Goal: Information Seeking & Learning: Learn about a topic

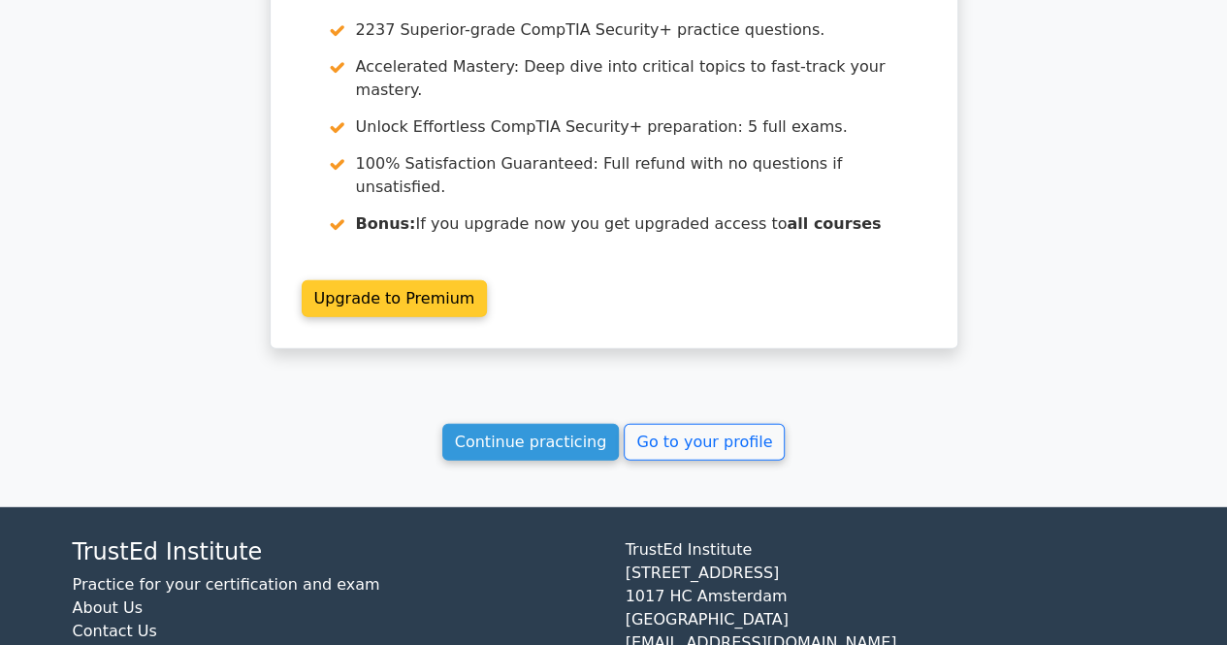
scroll to position [2503, 0]
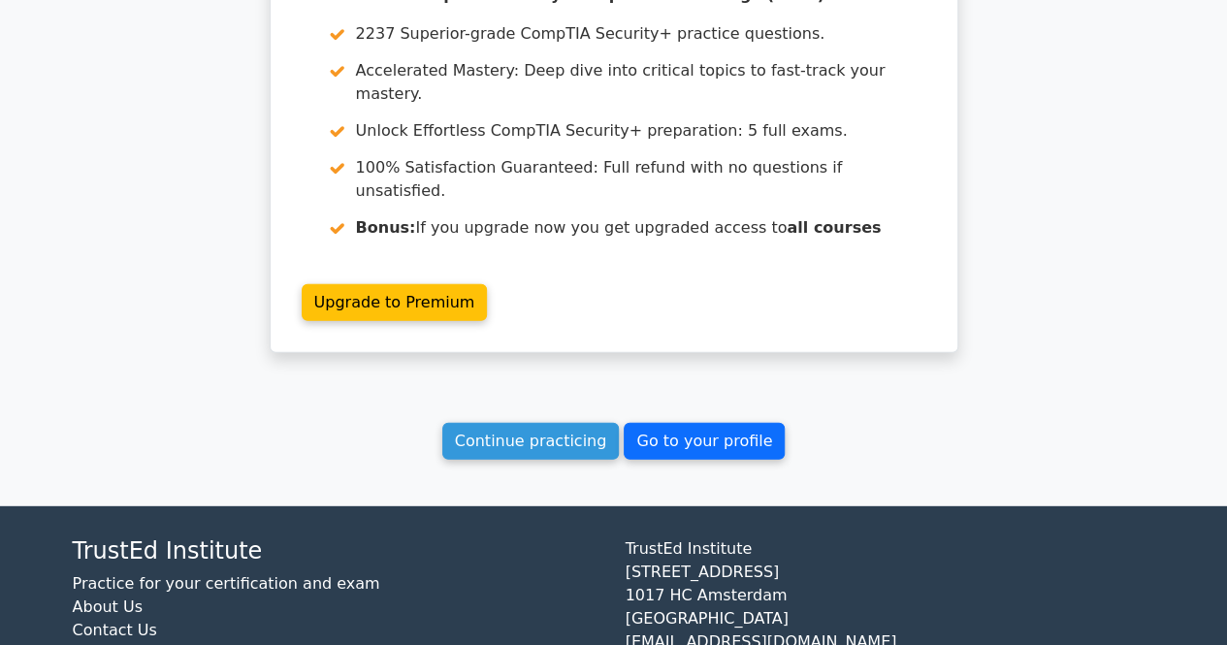
click at [737, 423] on link "Go to your profile" at bounding box center [704, 441] width 161 height 37
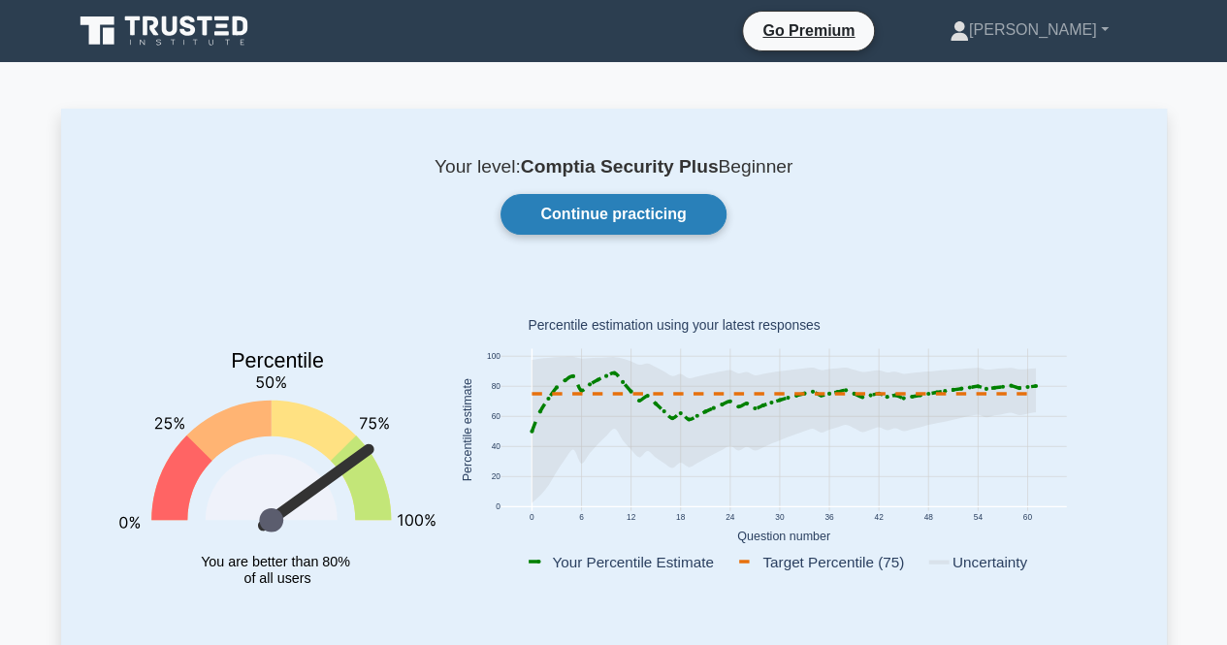
click at [684, 214] on link "Continue practicing" at bounding box center [613, 214] width 225 height 41
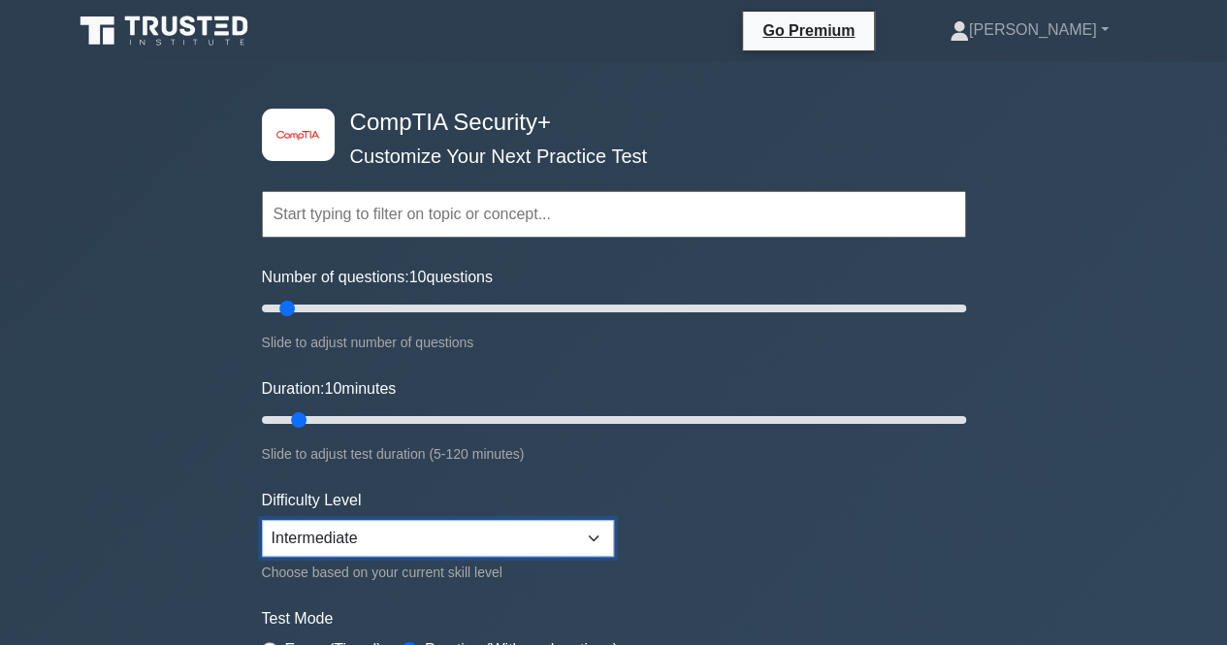
click at [360, 533] on select "Beginner Intermediate Expert" at bounding box center [438, 538] width 352 height 37
select select "expert"
click at [262, 520] on select "Beginner Intermediate Expert" at bounding box center [438, 538] width 352 height 37
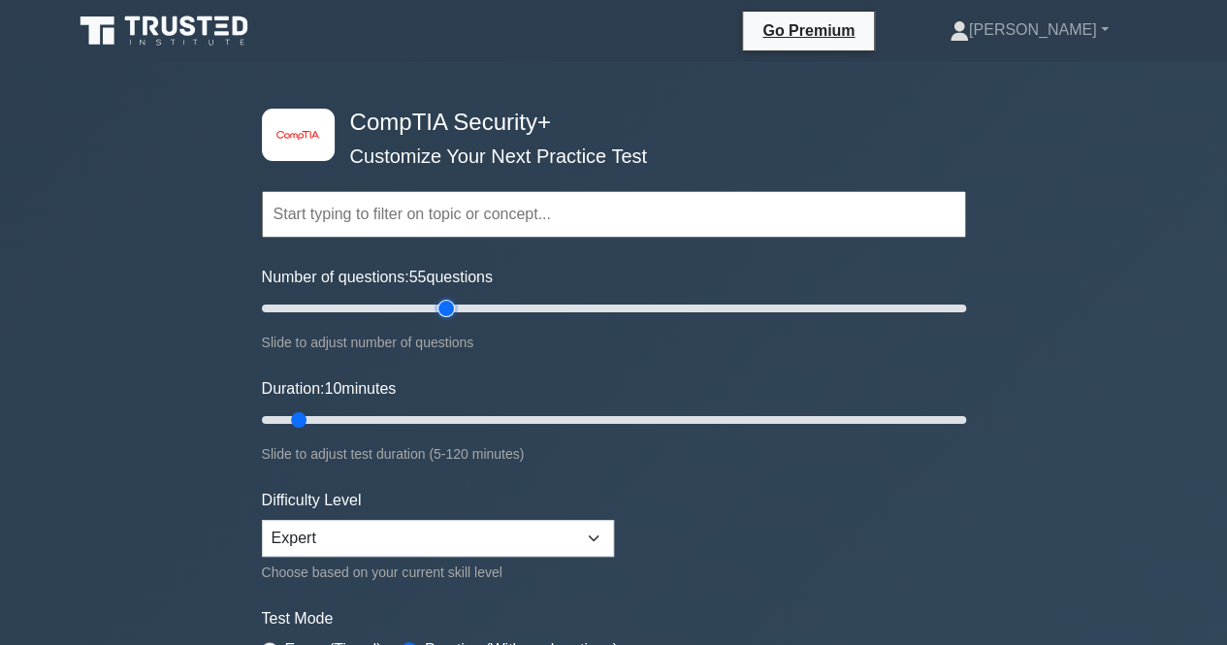
click at [453, 308] on input "Number of questions: 55 questions" at bounding box center [614, 308] width 704 height 23
type input "20"
click at [320, 304] on input "Number of questions: 20 questions" at bounding box center [614, 308] width 704 height 23
drag, startPoint x: 334, startPoint y: 405, endPoint x: 378, endPoint y: 410, distance: 45.0
click at [378, 410] on div "Duration: 10 minutes Slide to adjust test duration (5-120 minutes)" at bounding box center [614, 421] width 704 height 88
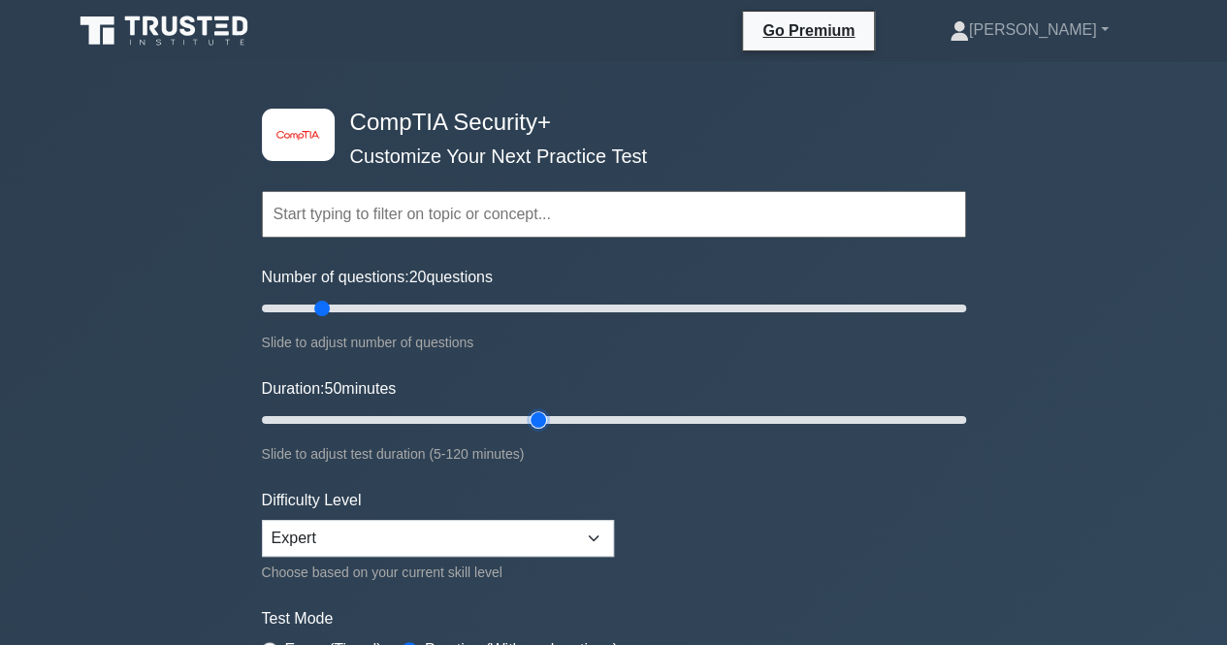
drag, startPoint x: 381, startPoint y: 418, endPoint x: 543, endPoint y: 430, distance: 162.5
type input "50"
click at [543, 430] on input "Duration: 50 minutes" at bounding box center [614, 420] width 704 height 23
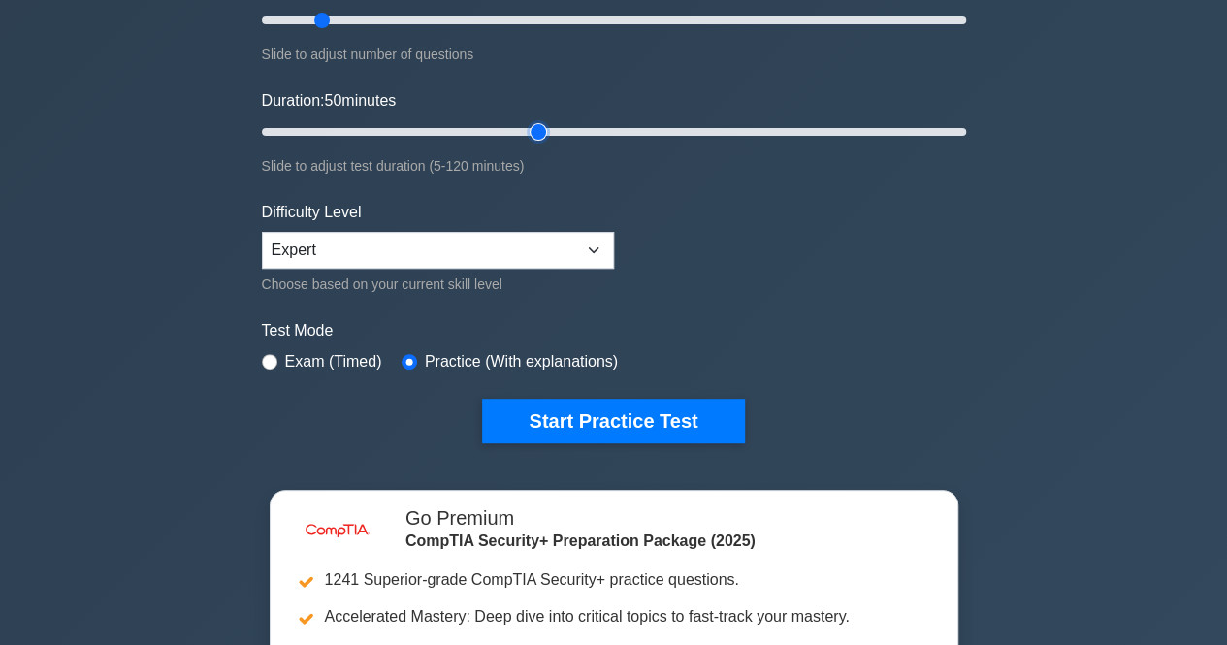
scroll to position [291, 0]
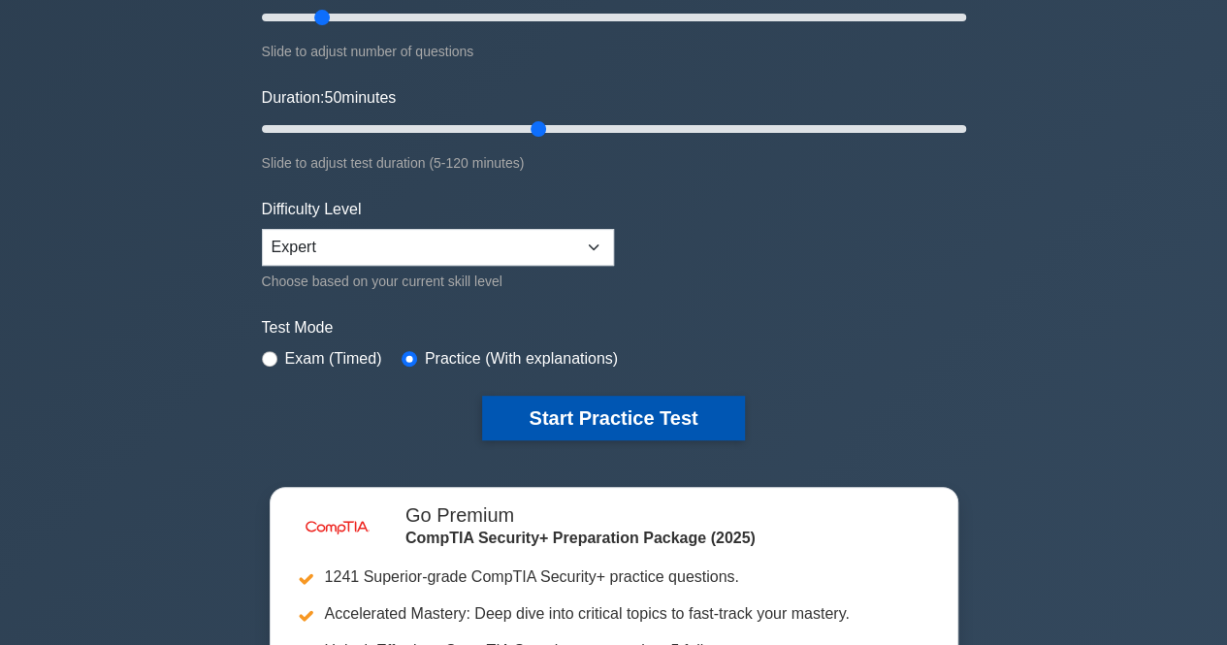
click at [532, 410] on button "Start Practice Test" at bounding box center [613, 418] width 262 height 45
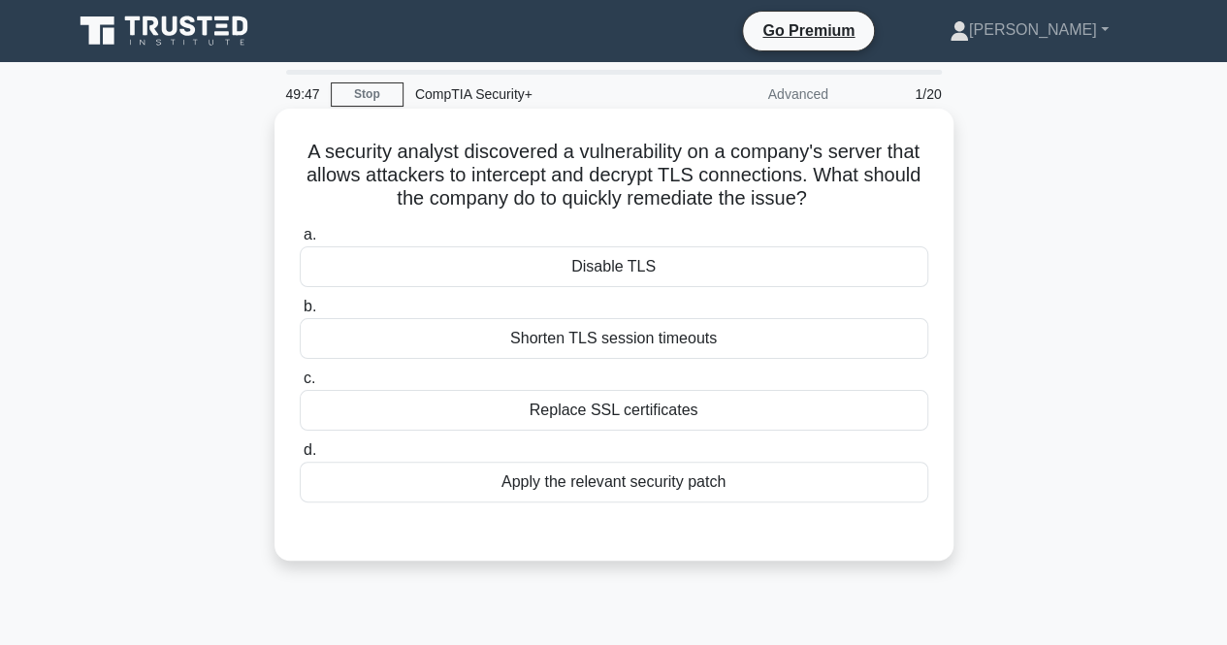
click at [501, 432] on div "a. Disable TLS b. Shorten TLS session timeouts c. d." at bounding box center [614, 362] width 652 height 287
click at [507, 422] on div "Replace SSL certificates" at bounding box center [614, 410] width 629 height 41
click at [300, 385] on input "c. Replace SSL certificates" at bounding box center [300, 379] width 0 height 13
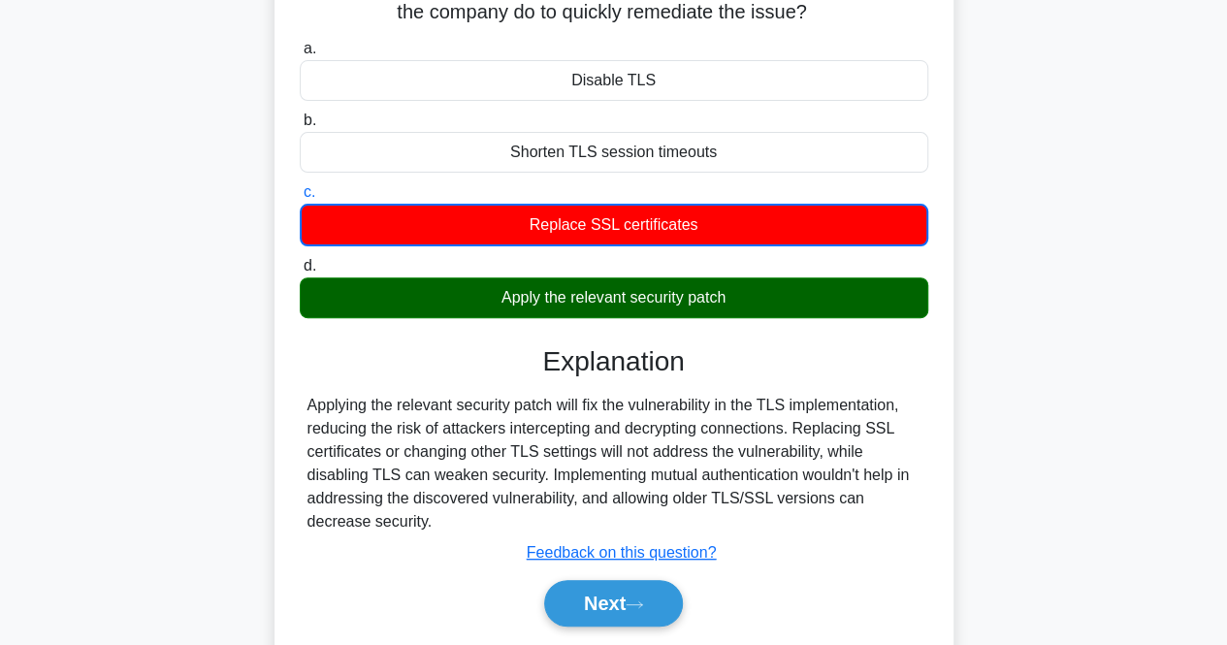
scroll to position [194, 0]
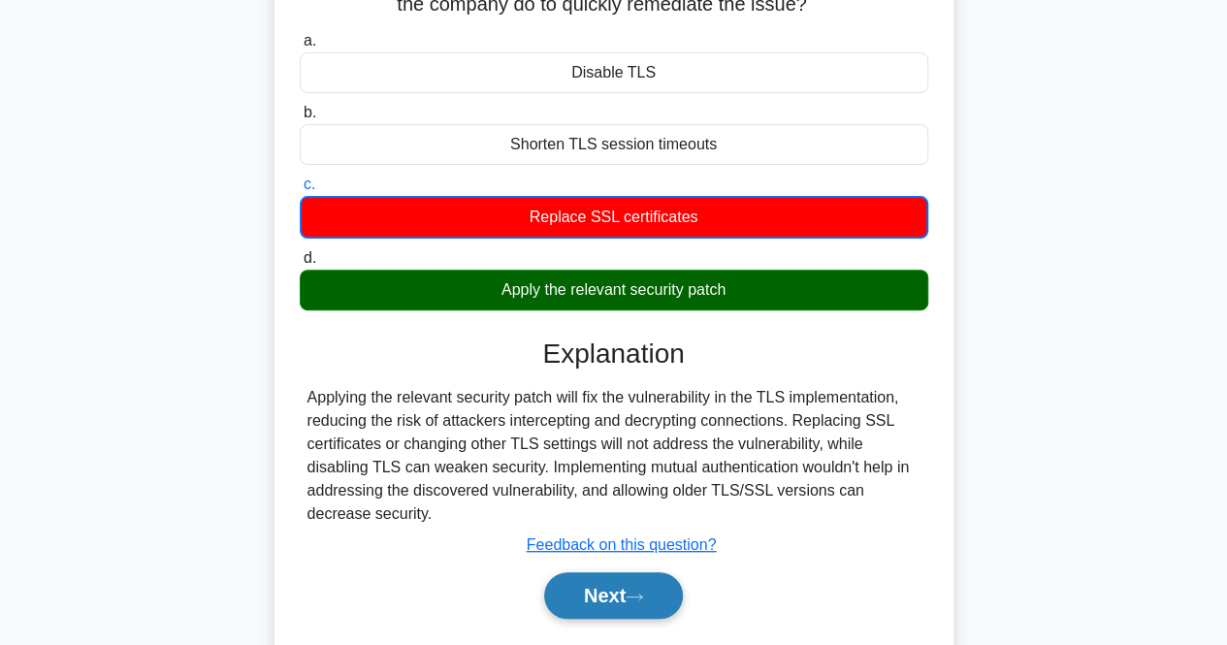
click at [627, 587] on button "Next" at bounding box center [613, 596] width 139 height 47
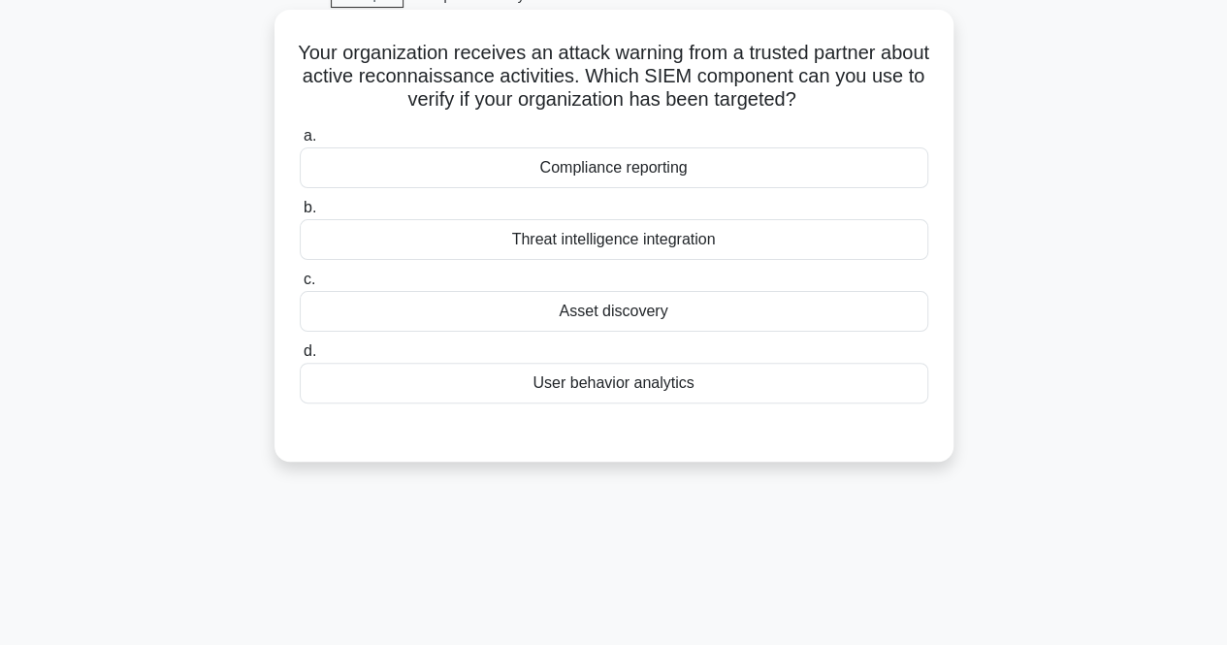
scroll to position [0, 0]
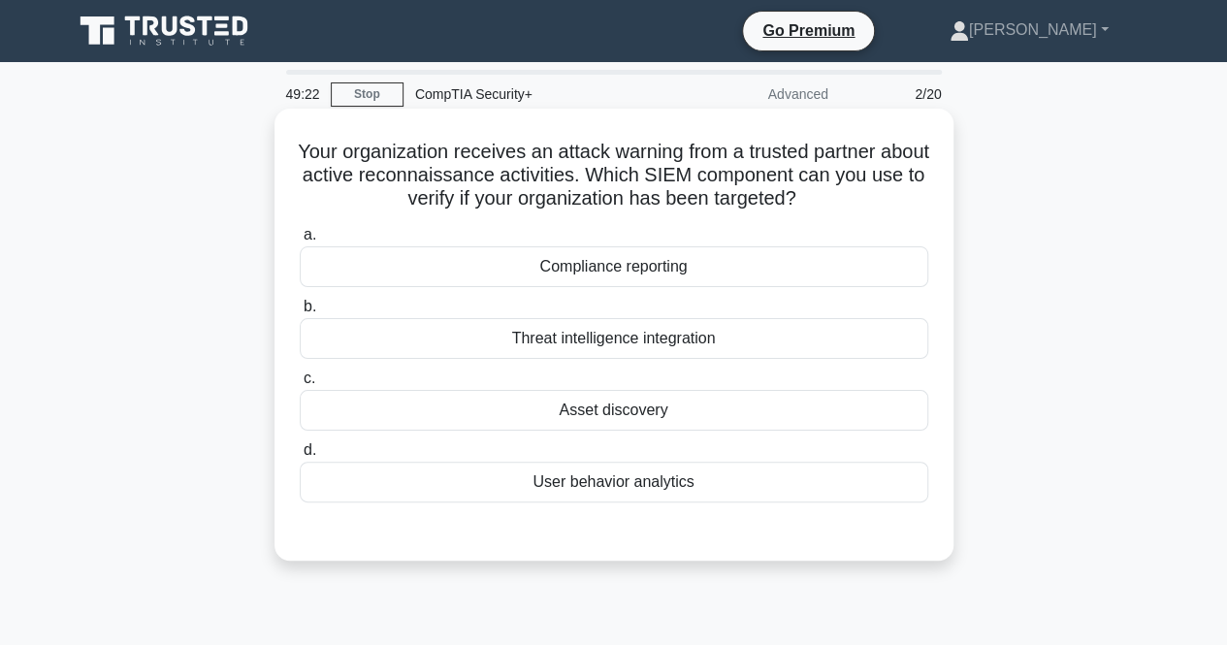
click at [475, 480] on div "User behavior analytics" at bounding box center [614, 482] width 629 height 41
click at [300, 457] on input "d. User behavior analytics" at bounding box center [300, 450] width 0 height 13
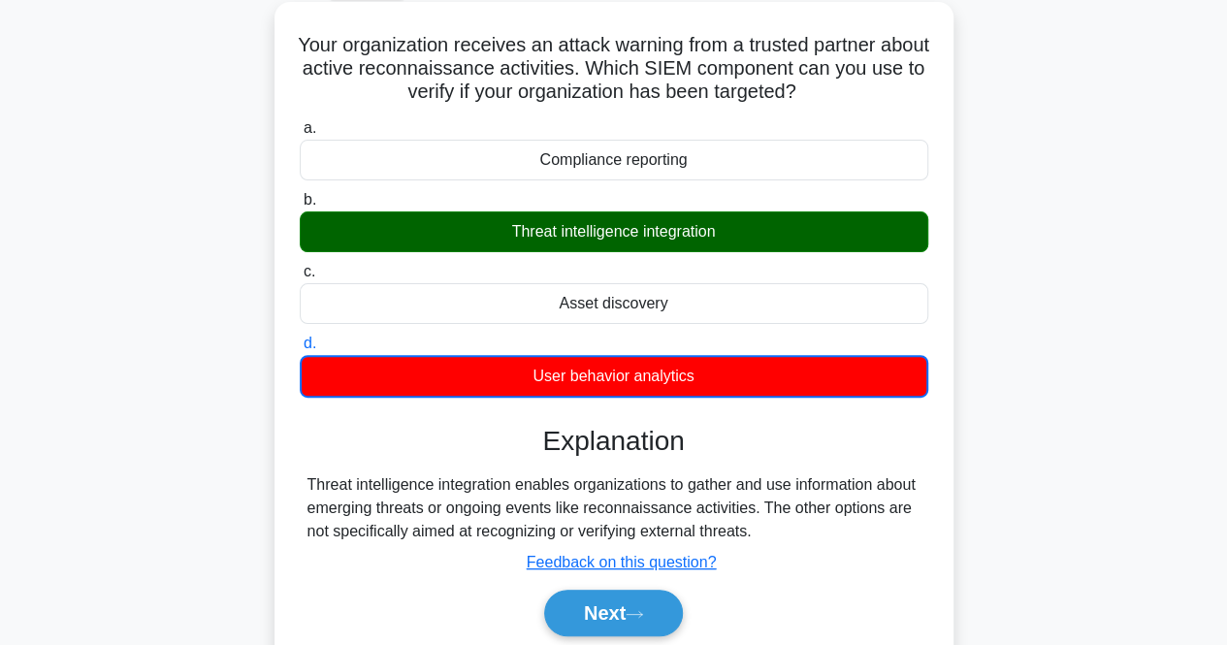
scroll to position [194, 0]
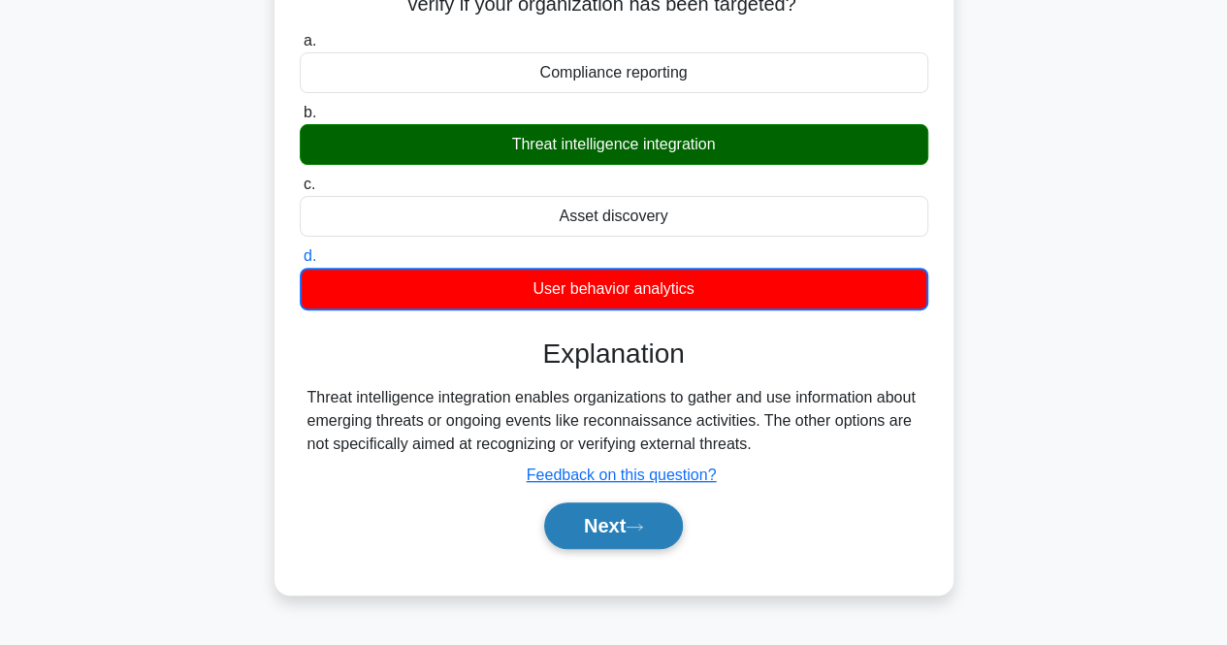
click at [627, 520] on button "Next" at bounding box center [613, 526] width 139 height 47
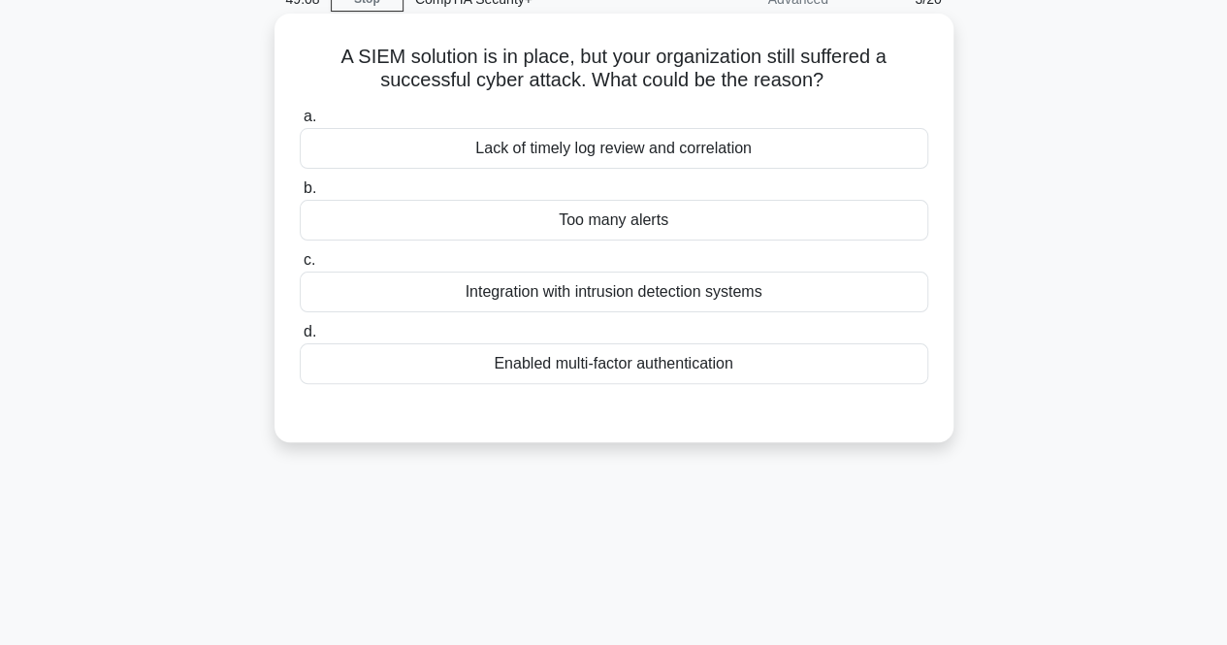
scroll to position [0, 0]
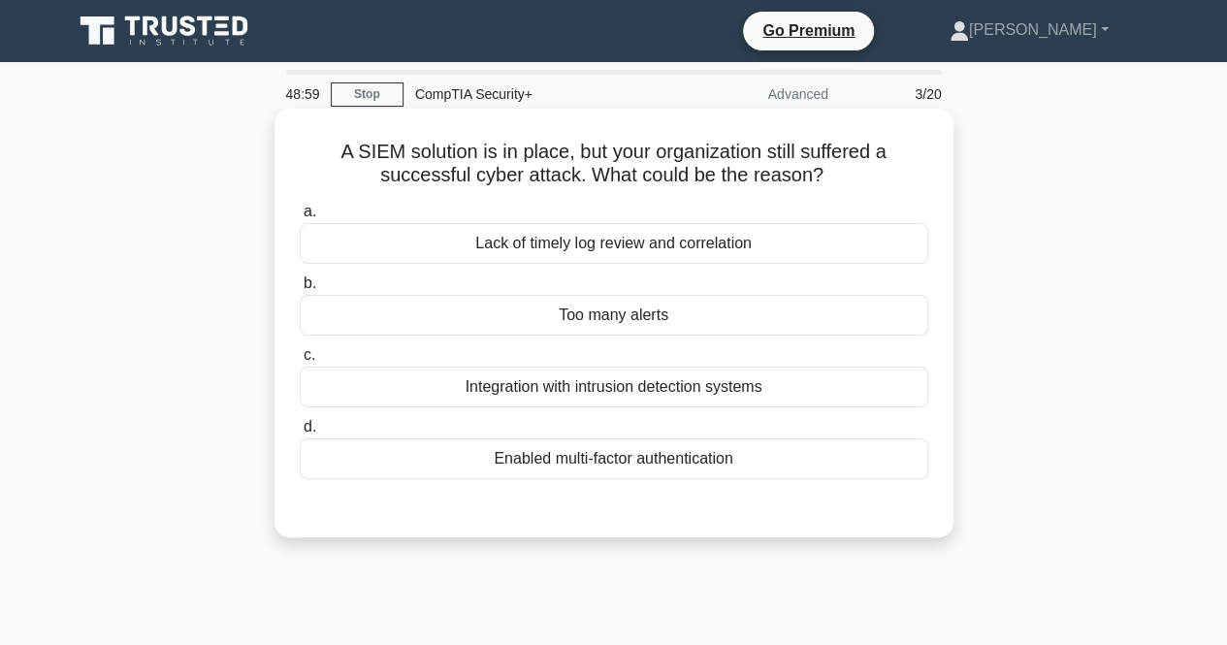
click at [550, 253] on div "Lack of timely log review and correlation" at bounding box center [614, 243] width 629 height 41
click at [300, 218] on input "a. Lack of timely log review and correlation" at bounding box center [300, 212] width 0 height 13
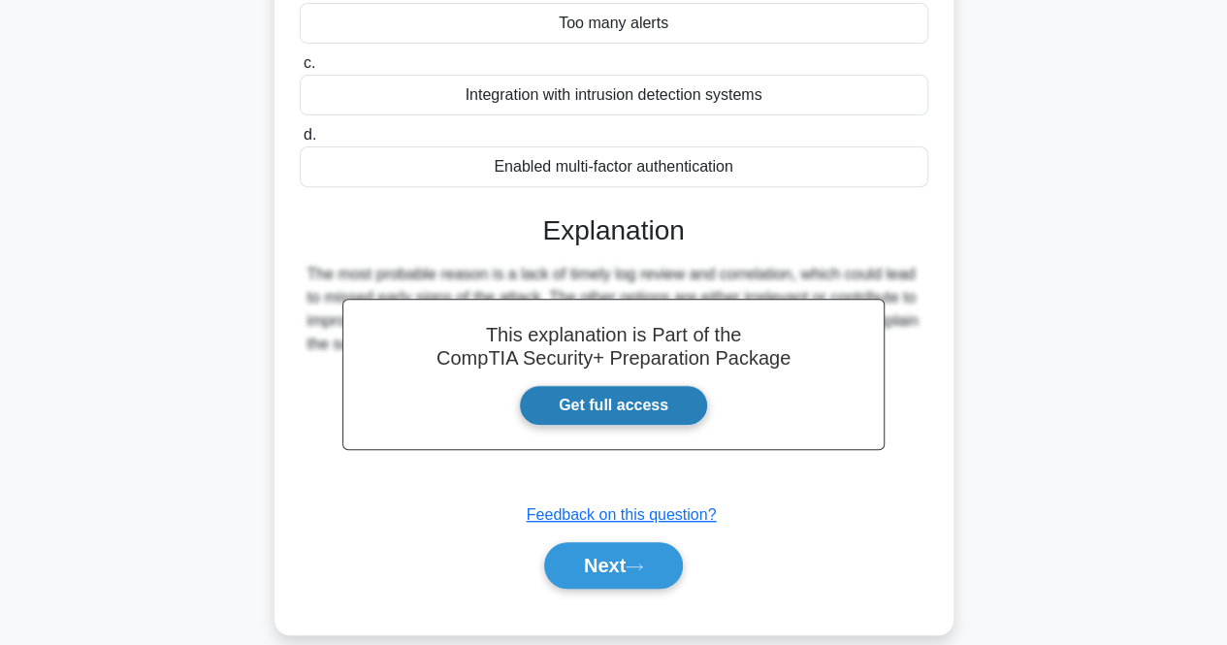
scroll to position [388, 0]
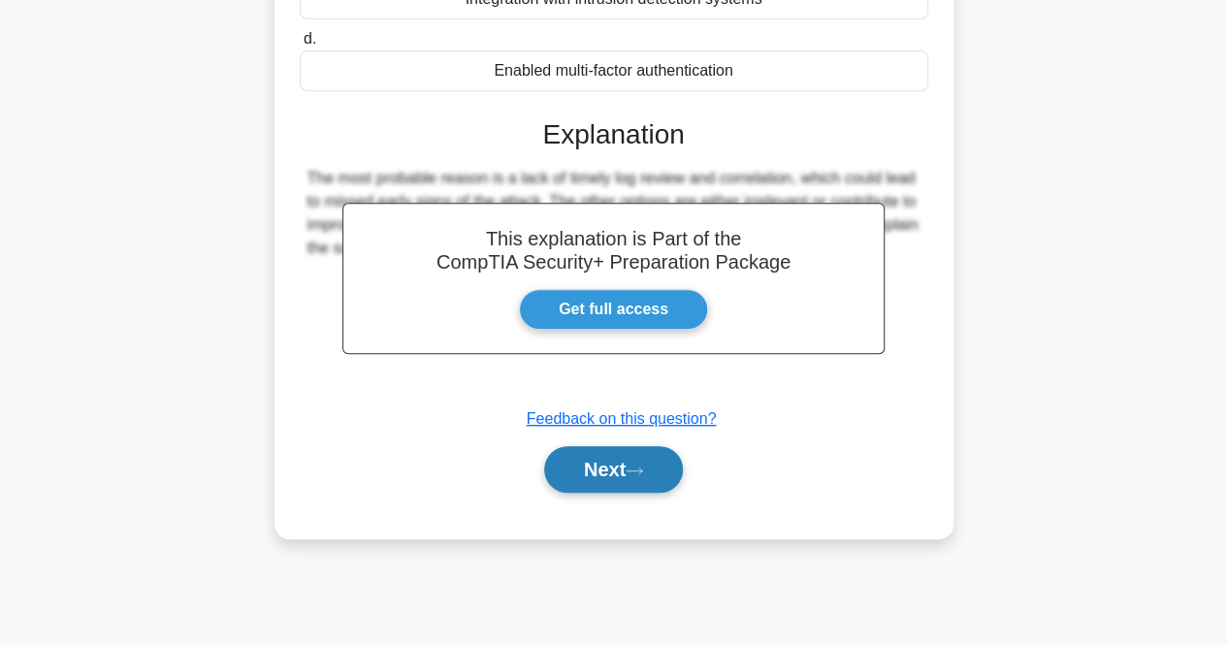
click at [638, 471] on icon at bounding box center [634, 471] width 17 height 11
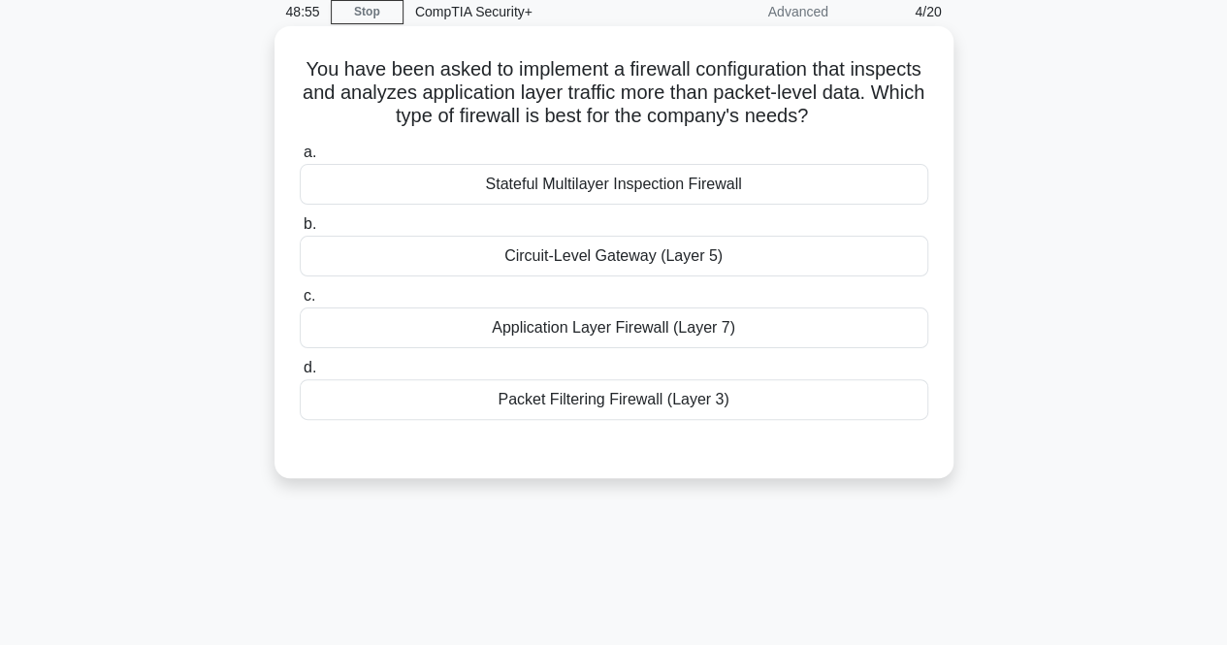
scroll to position [0, 0]
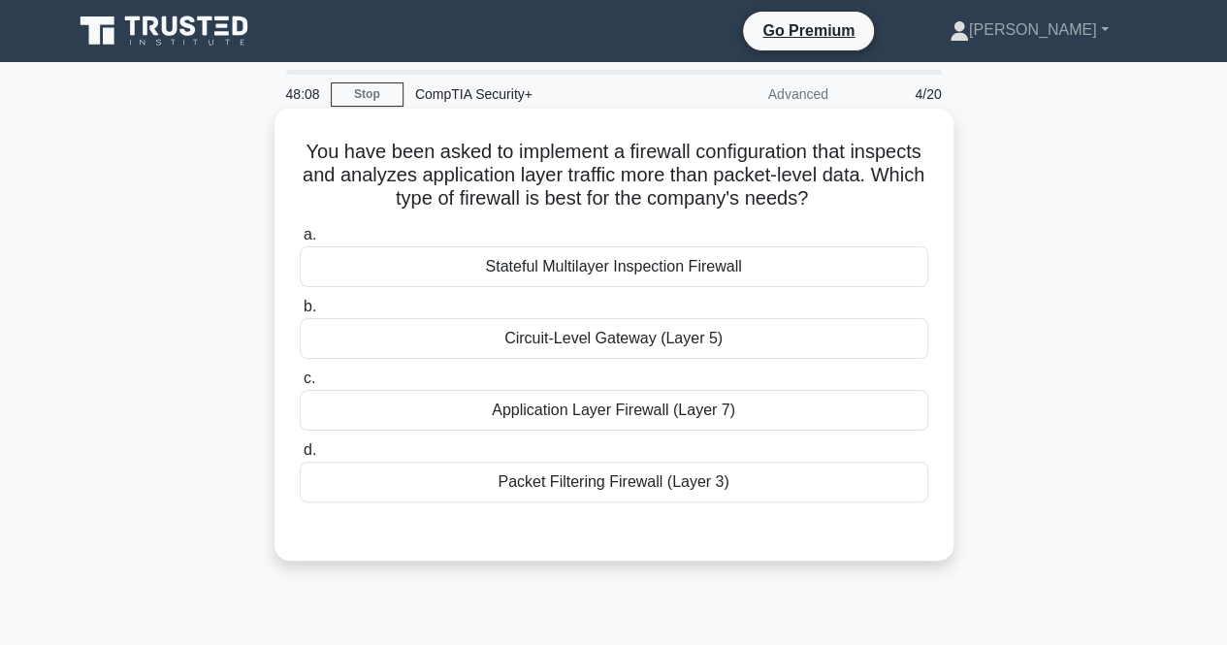
click at [576, 473] on div "Packet Filtering Firewall (Layer 3)" at bounding box center [614, 482] width 629 height 41
click at [300, 457] on input "d. Packet Filtering Firewall (Layer 3)" at bounding box center [300, 450] width 0 height 13
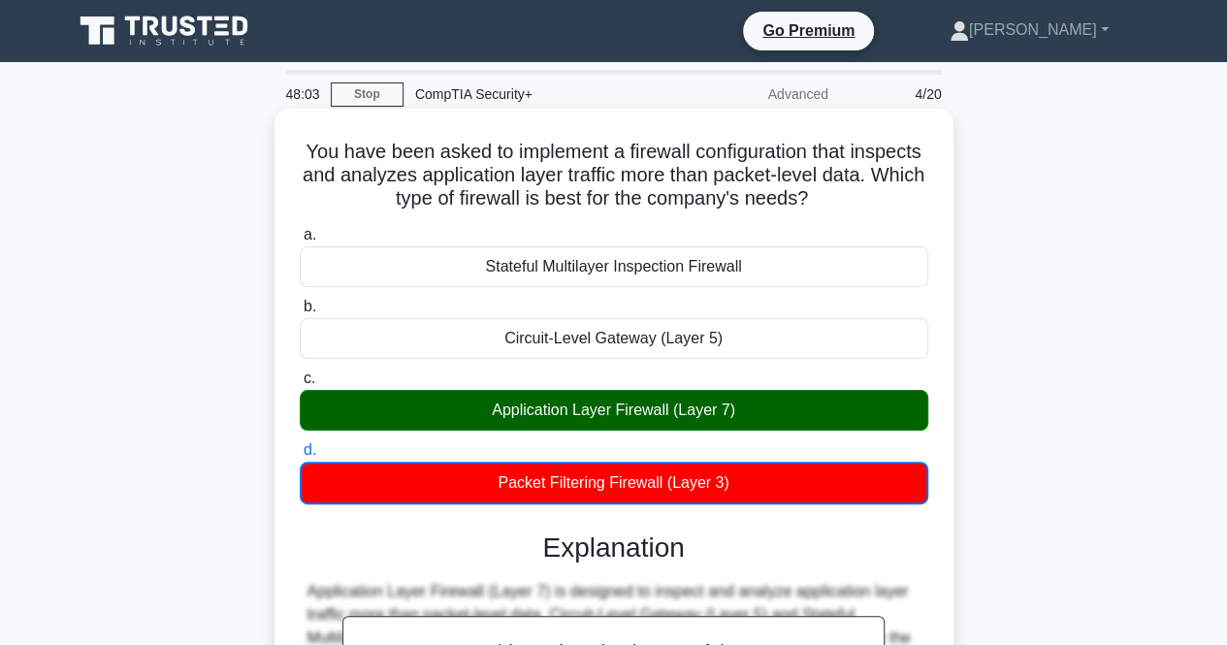
drag, startPoint x: 321, startPoint y: 131, endPoint x: 772, endPoint y: 475, distance: 567.1
click at [772, 475] on div "You have been asked to implement a firewall configuration that inspects and ana…" at bounding box center [614, 530] width 664 height 828
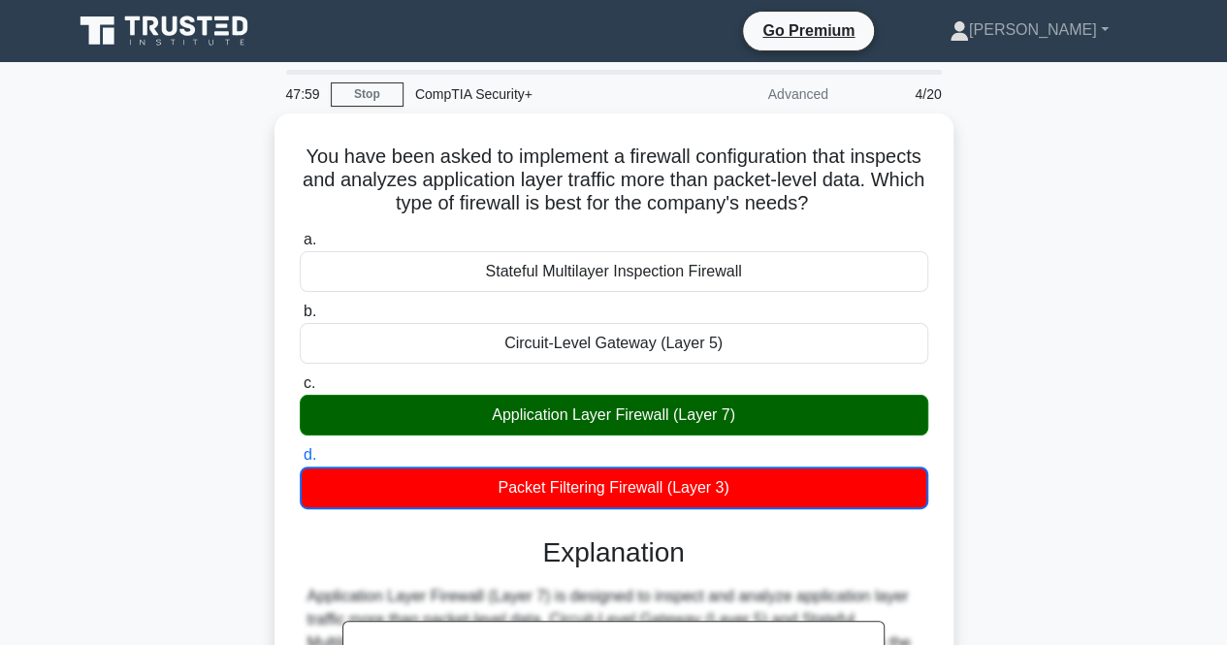
click at [142, 326] on div "You have been asked to implement a firewall configuration that inspects and ana…" at bounding box center [614, 547] width 1106 height 867
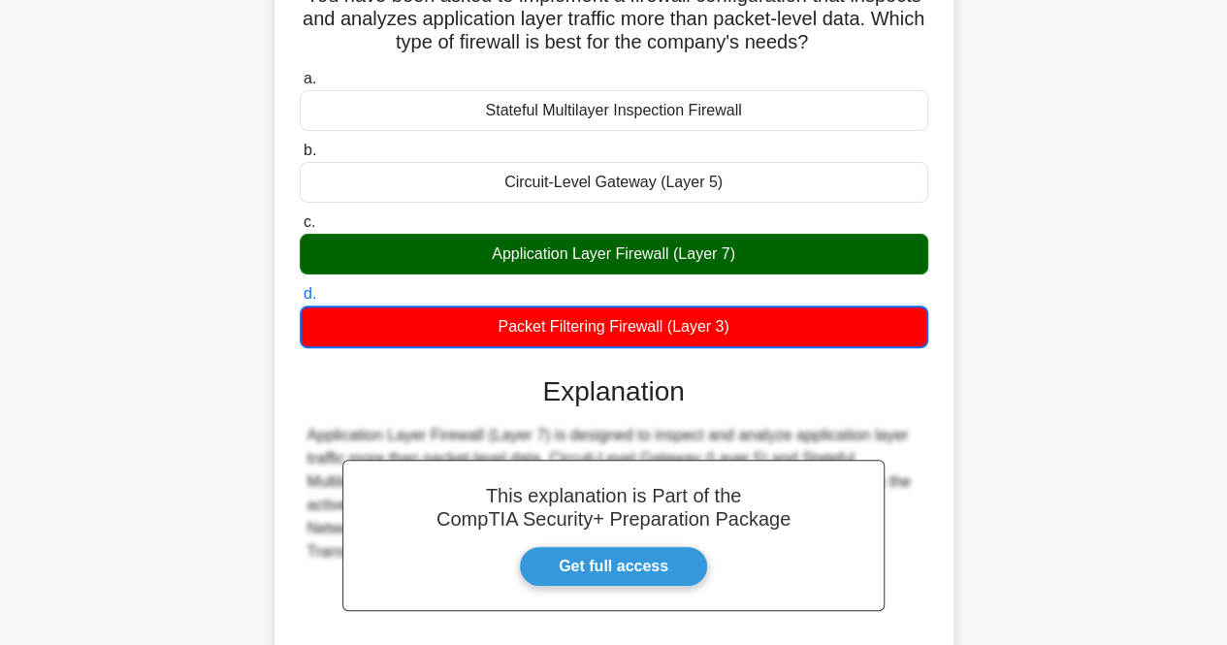
scroll to position [291, 0]
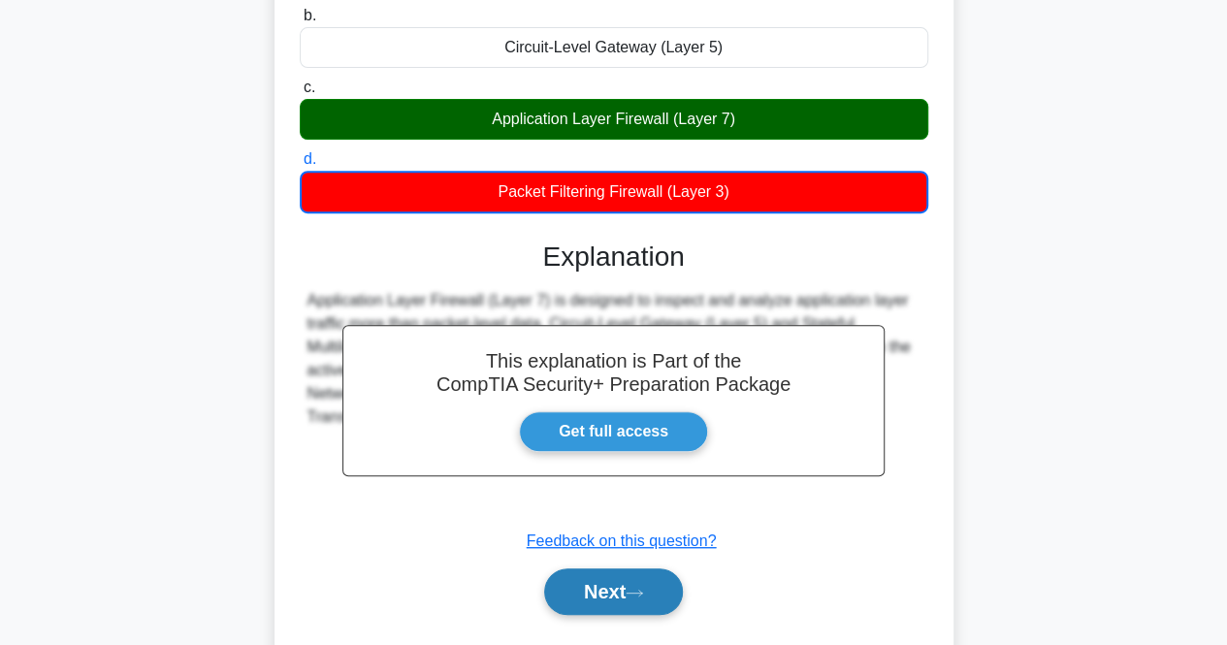
click at [606, 598] on button "Next" at bounding box center [613, 592] width 139 height 47
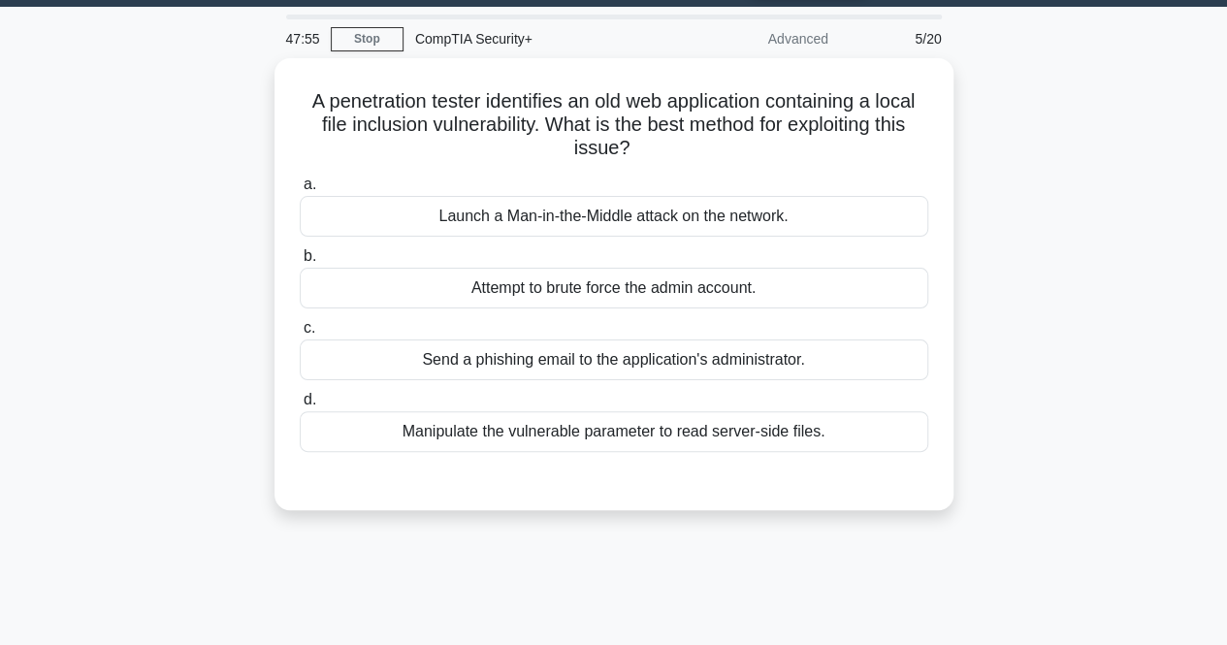
scroll to position [0, 0]
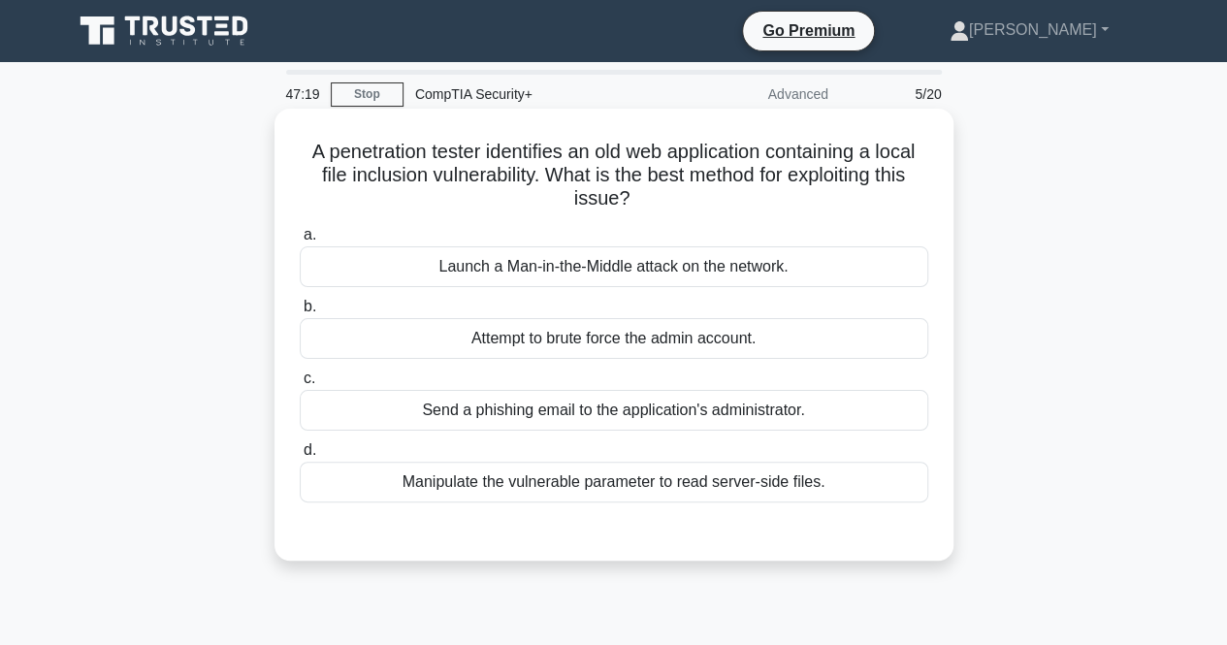
click at [877, 349] on div "Attempt to brute force the admin account." at bounding box center [614, 338] width 629 height 41
click at [300, 313] on input "b. Attempt to brute force the admin account." at bounding box center [300, 307] width 0 height 13
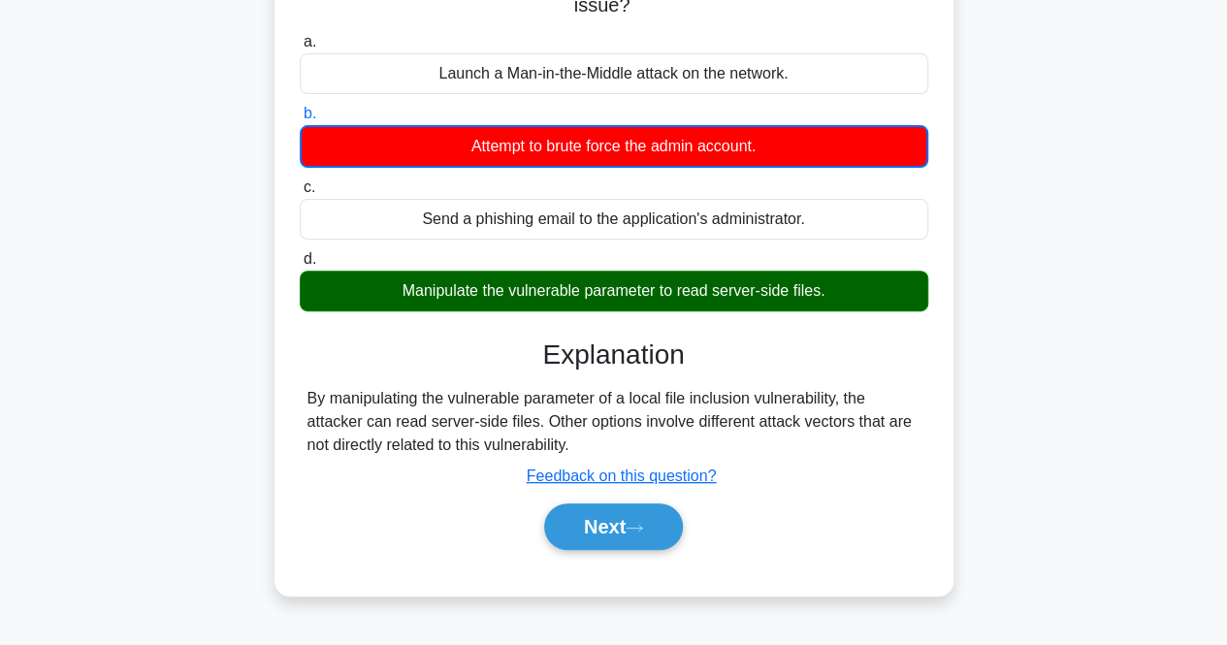
scroll to position [194, 0]
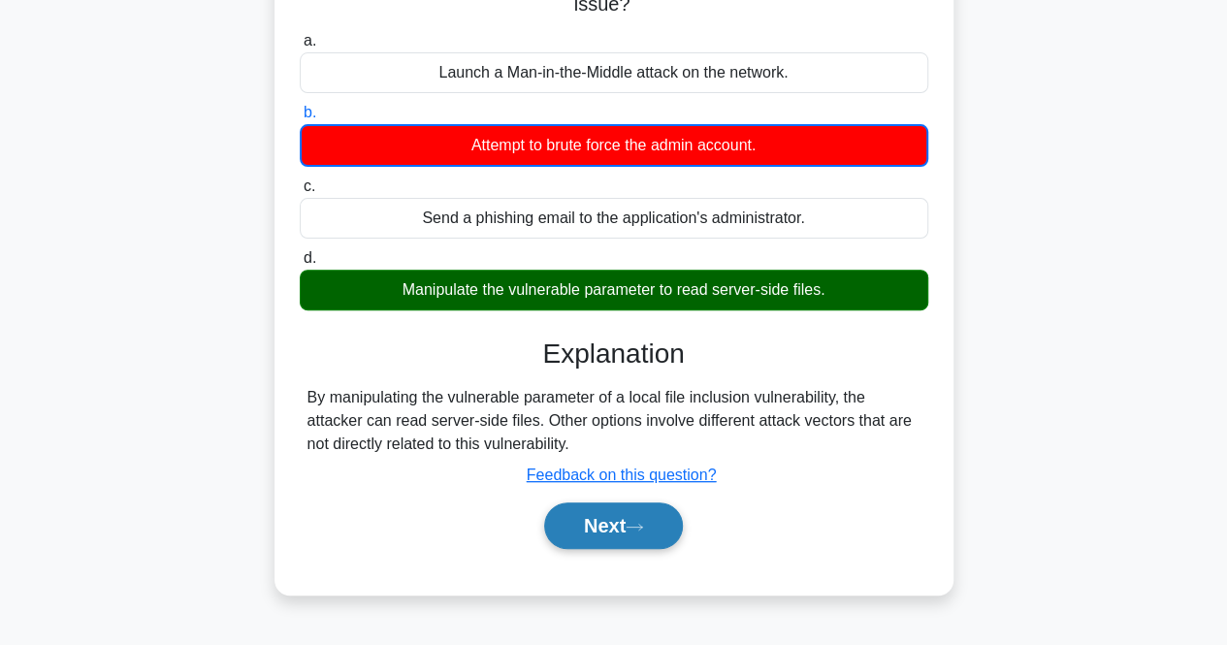
click at [643, 525] on icon at bounding box center [634, 527] width 17 height 11
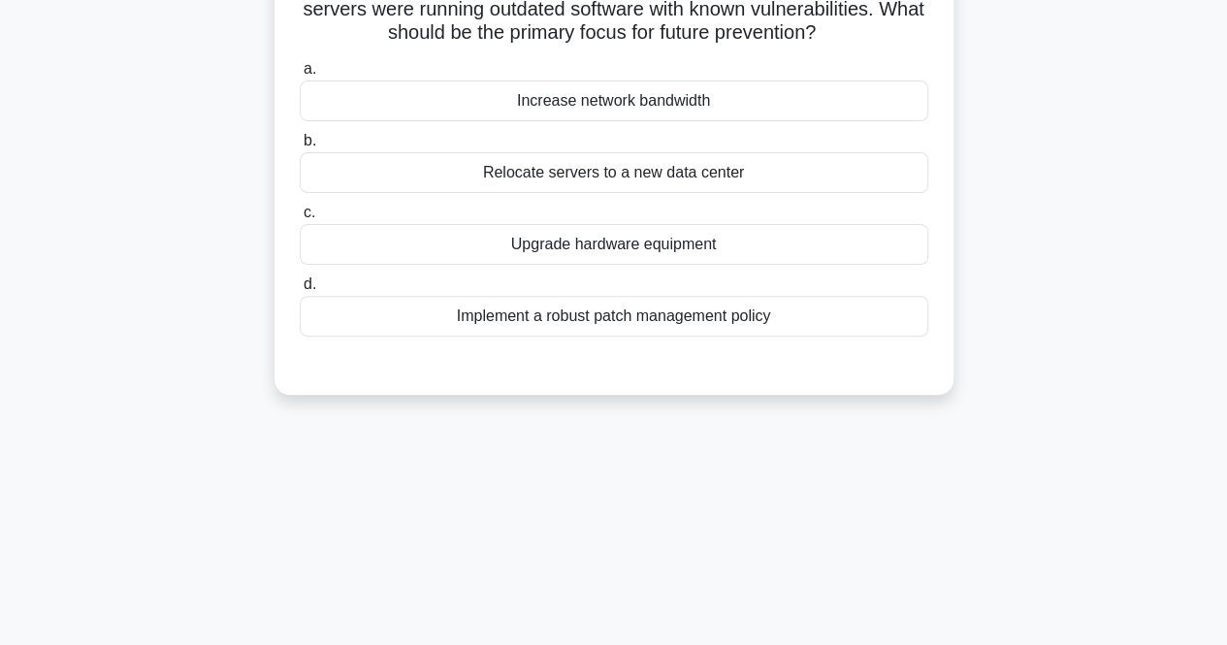
scroll to position [0, 0]
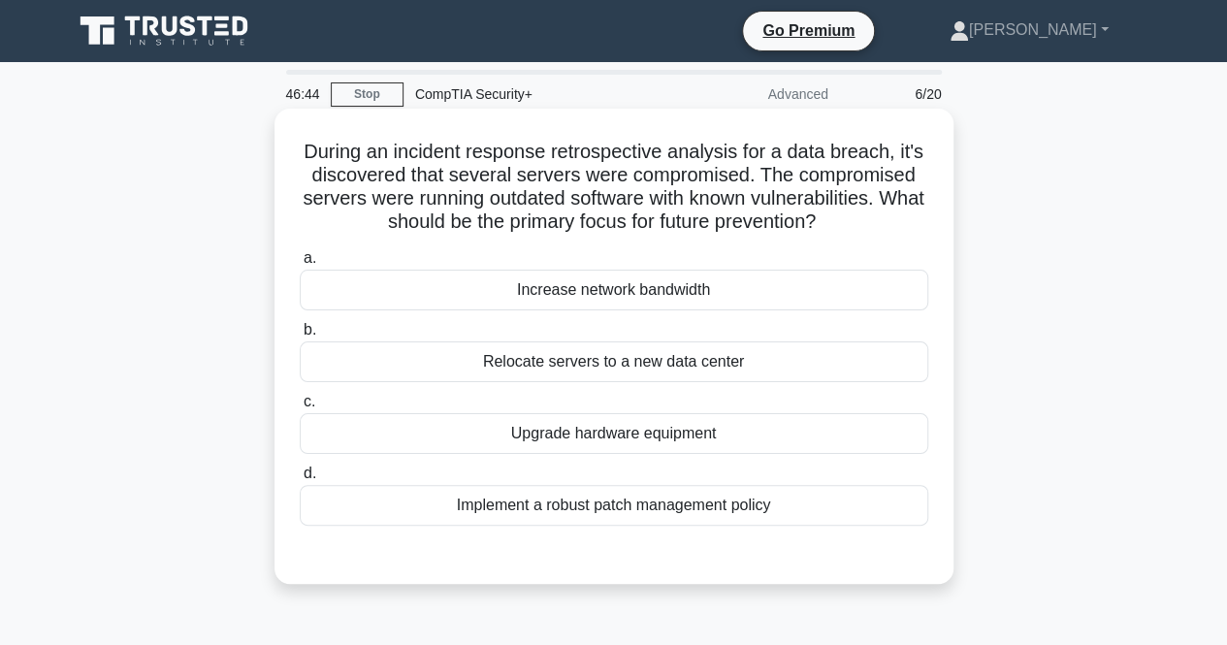
click at [883, 366] on div "Relocate servers to a new data center" at bounding box center [614, 362] width 629 height 41
click at [300, 337] on input "b. Relocate servers to a new data center" at bounding box center [300, 330] width 0 height 13
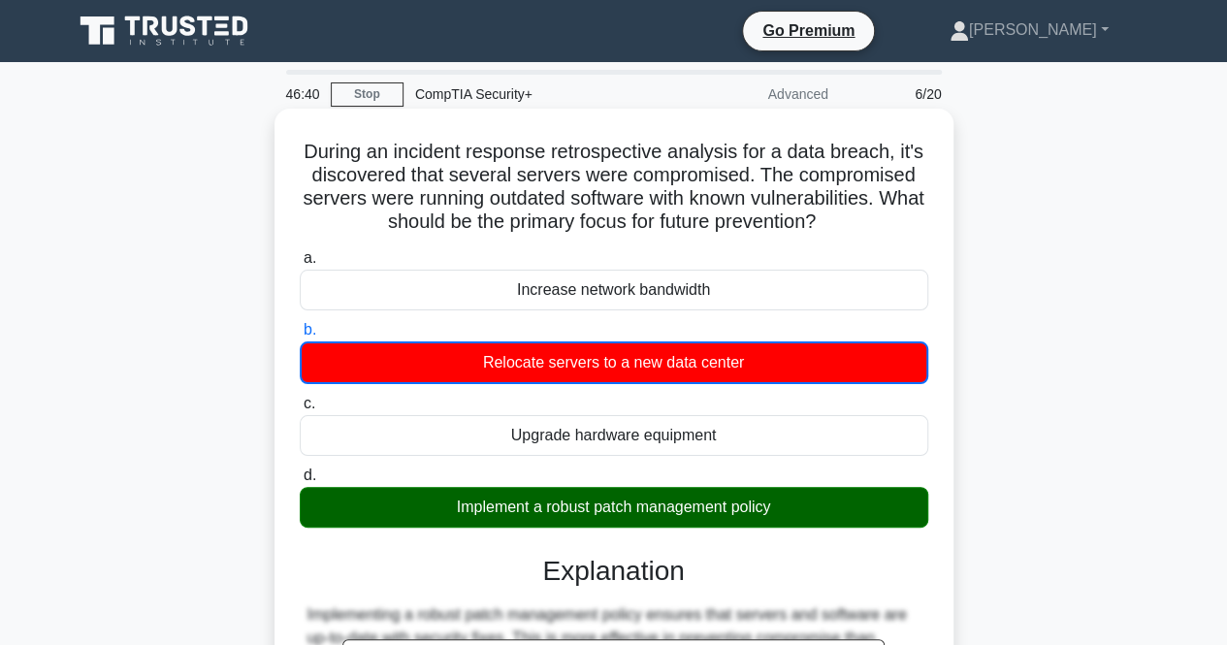
drag, startPoint x: 275, startPoint y: 158, endPoint x: 867, endPoint y: 512, distance: 690.6
click at [867, 512] on div "During an incident response retrospective analysis for a data breach, it's disc…" at bounding box center [614, 542] width 679 height 867
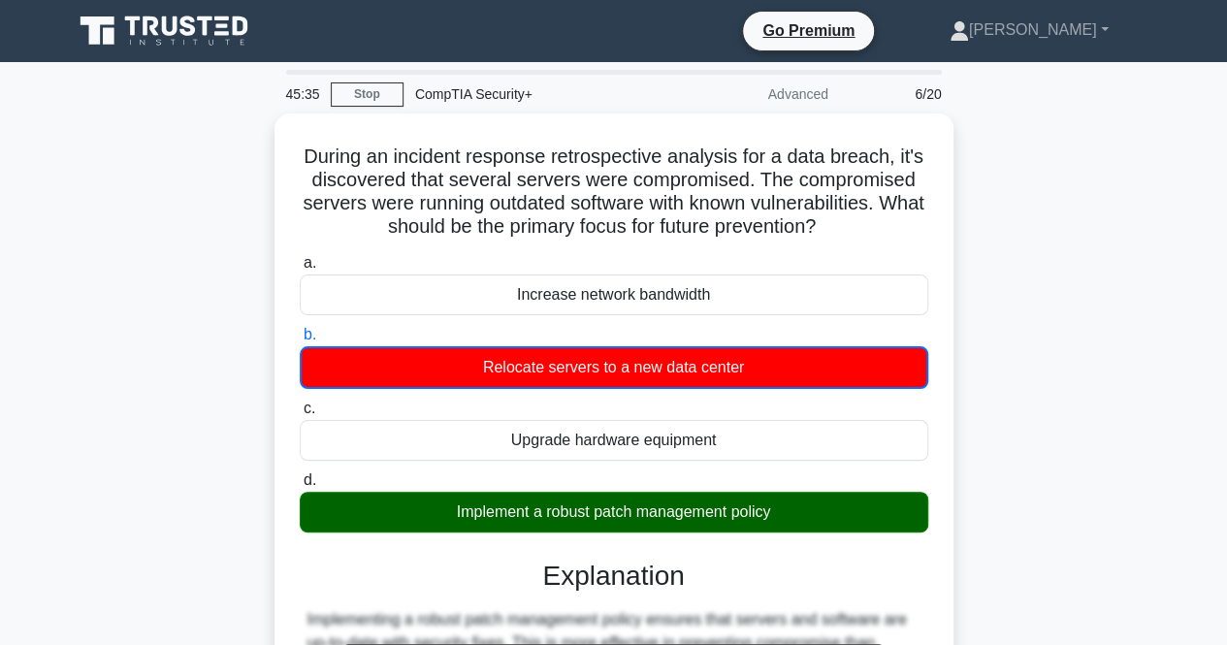
click at [82, 285] on div "During an incident response retrospective analysis for a data breach, it's disc…" at bounding box center [614, 559] width 1106 height 890
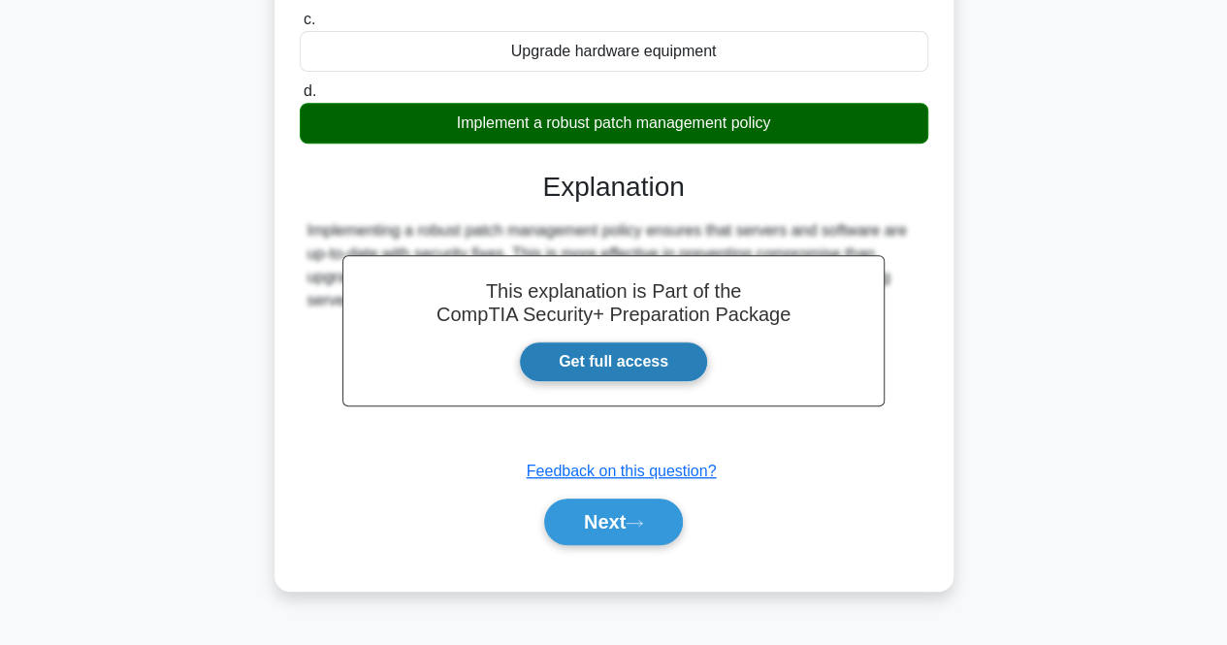
scroll to position [403, 0]
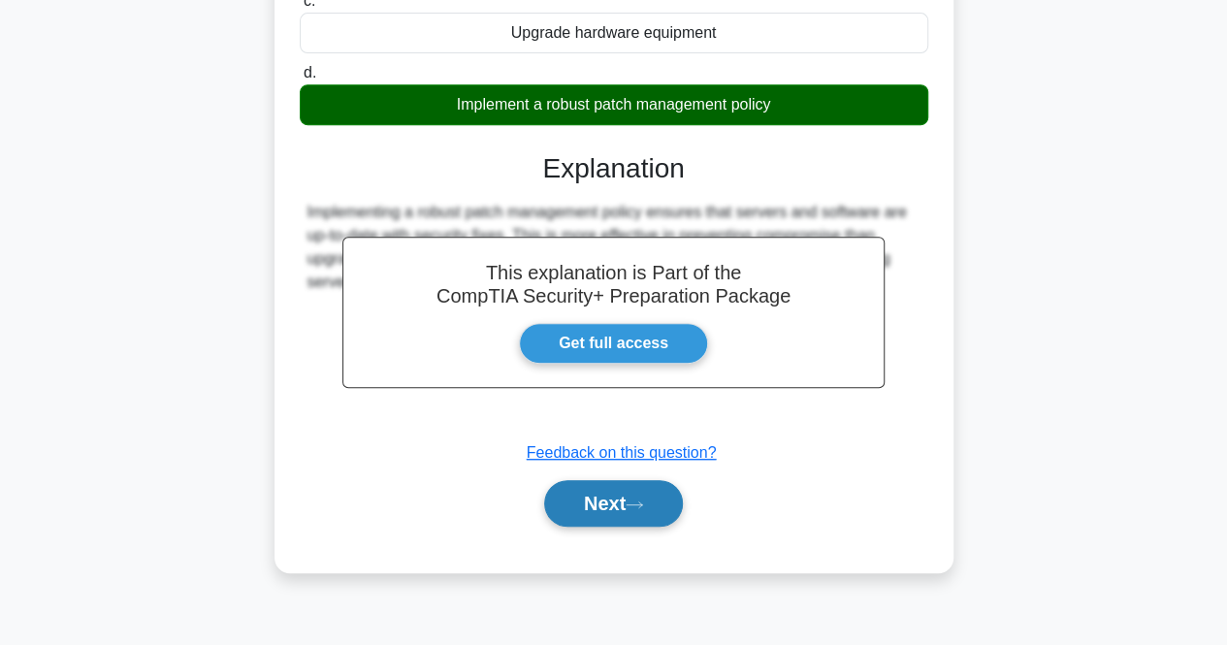
click at [586, 494] on button "Next" at bounding box center [613, 503] width 139 height 47
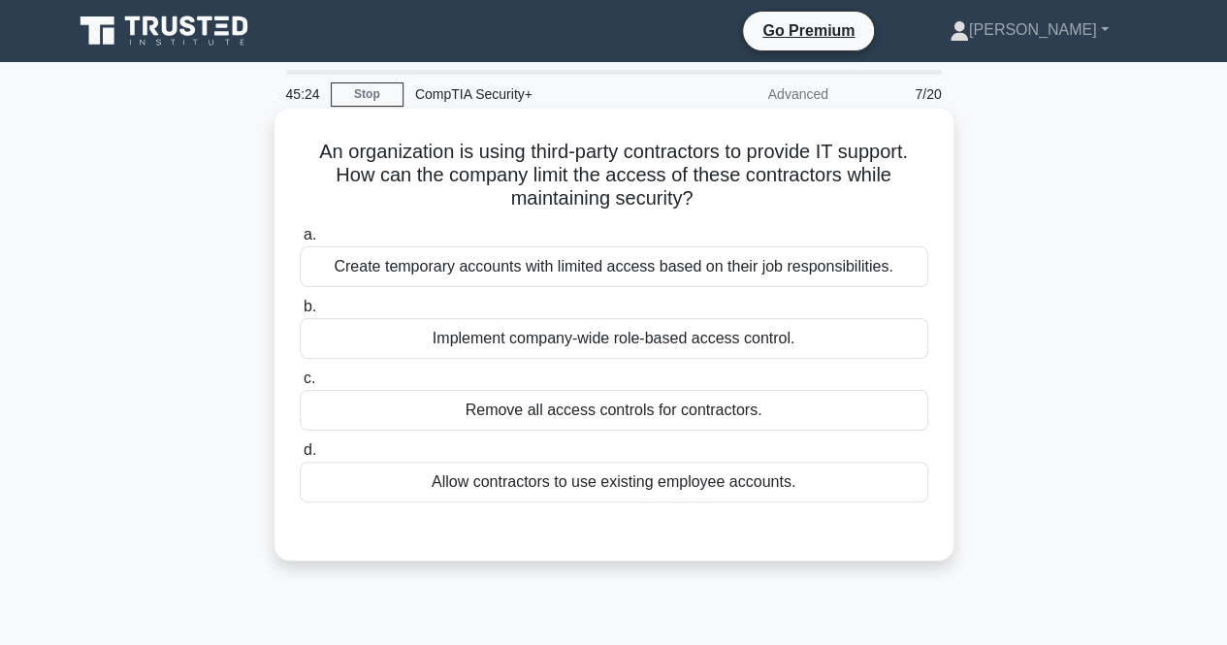
scroll to position [0, 0]
click at [900, 255] on div "Create temporary accounts with limited access based on their job responsibiliti…" at bounding box center [614, 266] width 629 height 41
click at [300, 242] on input "a. Create temporary accounts with limited access based on their job responsibil…" at bounding box center [300, 235] width 0 height 13
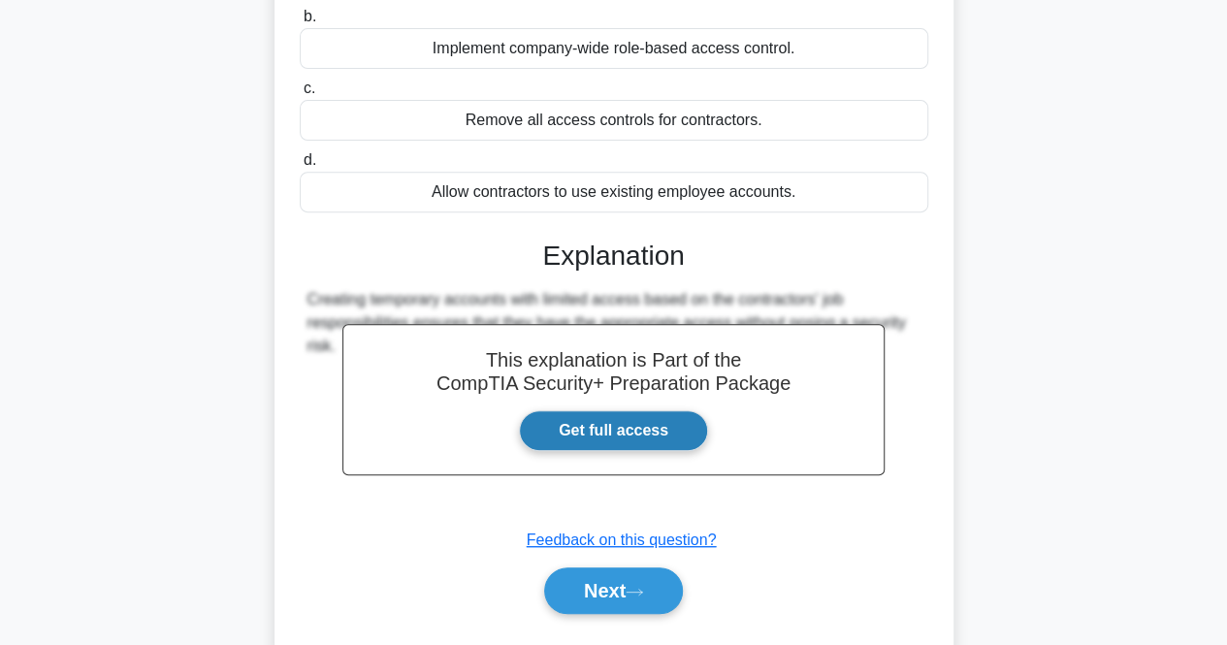
scroll to position [291, 0]
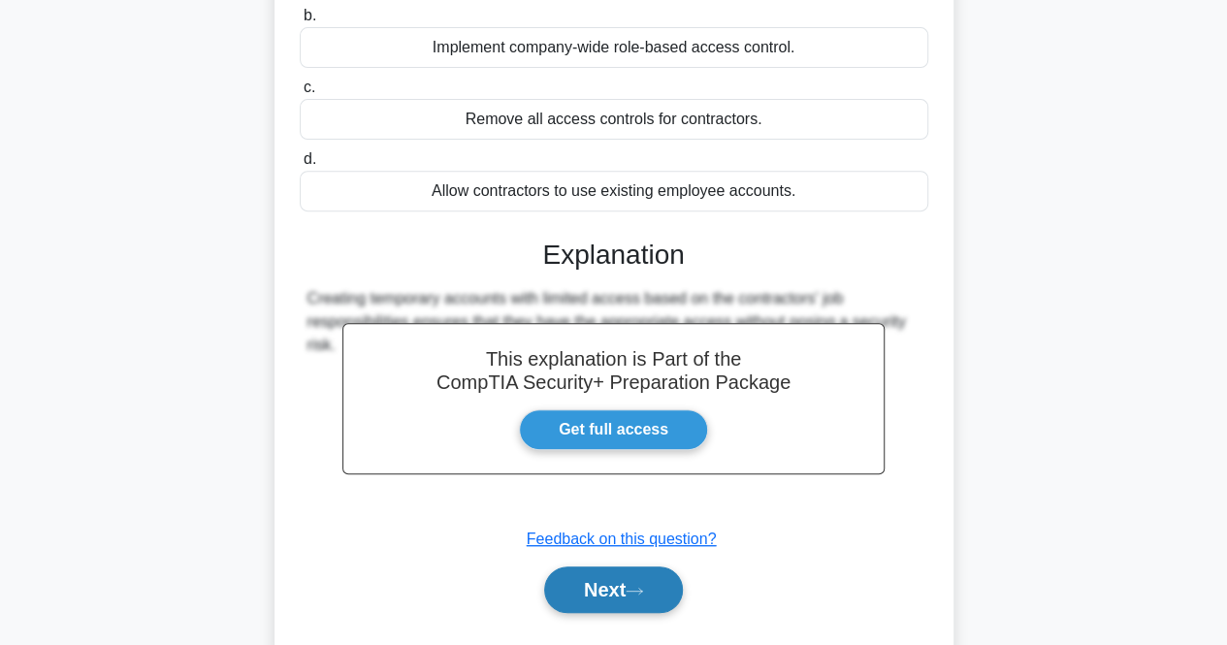
click at [600, 581] on button "Next" at bounding box center [613, 590] width 139 height 47
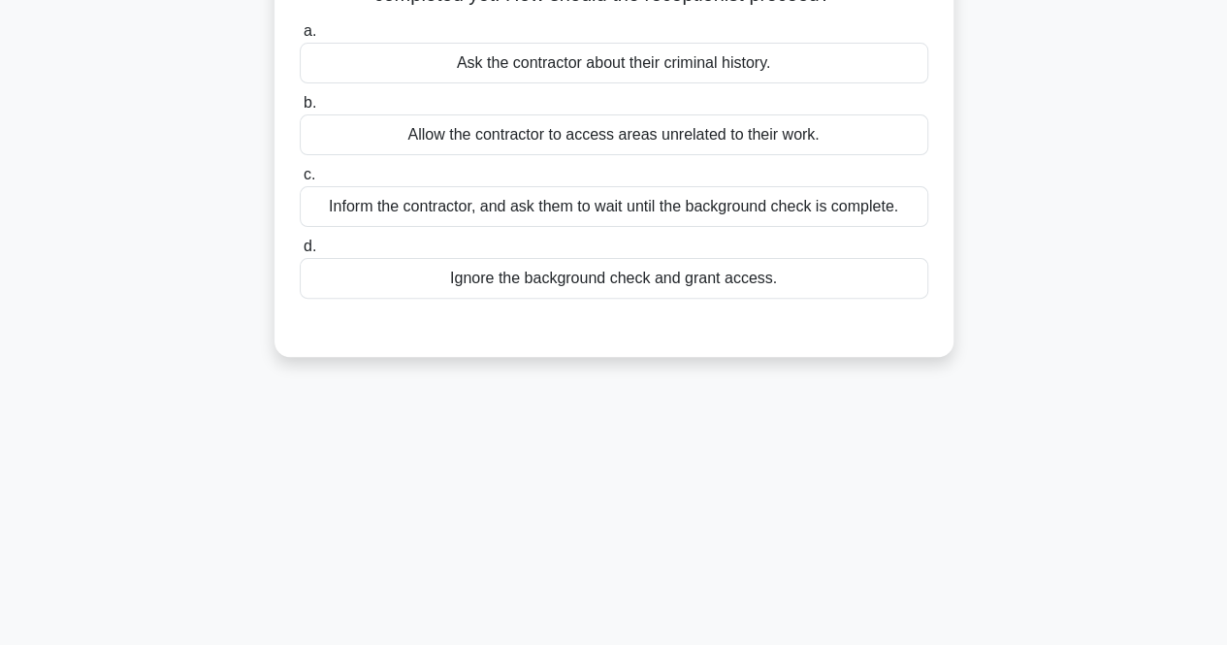
scroll to position [0, 0]
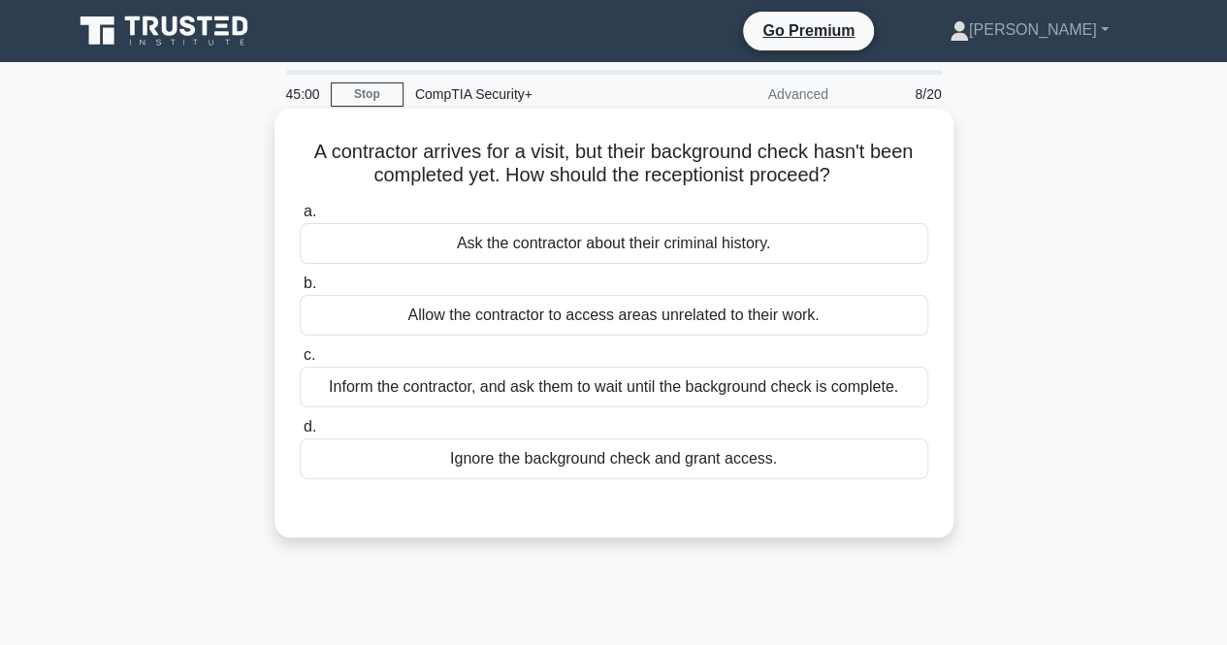
click at [893, 383] on div "Inform the contractor, and ask them to wait until the background check is compl…" at bounding box center [614, 387] width 629 height 41
click at [300, 362] on input "c. Inform the contractor, and ask them to wait until the background check is co…" at bounding box center [300, 355] width 0 height 13
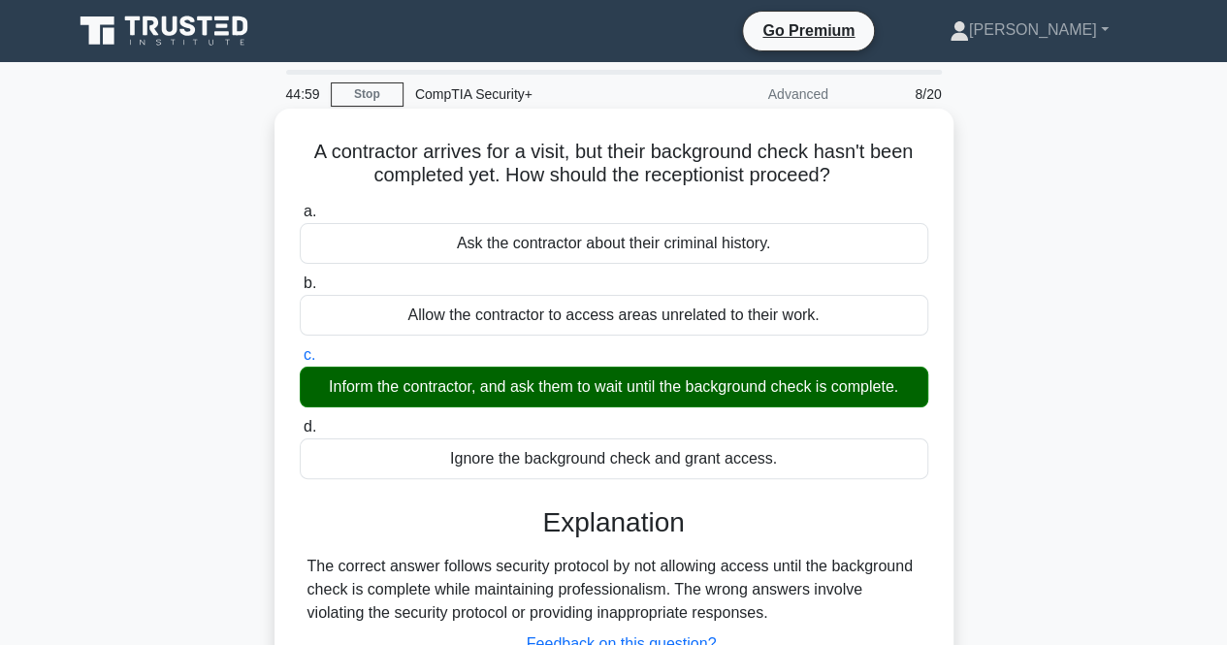
scroll to position [97, 0]
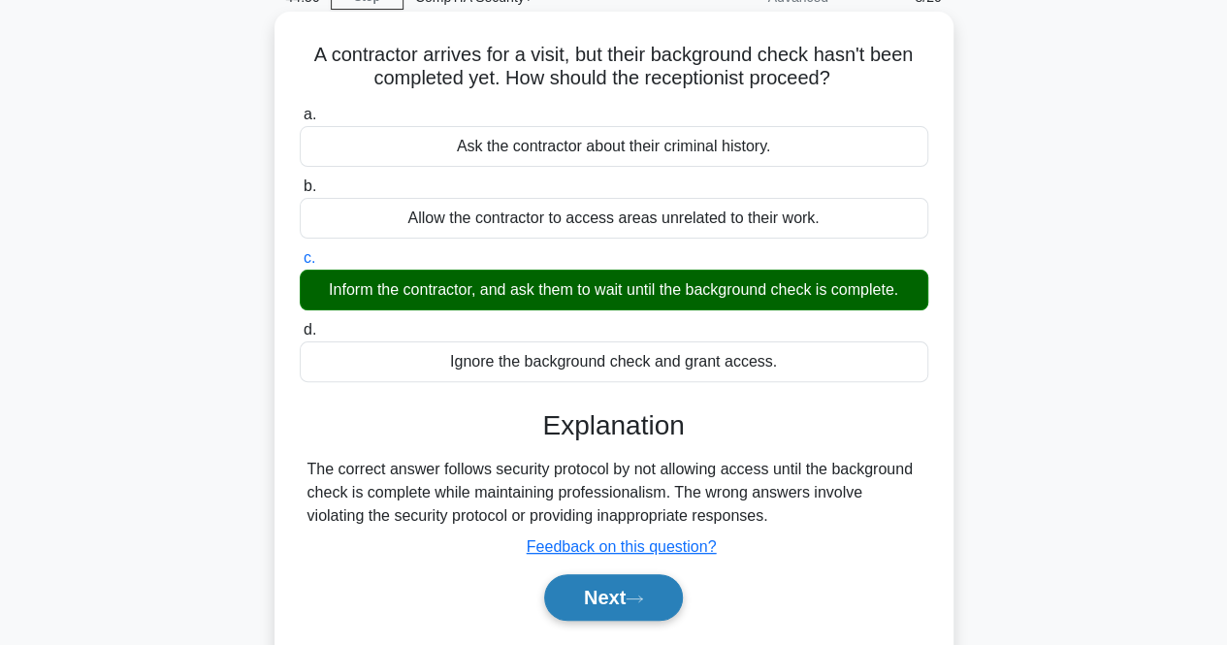
click at [633, 602] on button "Next" at bounding box center [613, 597] width 139 height 47
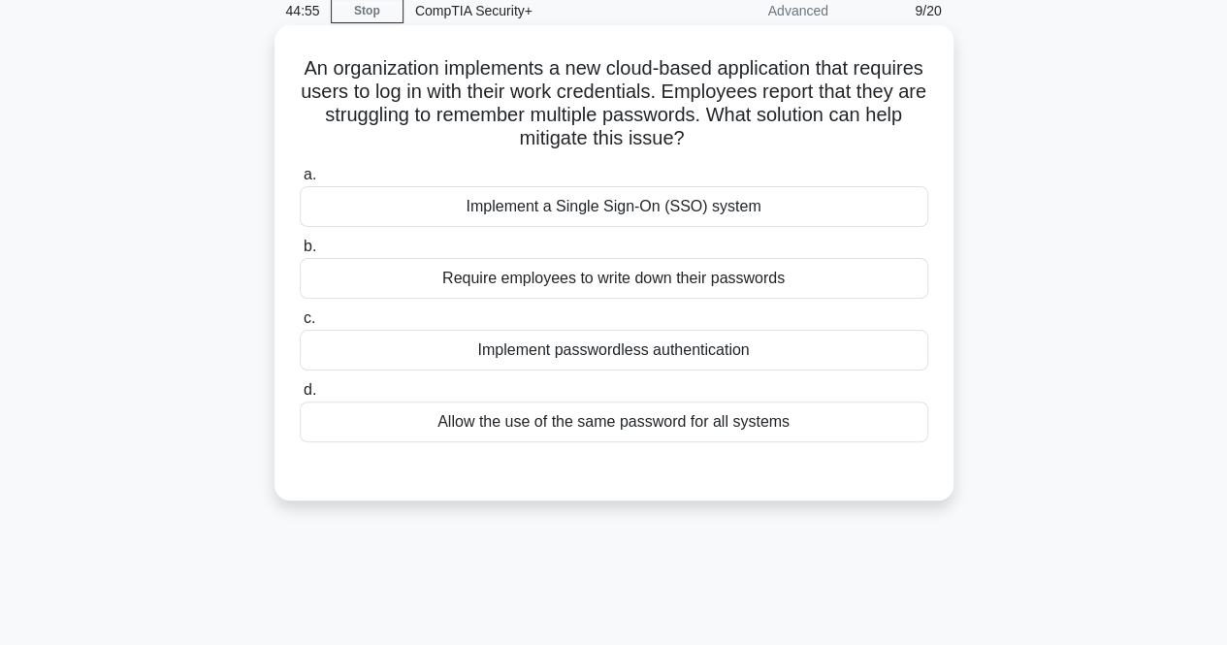
scroll to position [0, 0]
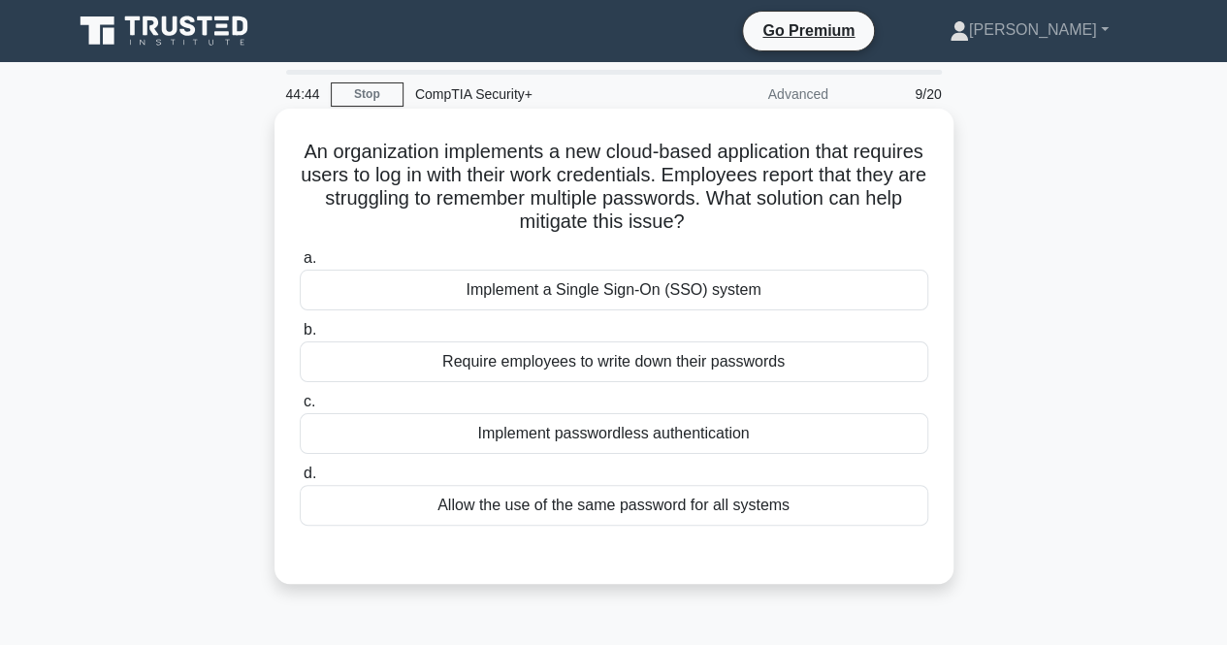
click at [734, 438] on div "Implement passwordless authentication" at bounding box center [614, 433] width 629 height 41
click at [300, 409] on input "c. Implement passwordless authentication" at bounding box center [300, 402] width 0 height 13
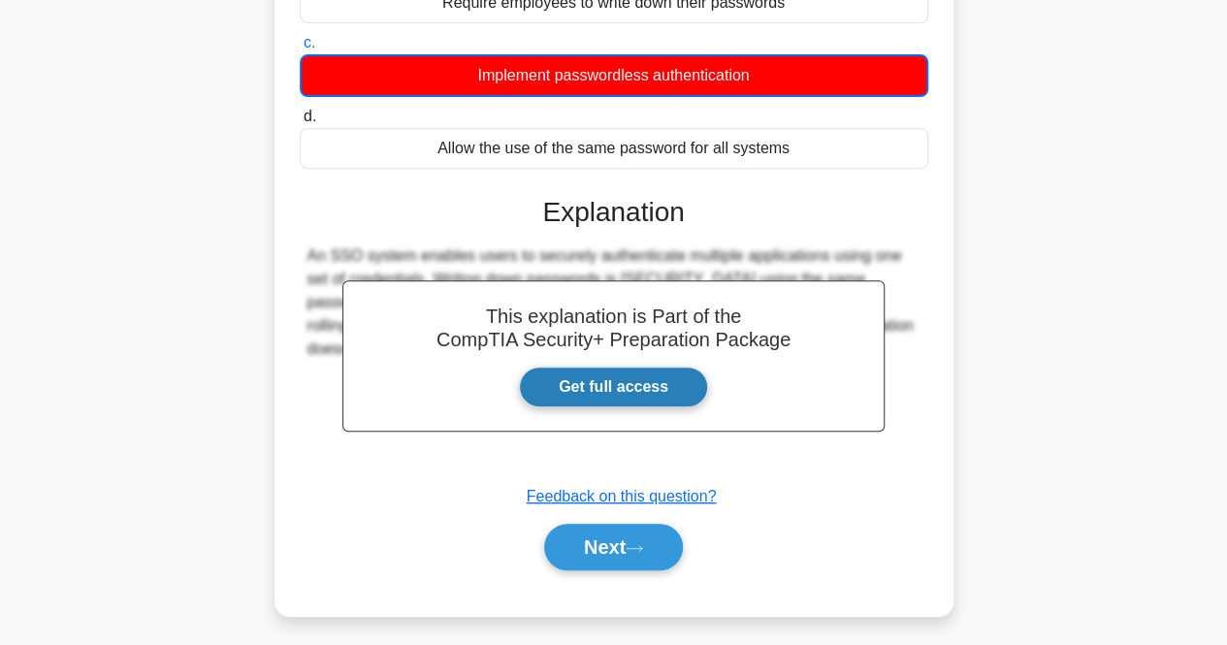
scroll to position [388, 0]
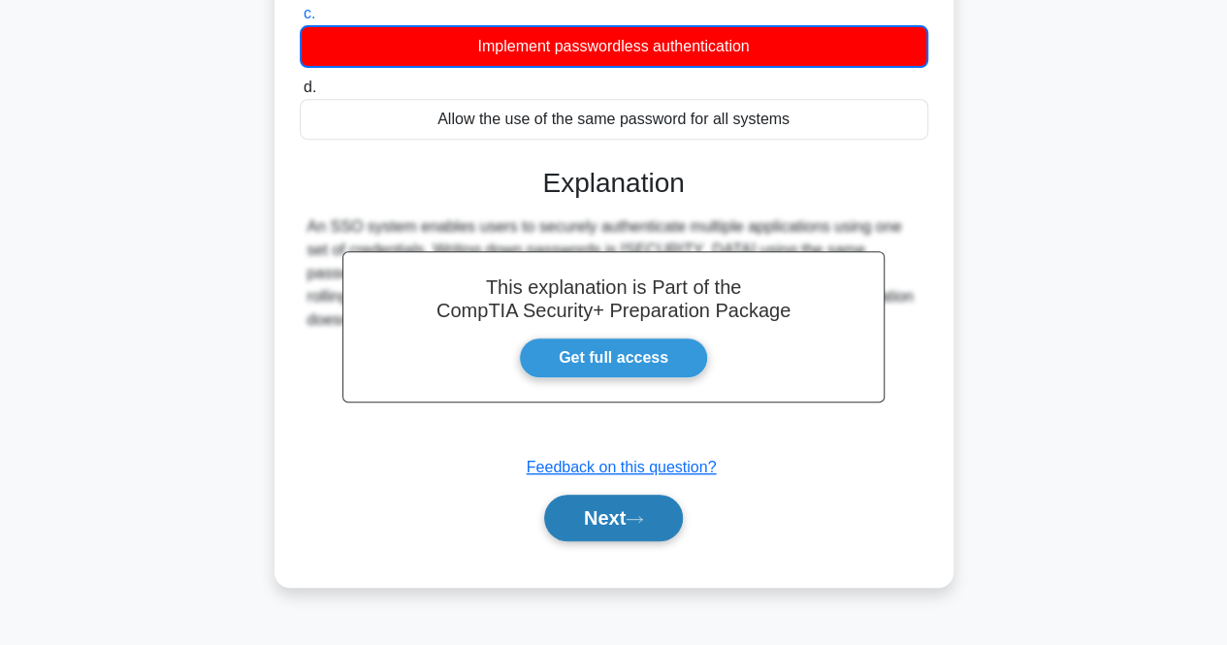
click at [654, 525] on button "Next" at bounding box center [613, 518] width 139 height 47
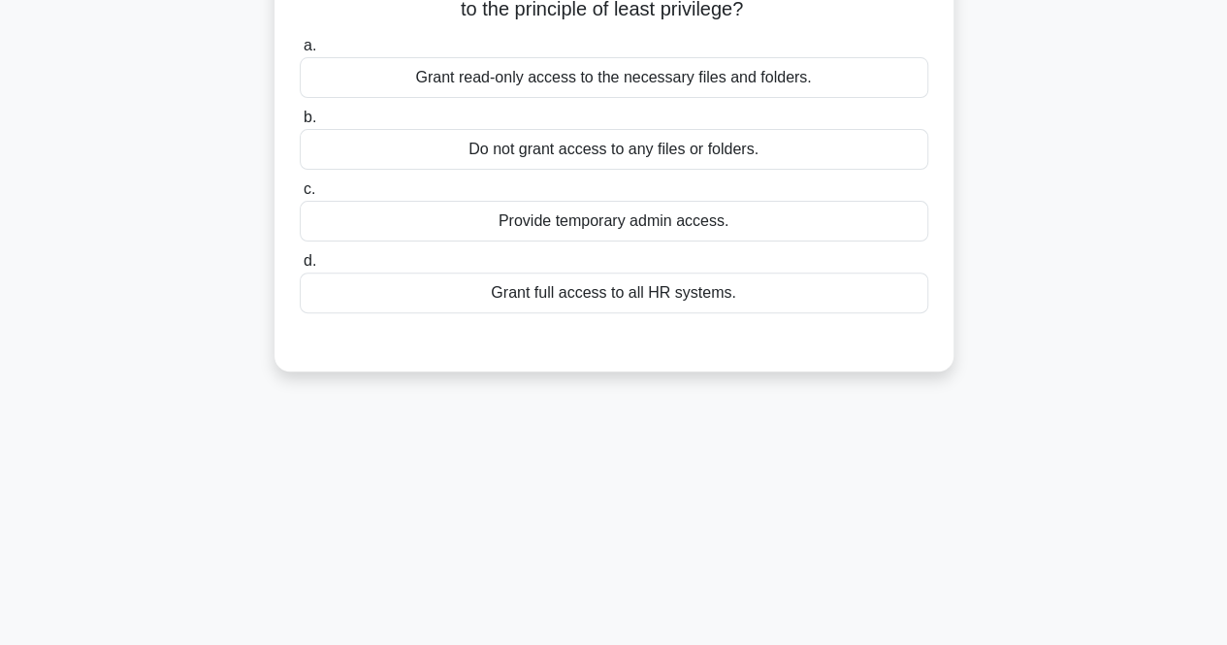
scroll to position [0, 0]
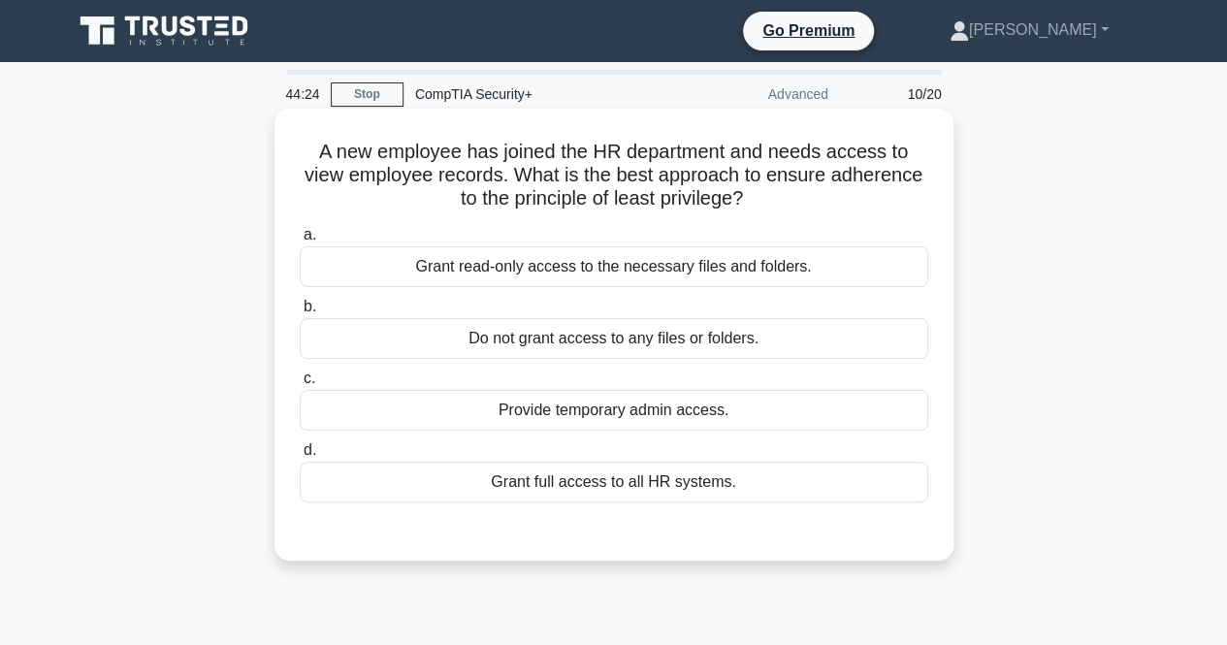
click at [848, 269] on div "Grant read-only access to the necessary files and folders." at bounding box center [614, 266] width 629 height 41
click at [300, 242] on input "[PERSON_NAME] read-only access to the necessary files and folders." at bounding box center [300, 235] width 0 height 13
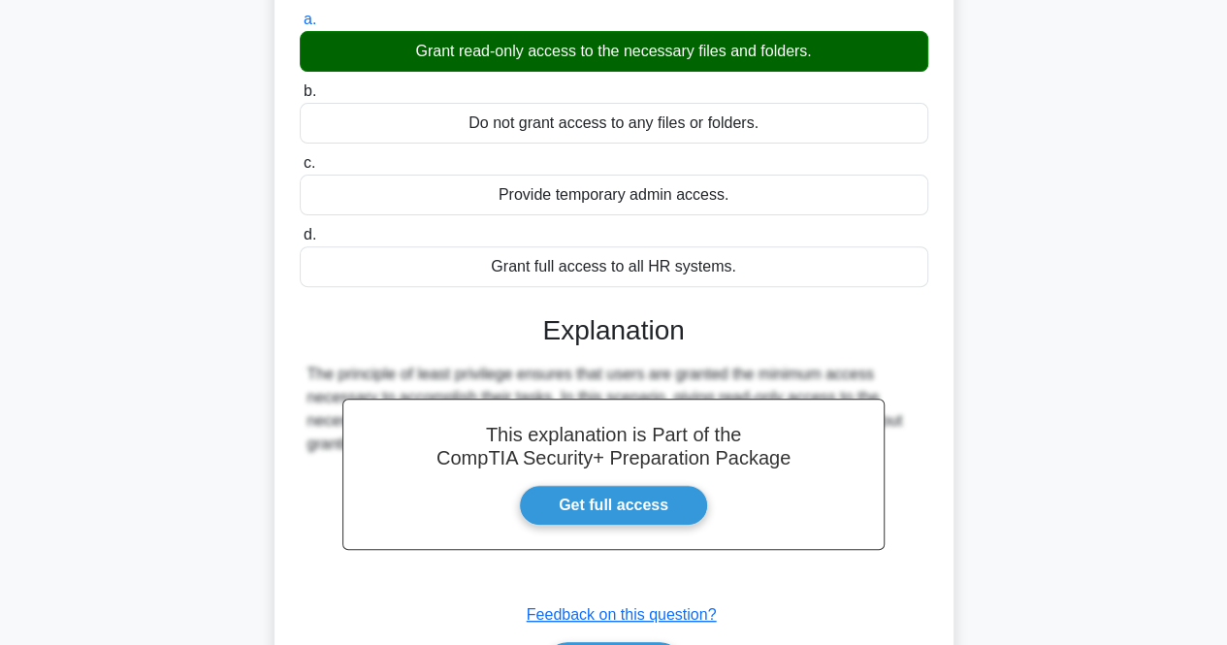
scroll to position [388, 0]
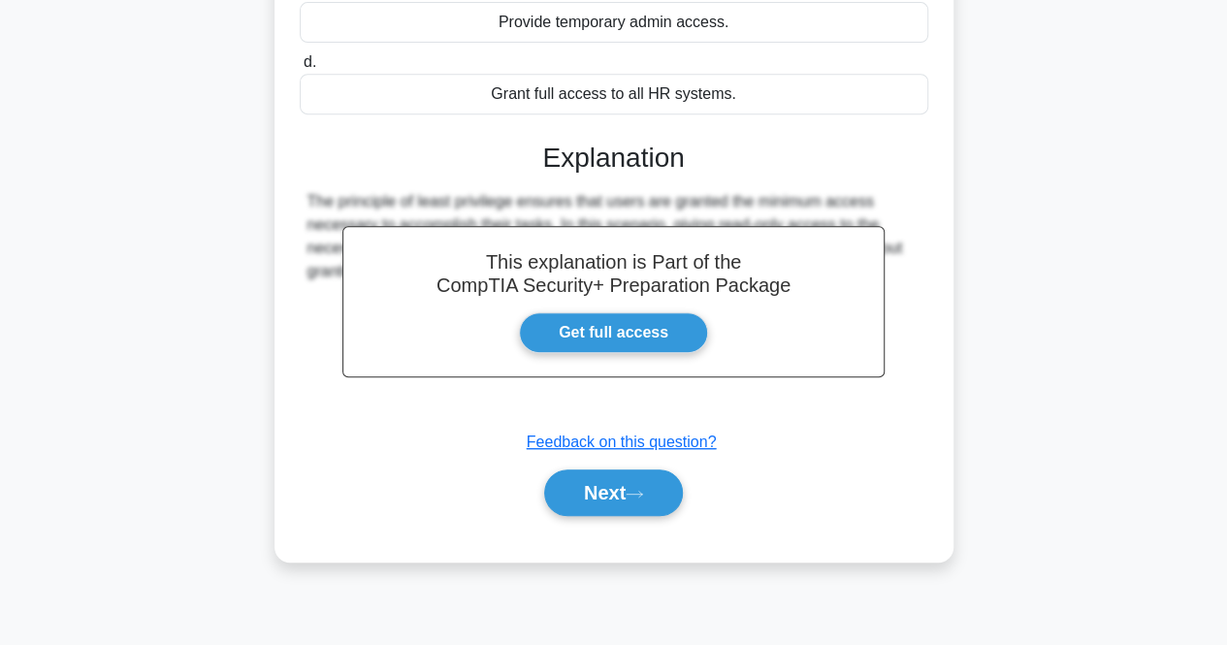
click at [592, 465] on div "Next" at bounding box center [614, 493] width 629 height 62
click at [639, 511] on button "Next" at bounding box center [613, 493] width 139 height 47
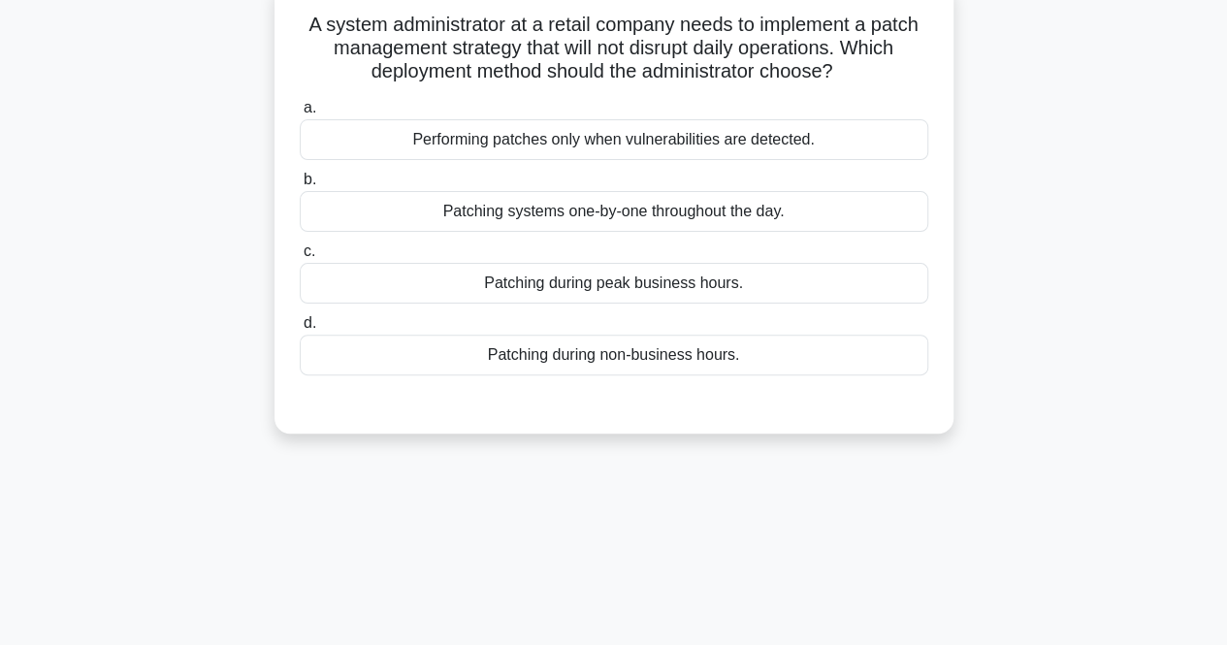
scroll to position [97, 0]
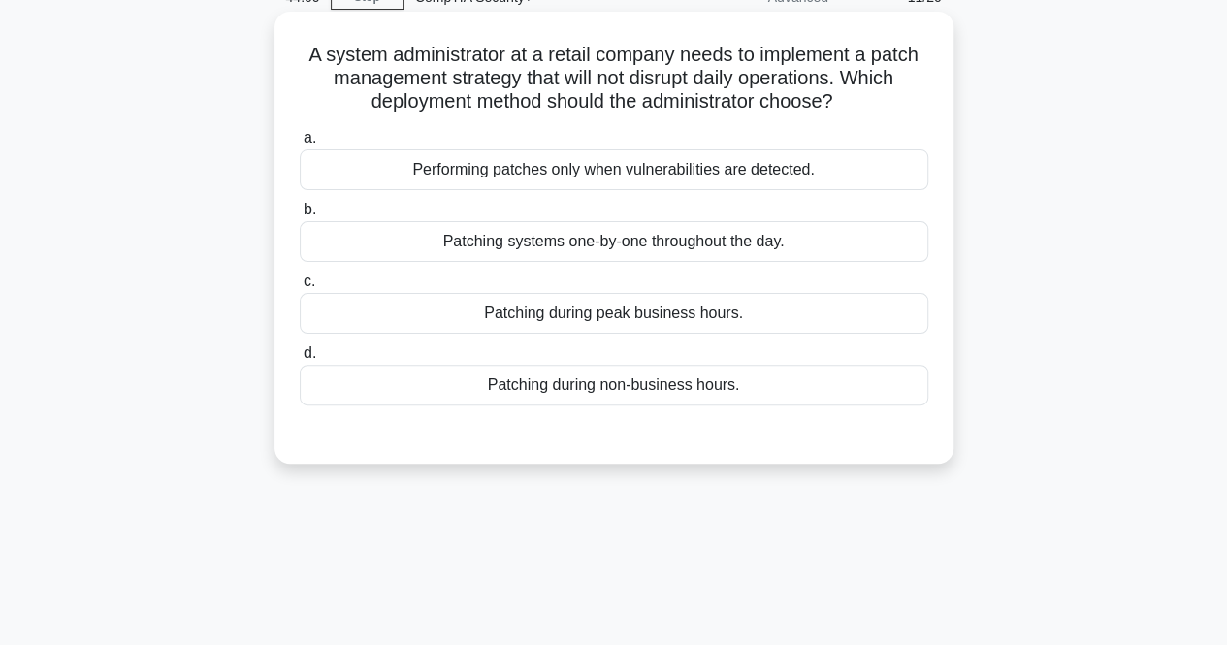
click at [813, 367] on div "Patching during non-business hours." at bounding box center [614, 385] width 629 height 41
click at [300, 360] on input "d. Patching during non-business hours." at bounding box center [300, 353] width 0 height 13
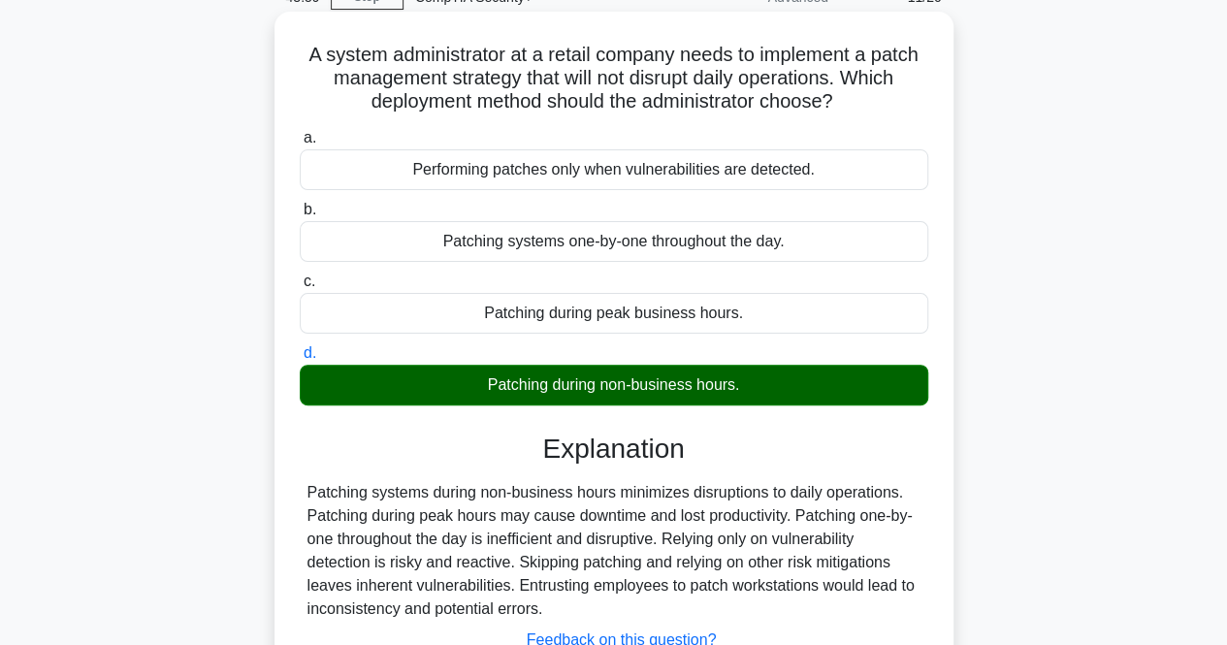
scroll to position [194, 0]
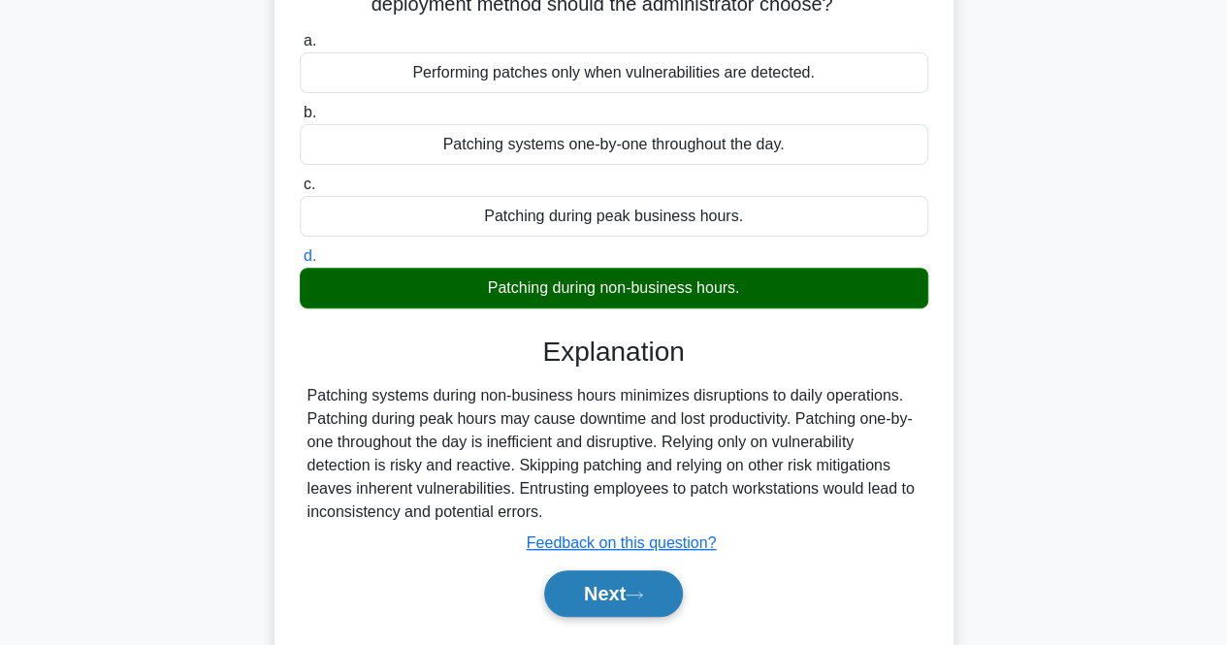
click at [638, 593] on icon at bounding box center [634, 595] width 17 height 11
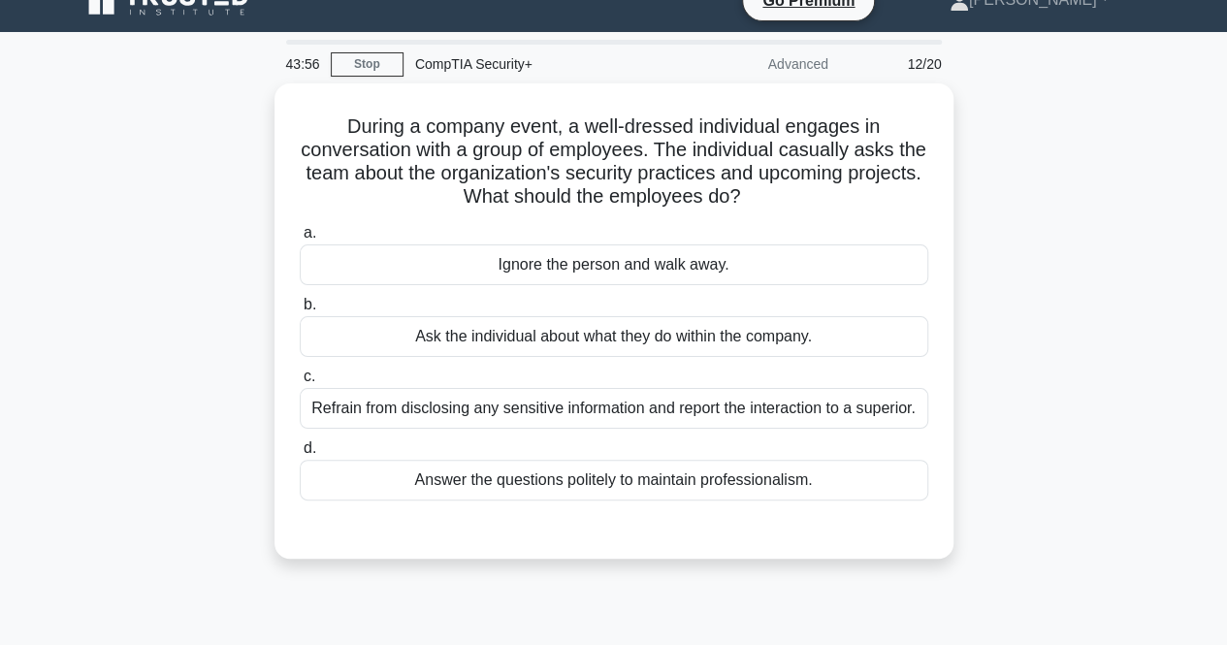
scroll to position [0, 0]
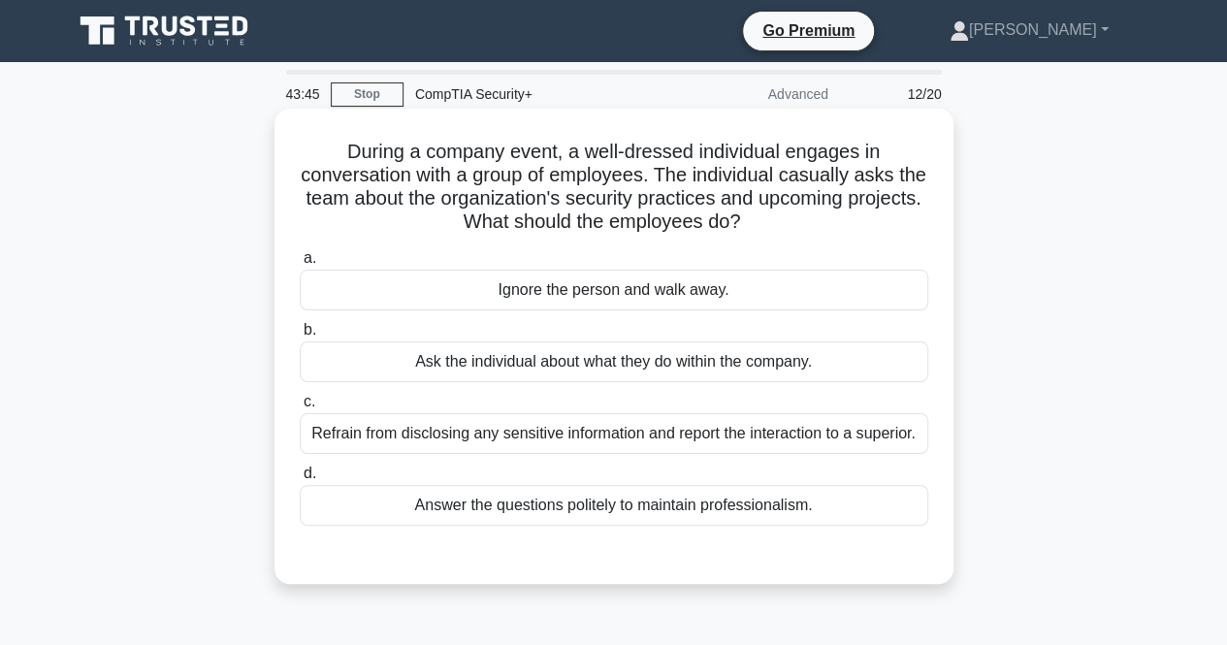
click at [817, 436] on div "Refrain from disclosing any sensitive information and report the interaction to…" at bounding box center [614, 433] width 629 height 41
click at [300, 409] on input "c. Refrain from disclosing any sensitive information and report the interaction…" at bounding box center [300, 402] width 0 height 13
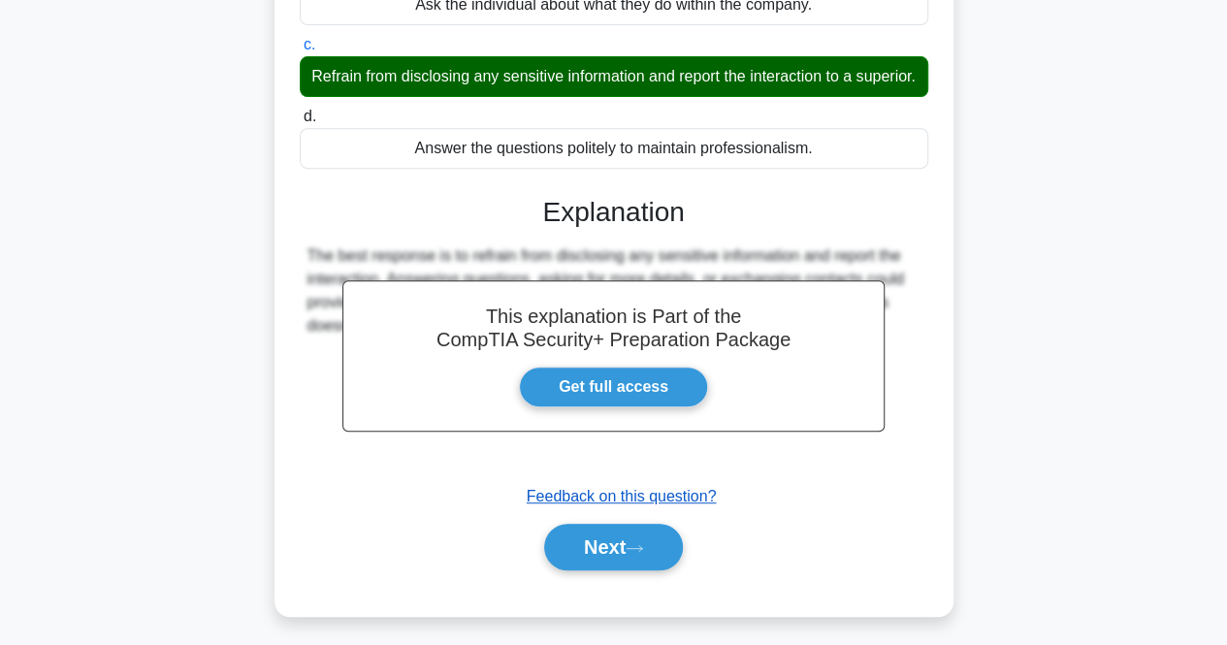
scroll to position [388, 0]
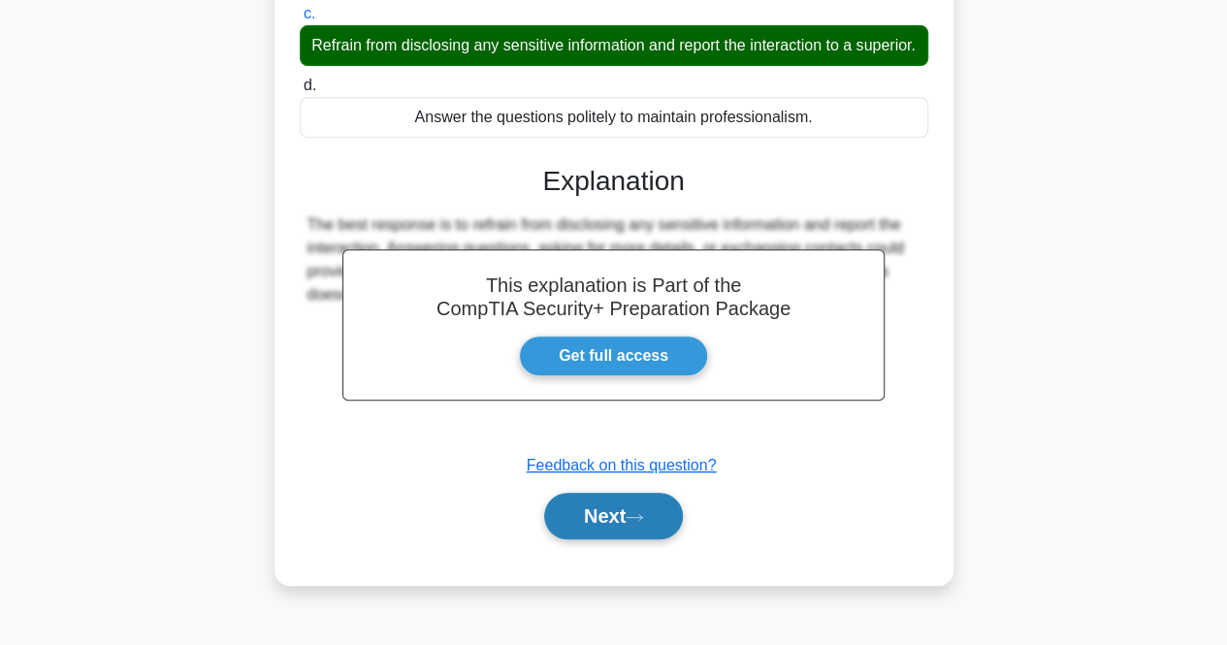
click at [677, 540] on button "Next" at bounding box center [613, 516] width 139 height 47
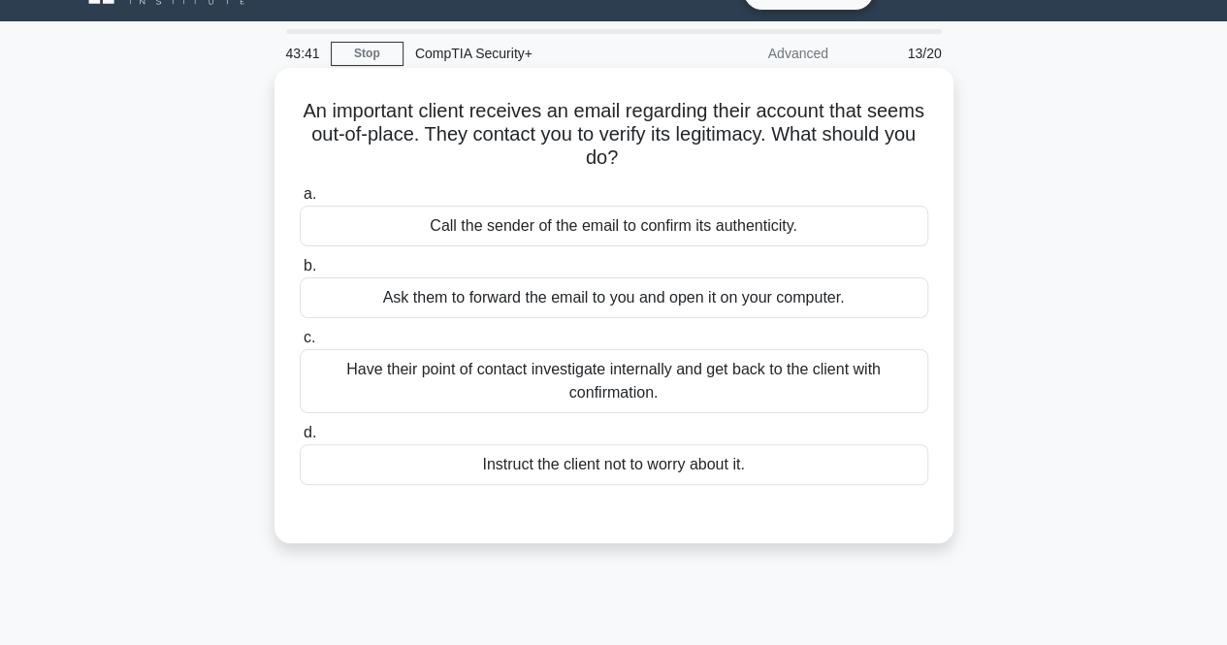
scroll to position [0, 0]
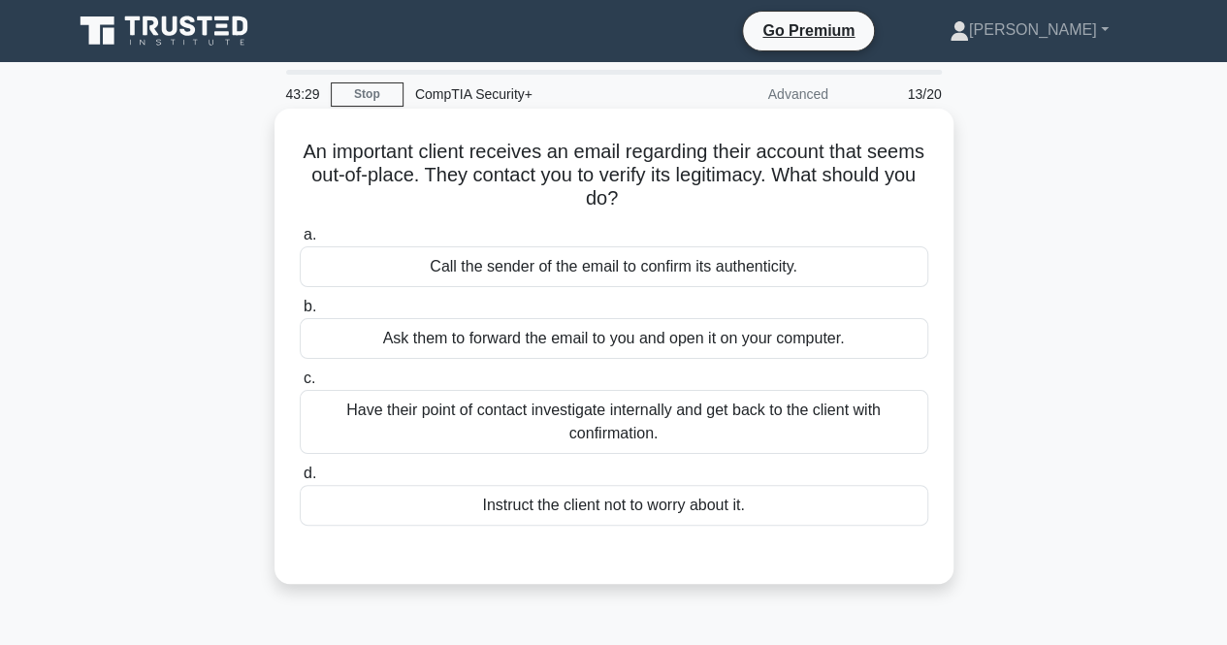
click at [784, 405] on div "Have their point of contact investigate internally and get back to the client w…" at bounding box center [614, 422] width 629 height 64
click at [300, 385] on input "c. Have their point of contact investigate internally and get back to the clien…" at bounding box center [300, 379] width 0 height 13
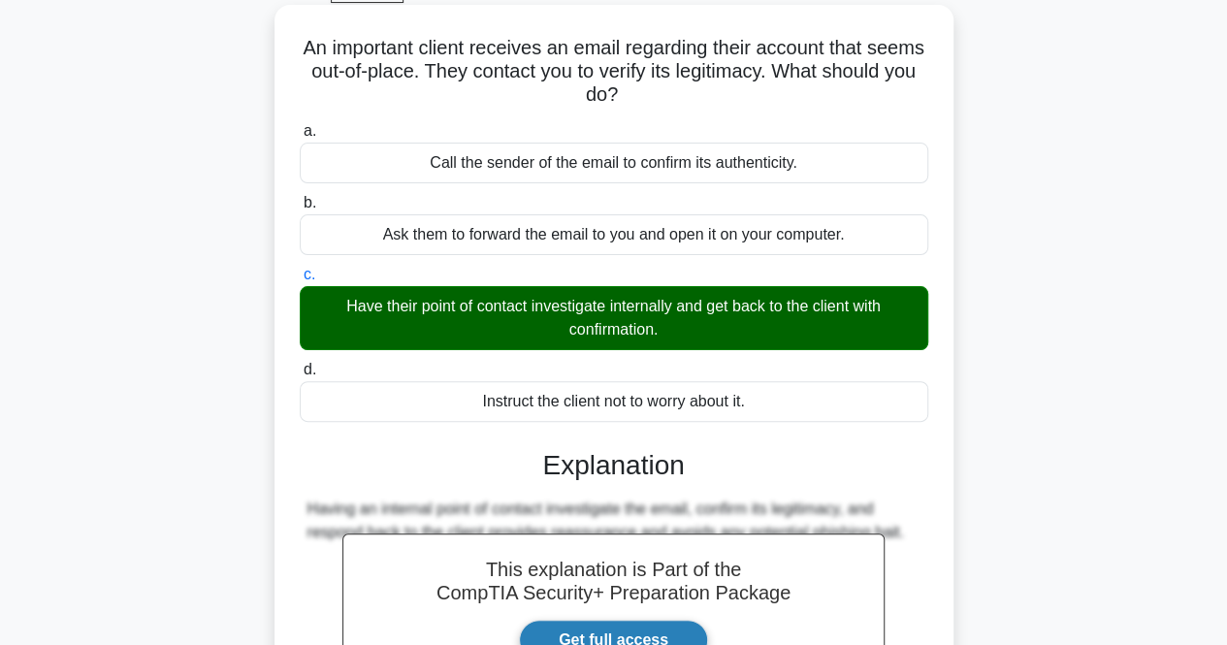
scroll to position [291, 0]
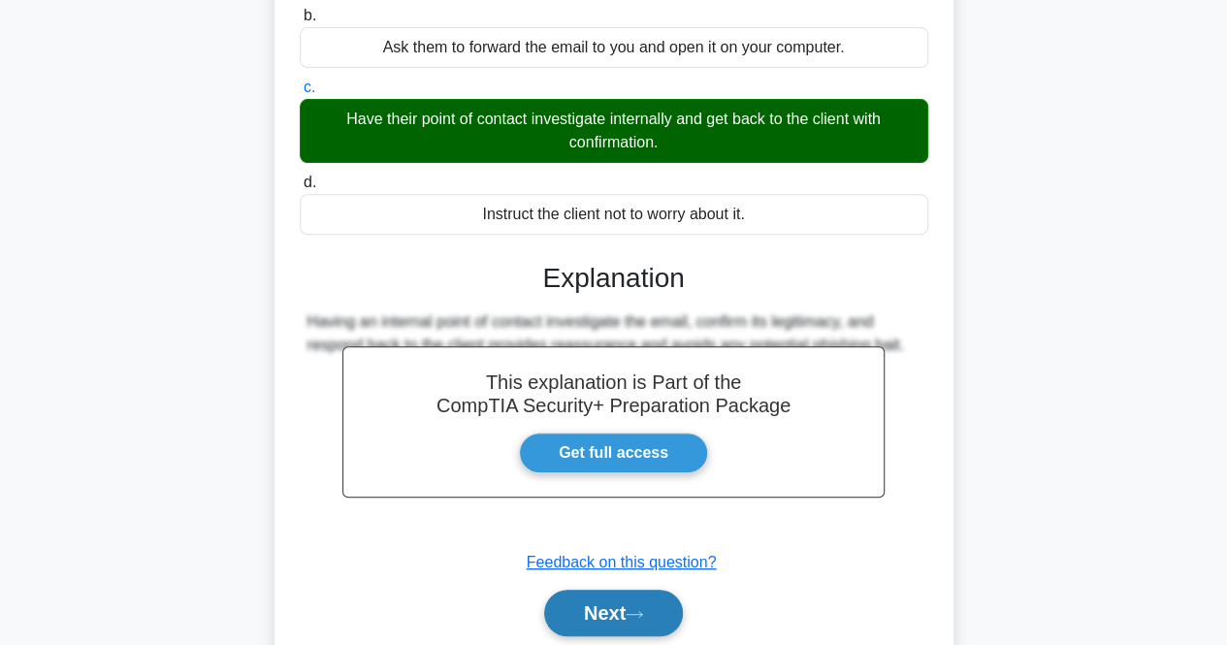
click at [668, 614] on button "Next" at bounding box center [613, 613] width 139 height 47
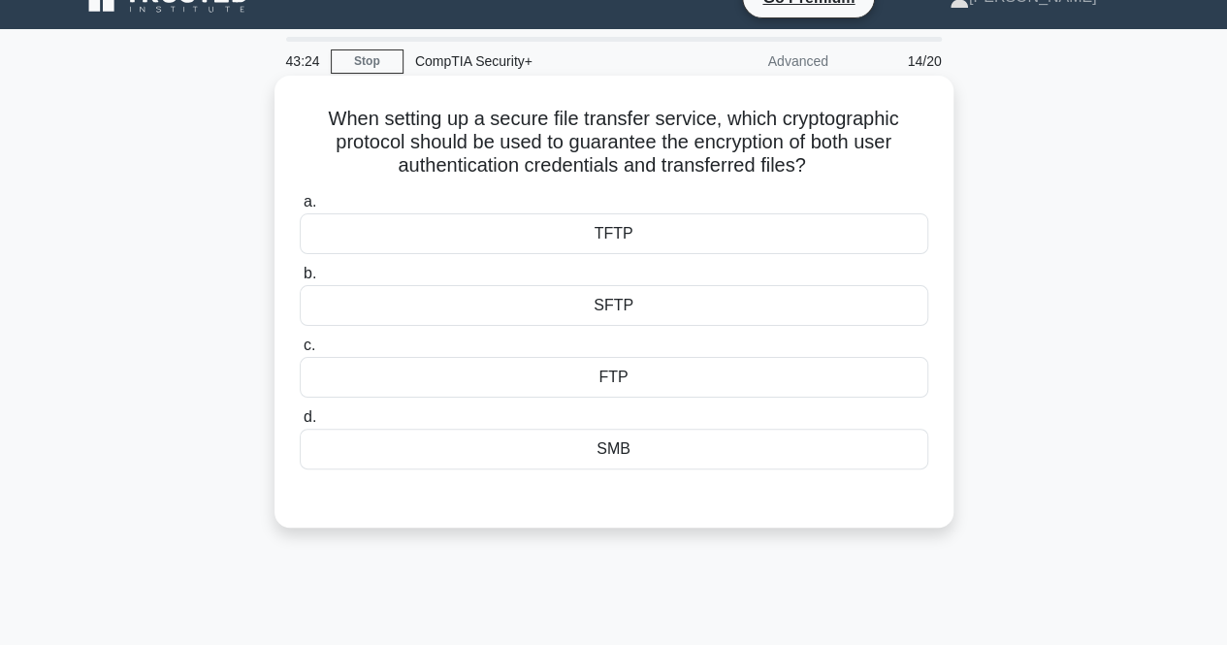
scroll to position [0, 0]
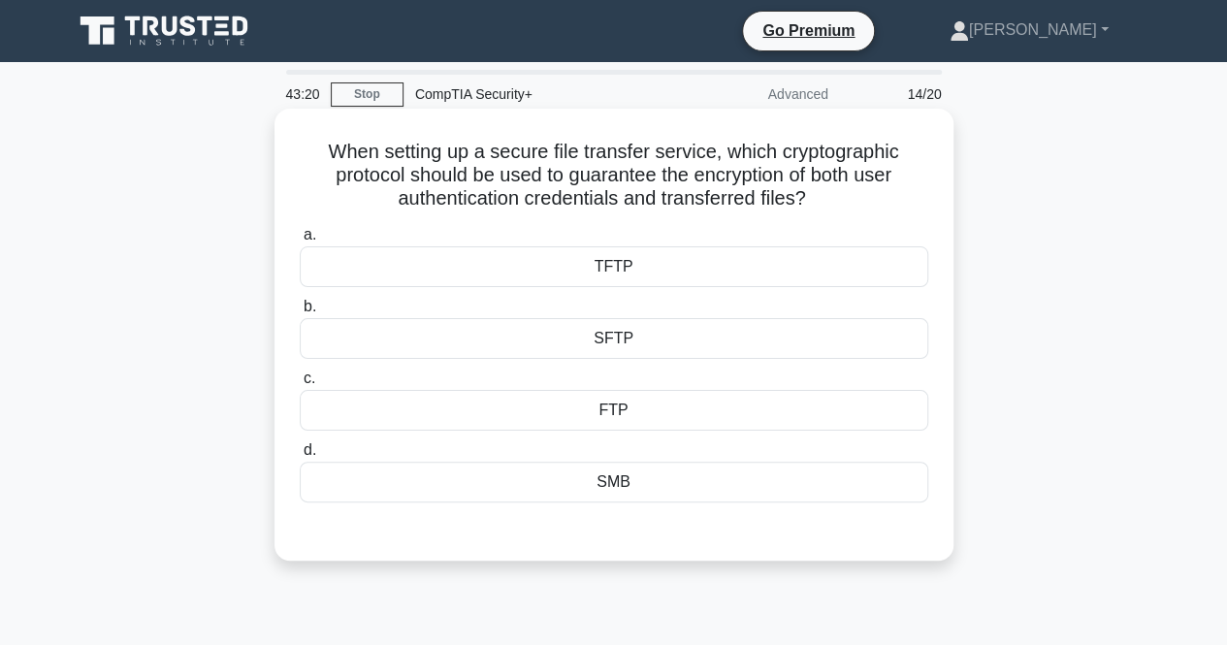
click at [704, 402] on div "FTP" at bounding box center [614, 410] width 629 height 41
click at [300, 385] on input "c. FTP" at bounding box center [300, 379] width 0 height 13
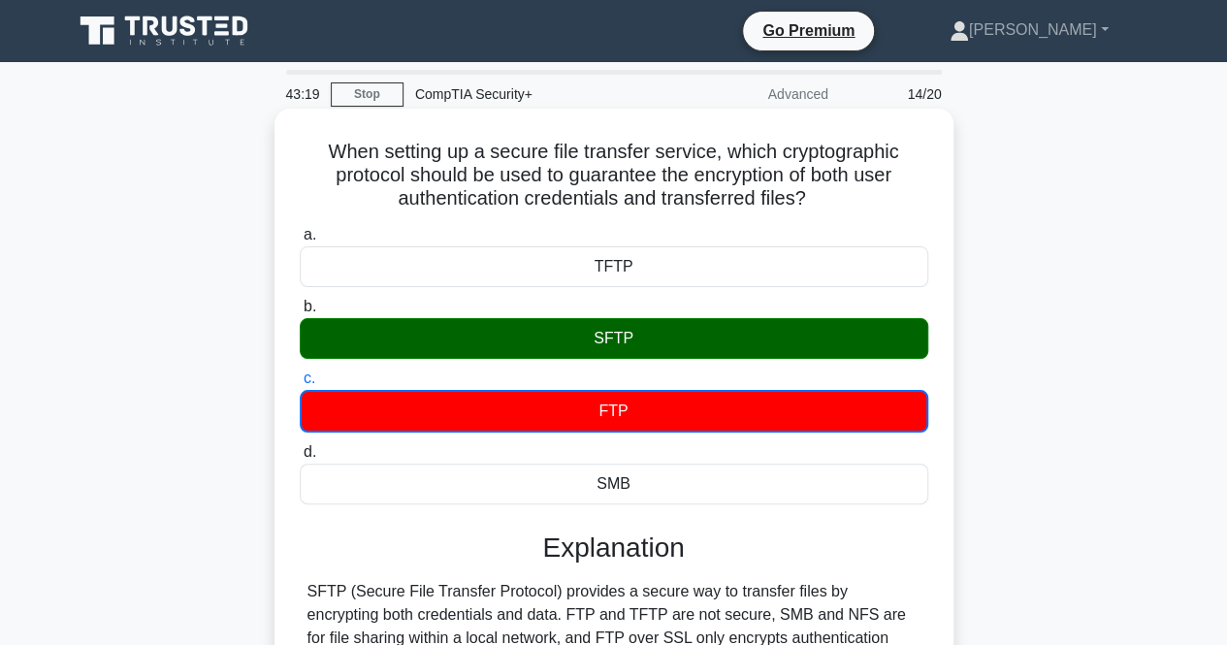
scroll to position [194, 0]
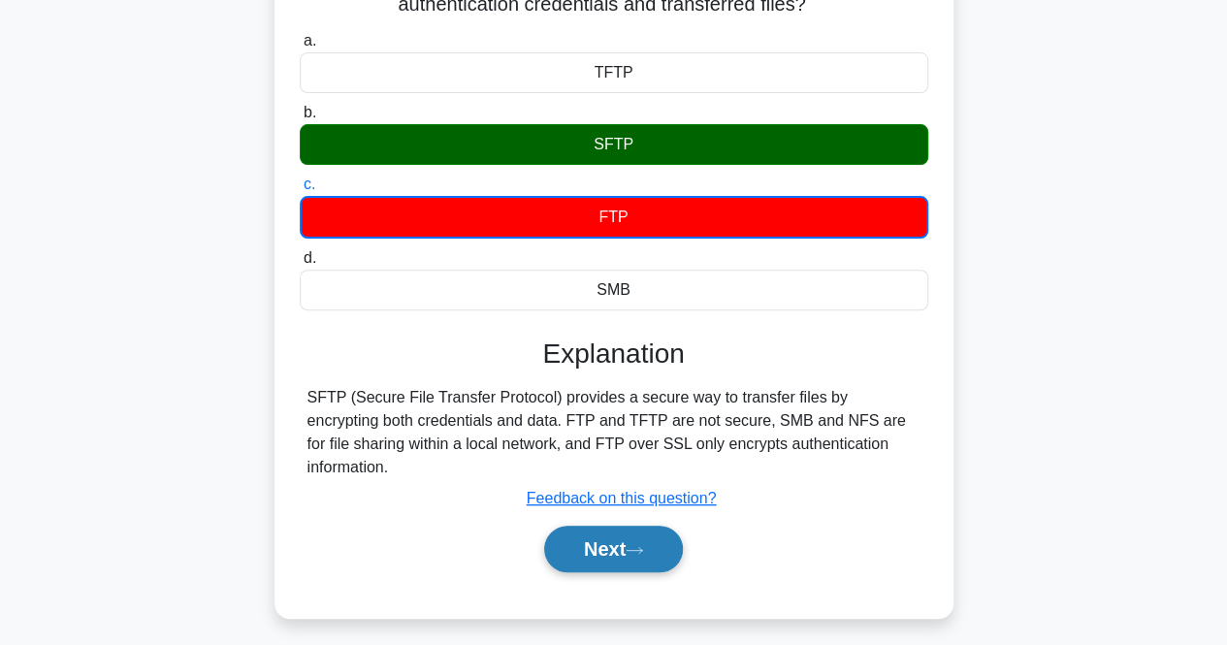
click at [610, 526] on button "Next" at bounding box center [613, 549] width 139 height 47
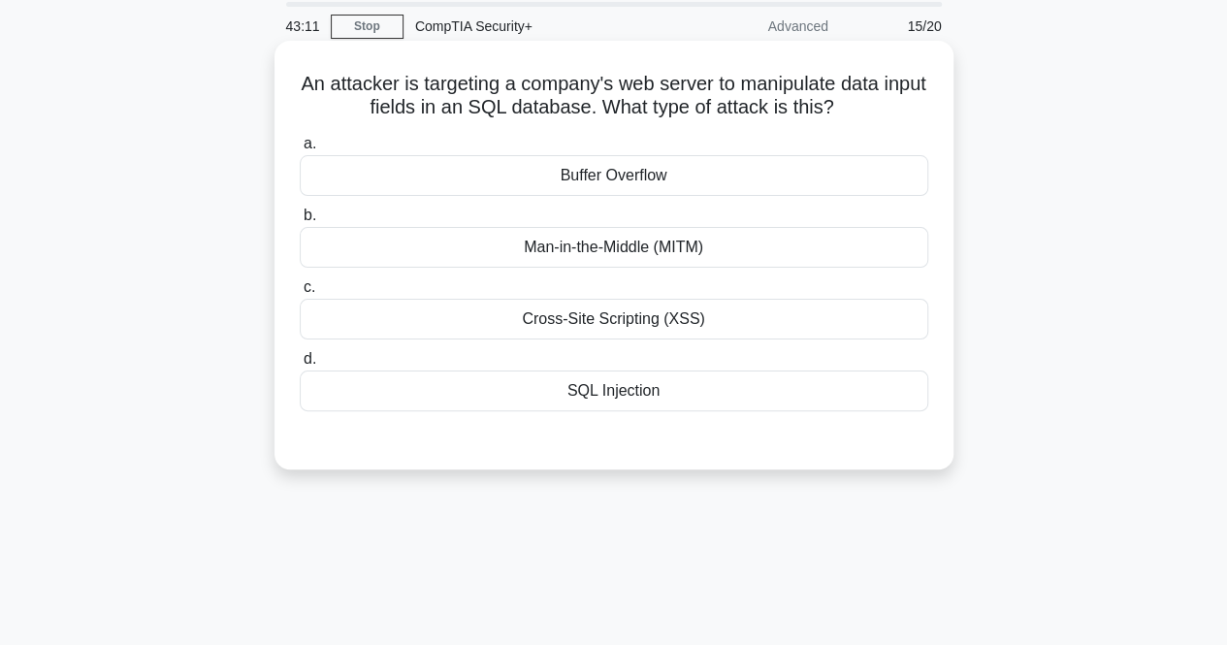
scroll to position [0, 0]
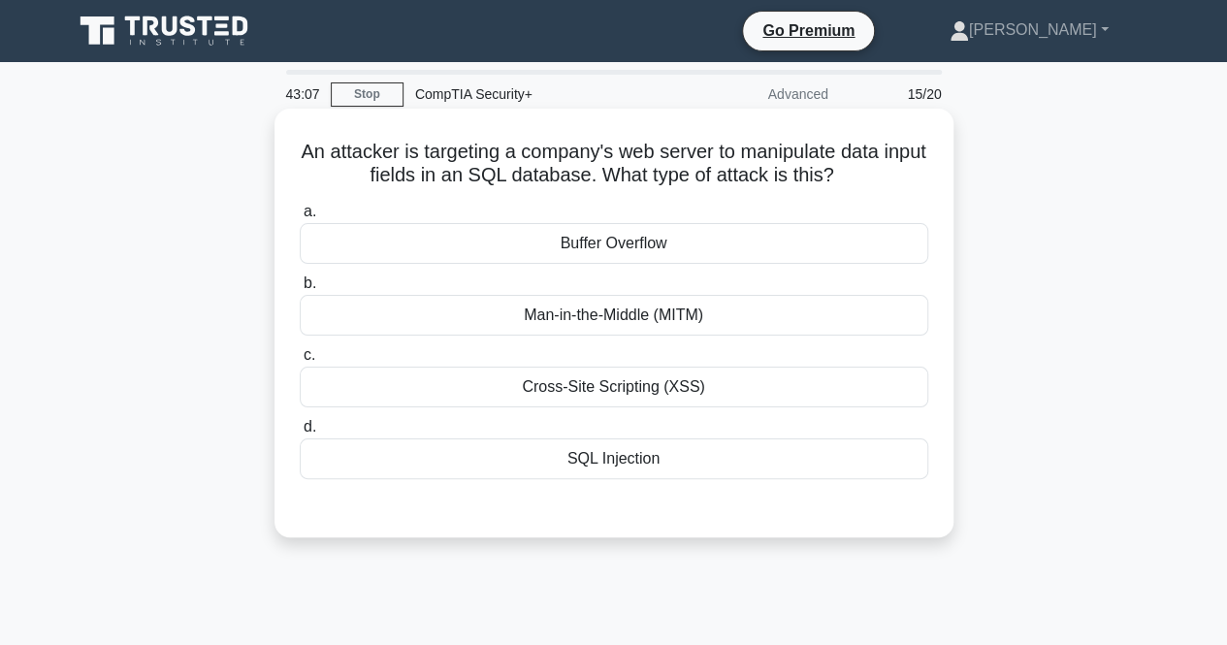
click at [481, 478] on div "a. Buffer Overflow b. Man-in-the-Middle (MITM) c. d." at bounding box center [614, 339] width 652 height 287
click at [489, 474] on div "SQL Injection" at bounding box center [614, 459] width 629 height 41
click at [300, 434] on input "d. SQL Injection" at bounding box center [300, 427] width 0 height 13
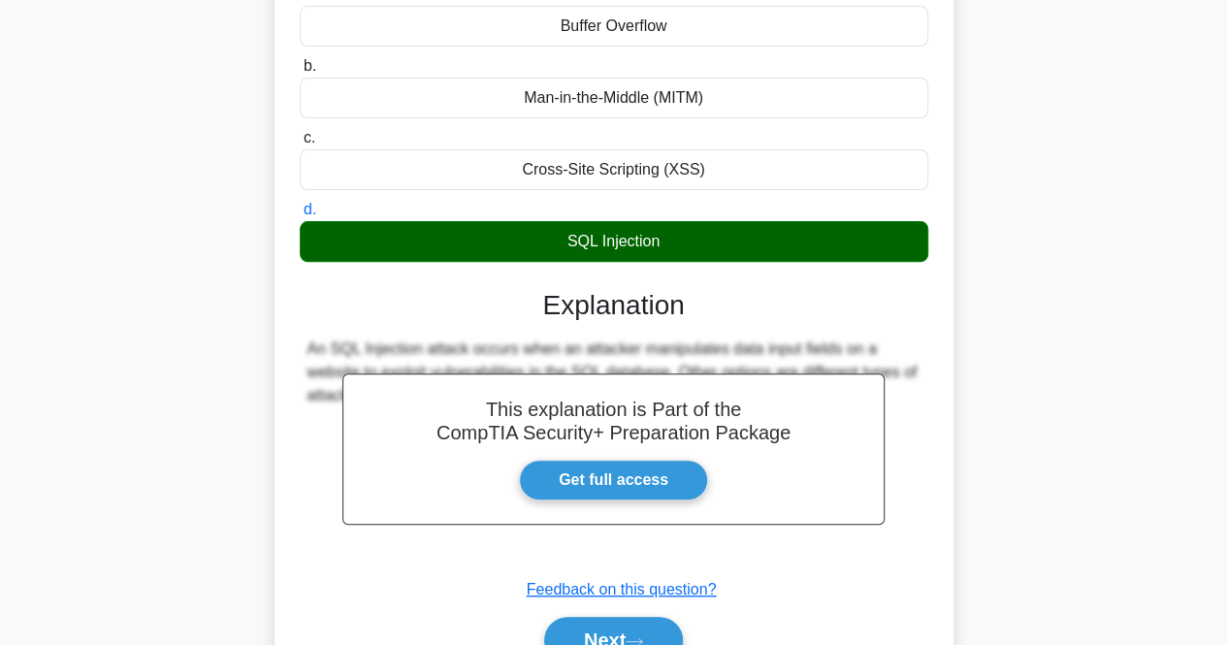
scroll to position [291, 0]
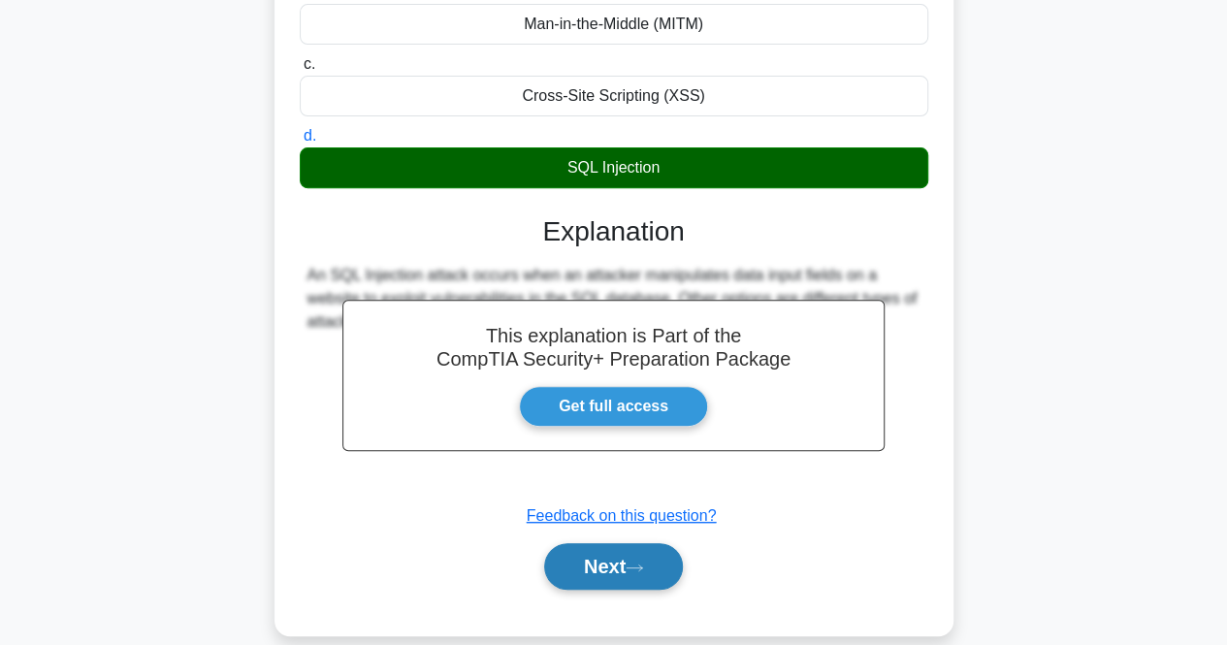
click at [555, 561] on button "Next" at bounding box center [613, 566] width 139 height 47
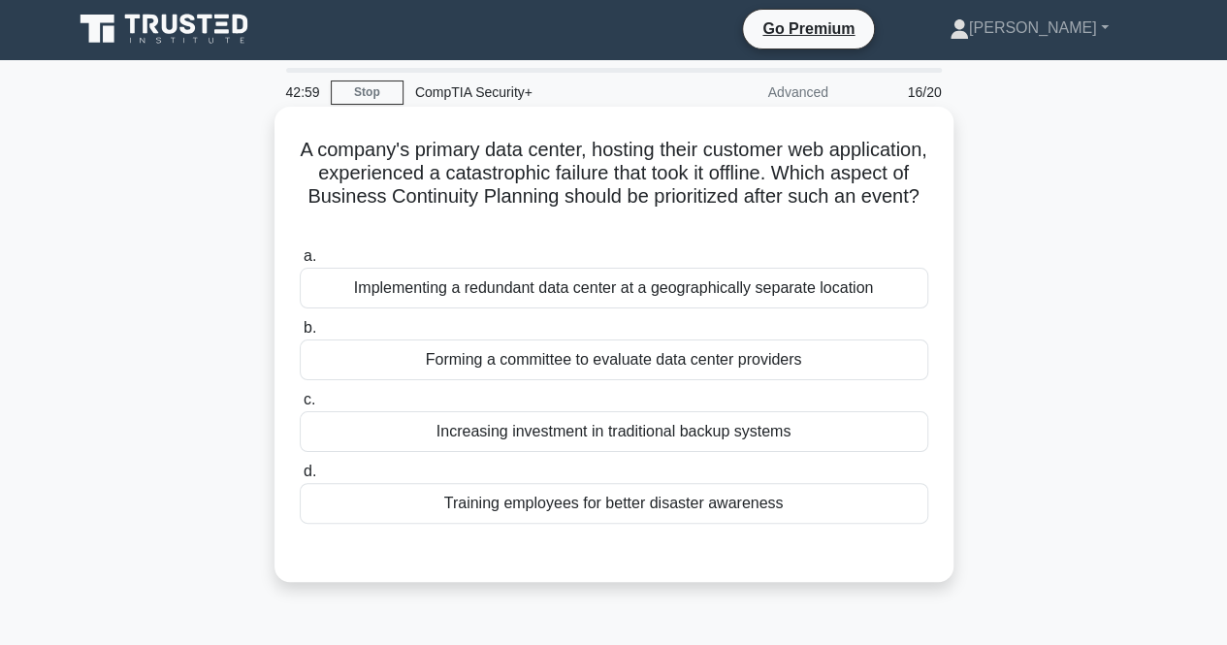
scroll to position [0, 0]
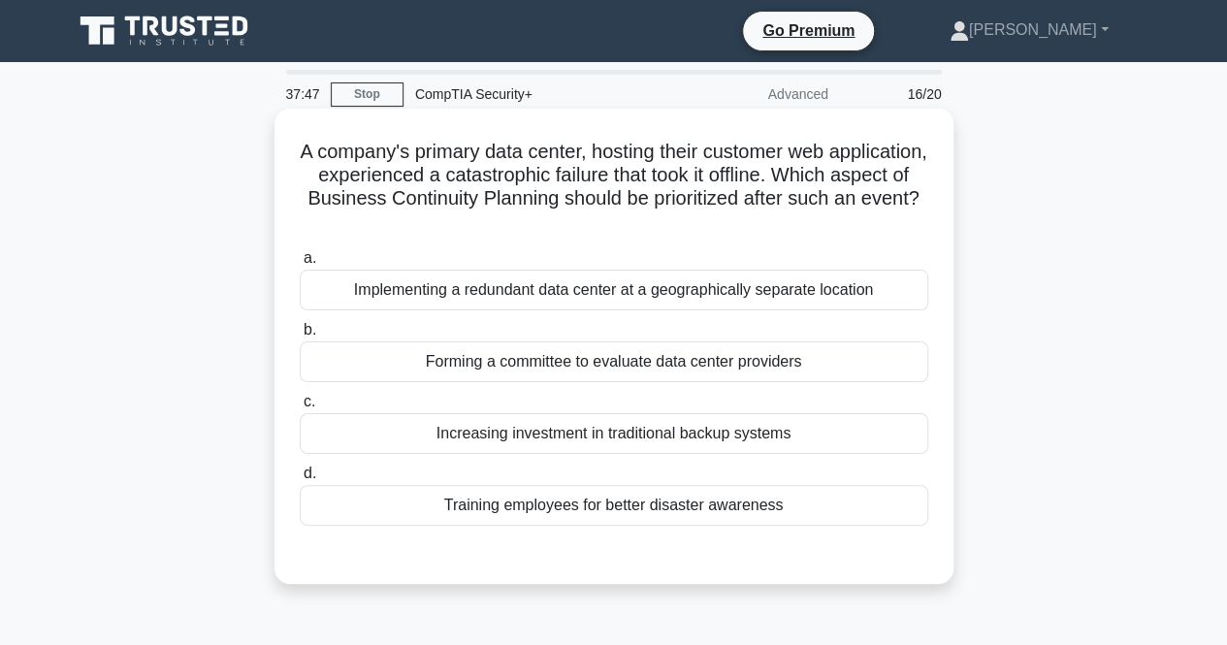
click at [797, 288] on div "Implementing a redundant data center at a geographically separate location" at bounding box center [614, 290] width 629 height 41
click at [300, 265] on input "a. Implementing a redundant data center at a geographically separate location" at bounding box center [300, 258] width 0 height 13
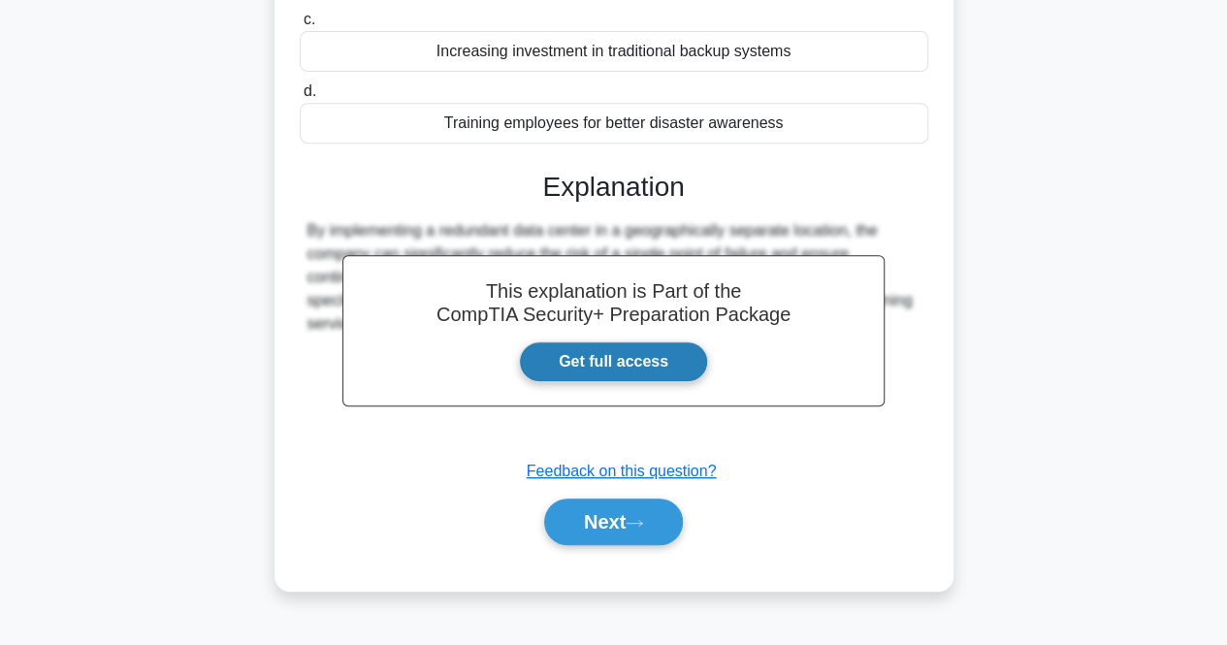
scroll to position [388, 0]
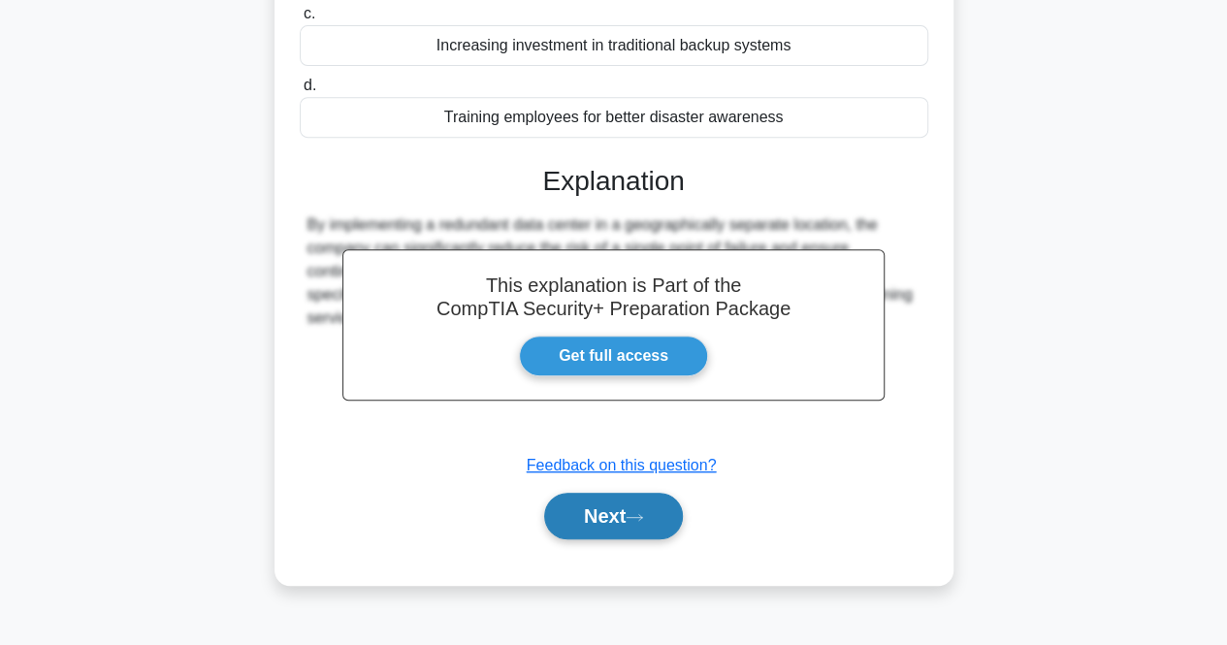
click at [627, 516] on button "Next" at bounding box center [613, 516] width 139 height 47
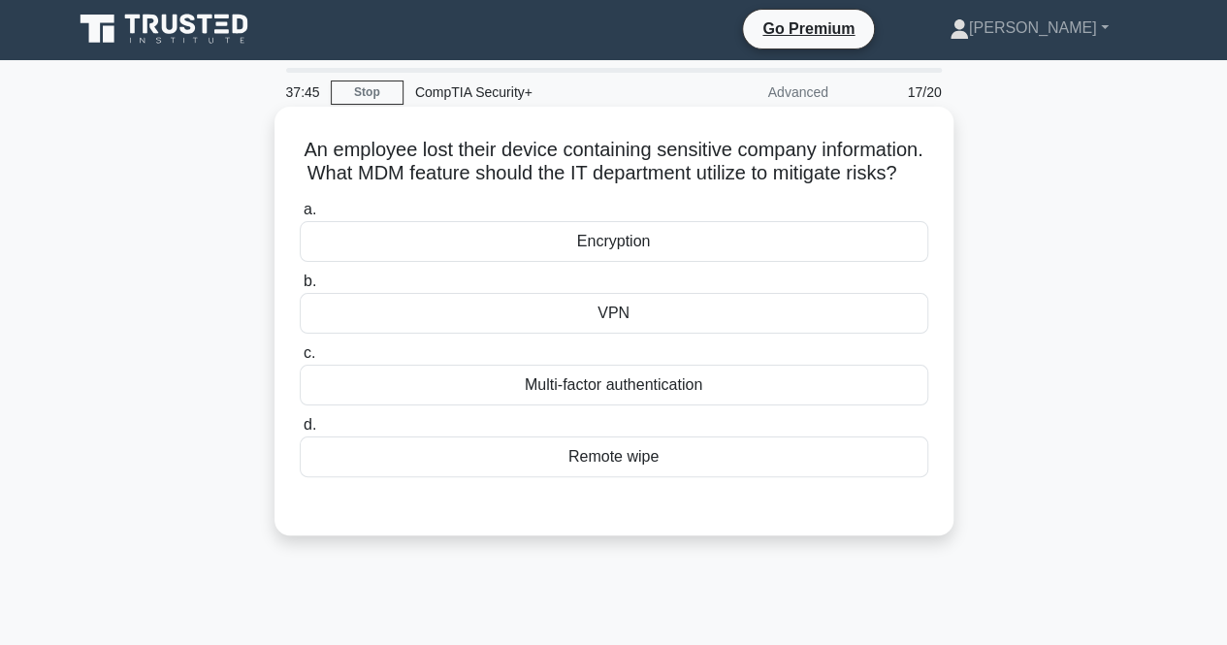
scroll to position [0, 0]
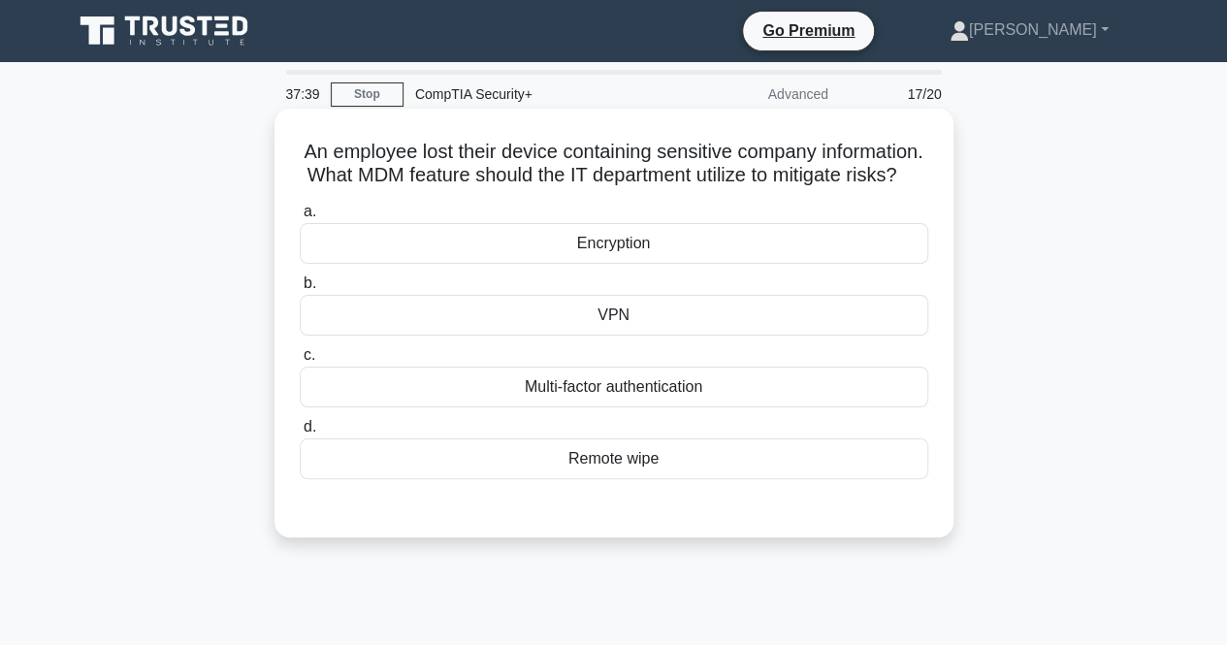
click at [704, 479] on div "Remote wipe" at bounding box center [614, 459] width 629 height 41
click at [300, 434] on input "d. Remote wipe" at bounding box center [300, 427] width 0 height 13
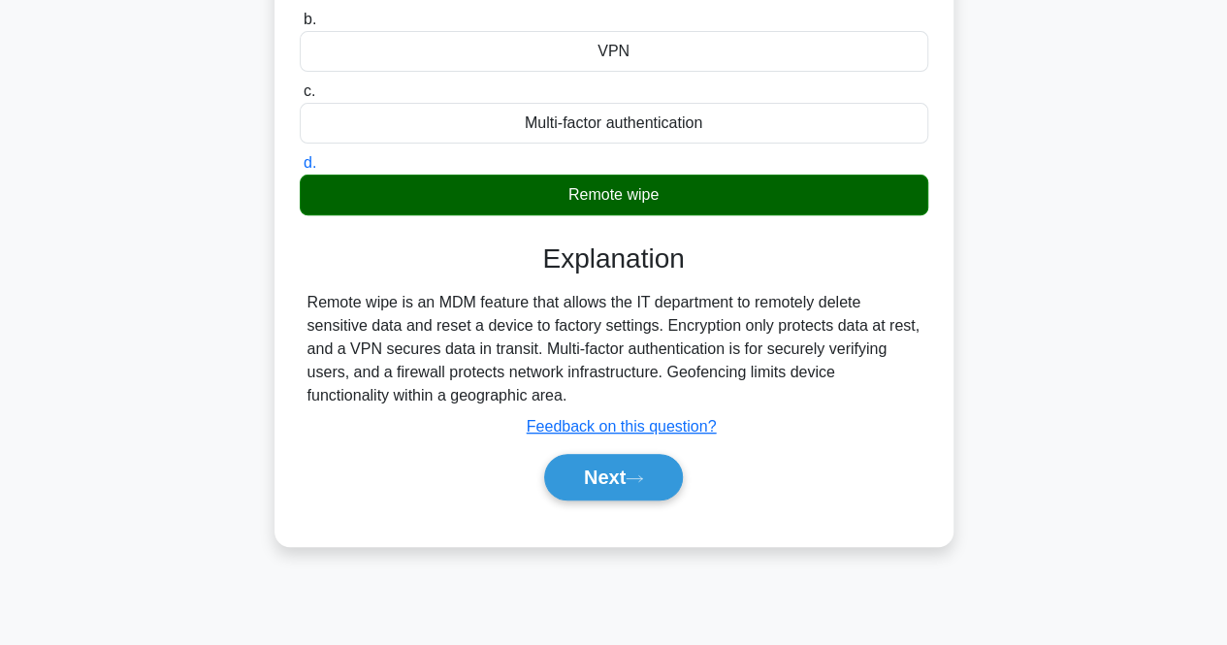
scroll to position [291, 0]
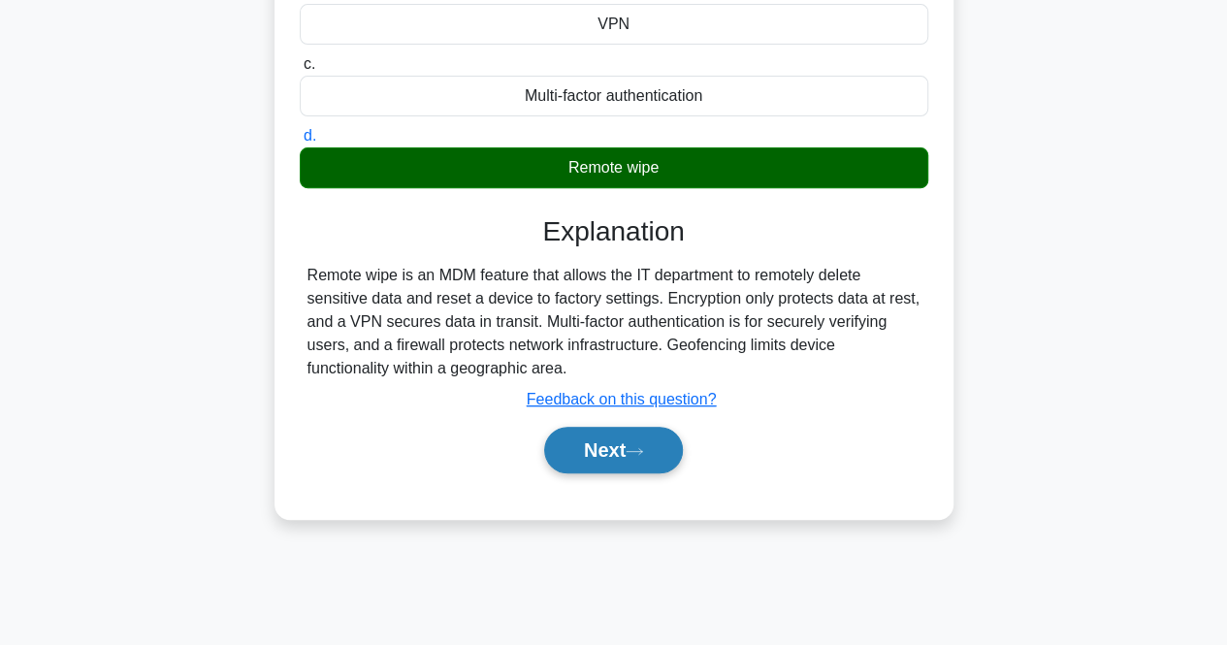
click at [609, 474] on button "Next" at bounding box center [613, 450] width 139 height 47
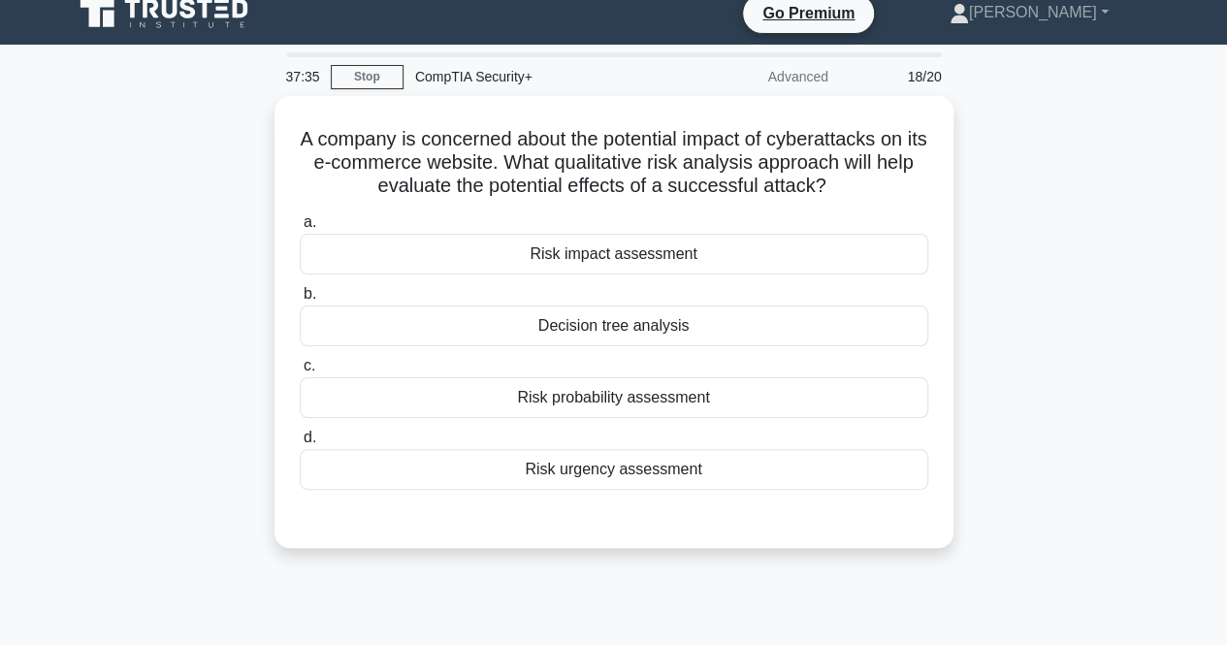
scroll to position [0, 0]
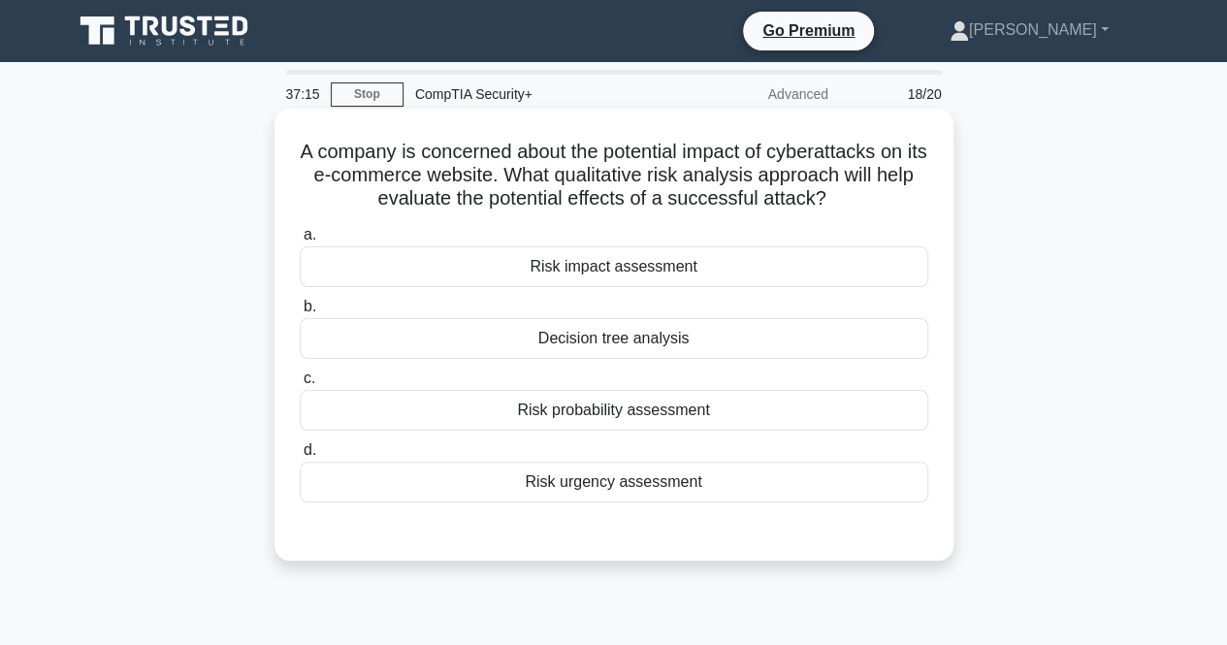
click at [780, 427] on div "Risk probability assessment" at bounding box center [614, 410] width 629 height 41
click at [300, 385] on input "c. Risk probability assessment" at bounding box center [300, 379] width 0 height 13
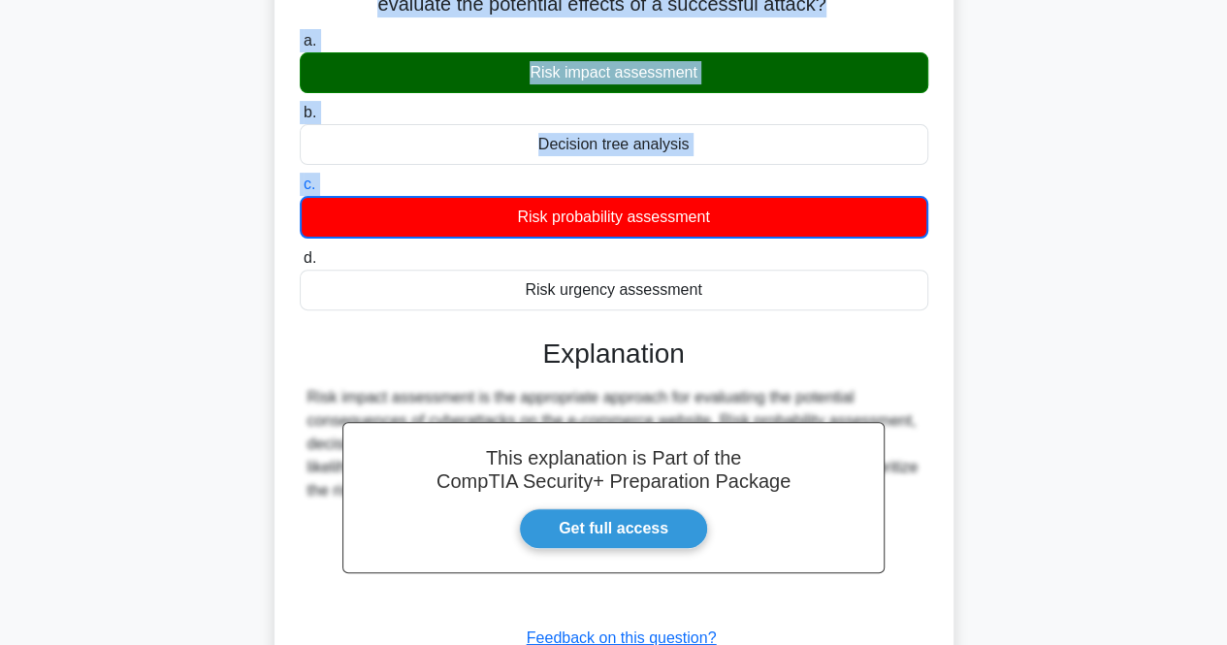
scroll to position [291, 0]
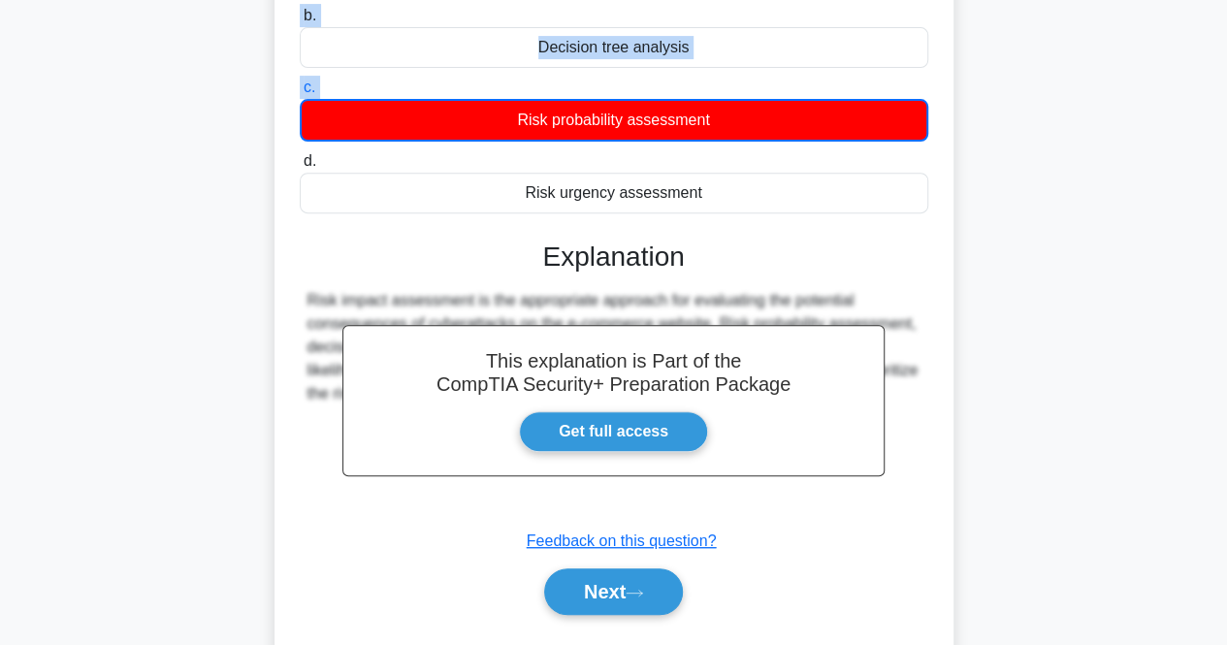
drag, startPoint x: 311, startPoint y: 145, endPoint x: 813, endPoint y: 173, distance: 503.4
click at [813, 173] on div "A company is concerned about the potential impact of cyberattacks on its e-comm…" at bounding box center [614, 239] width 664 height 828
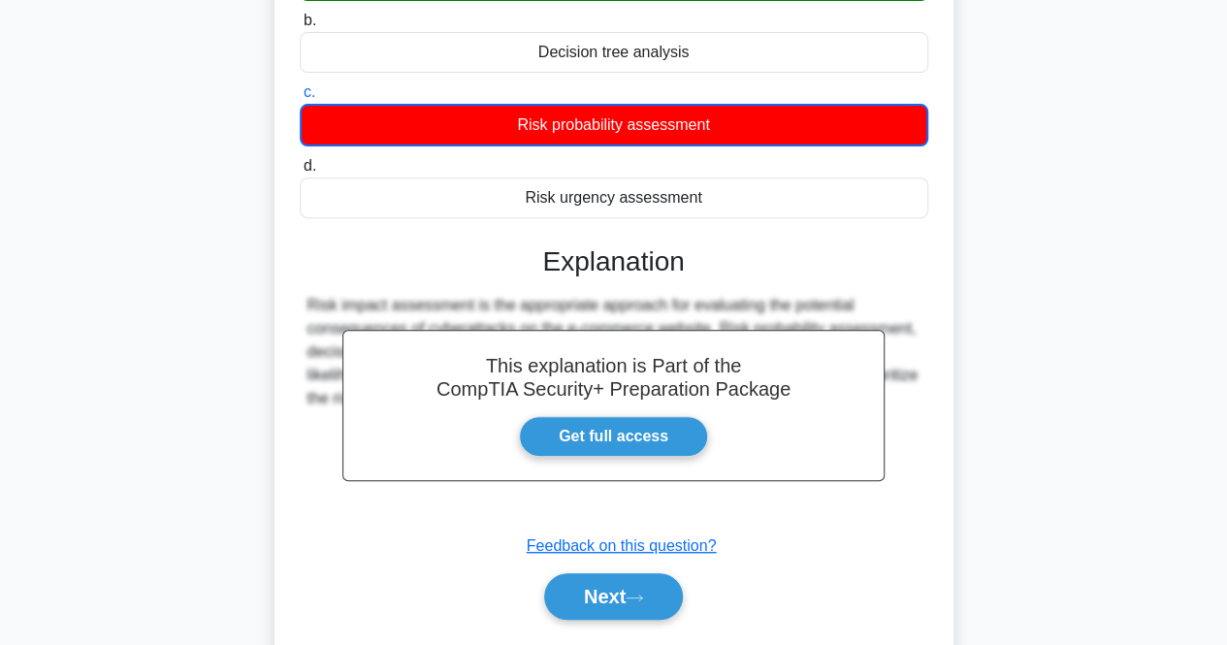
click at [1058, 436] on div "A company is concerned about the potential impact of cyberattacks on its e-comm…" at bounding box center [614, 255] width 1106 height 867
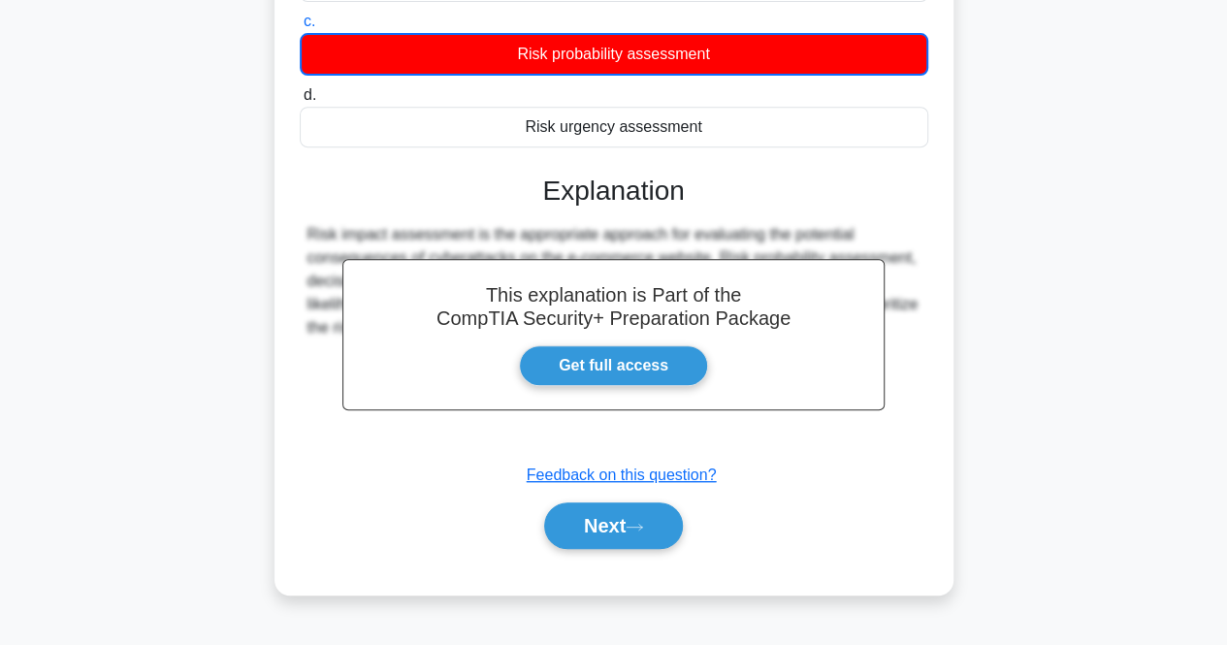
scroll to position [403, 0]
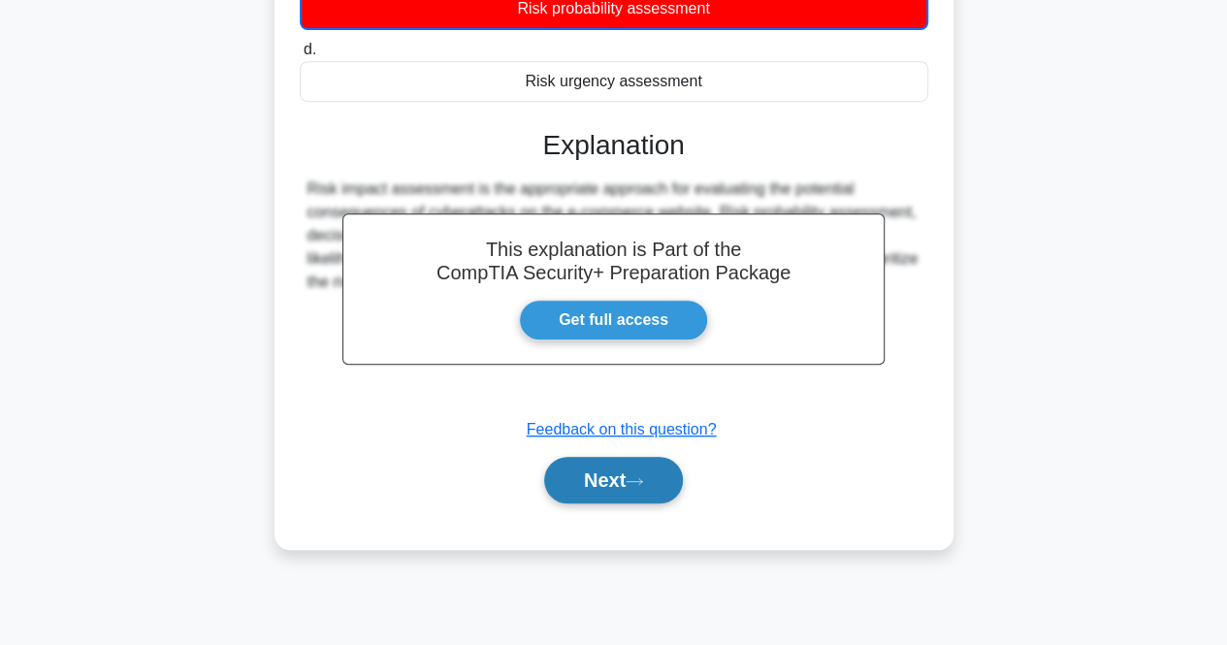
click at [588, 484] on button "Next" at bounding box center [613, 480] width 139 height 47
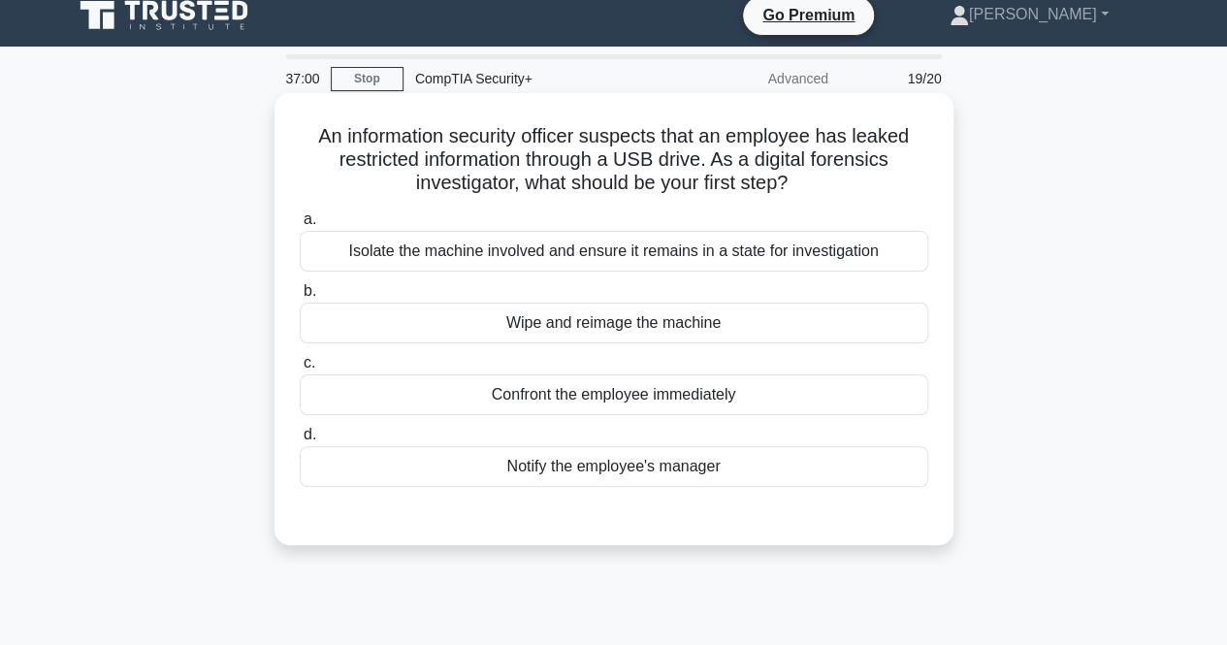
scroll to position [15, 0]
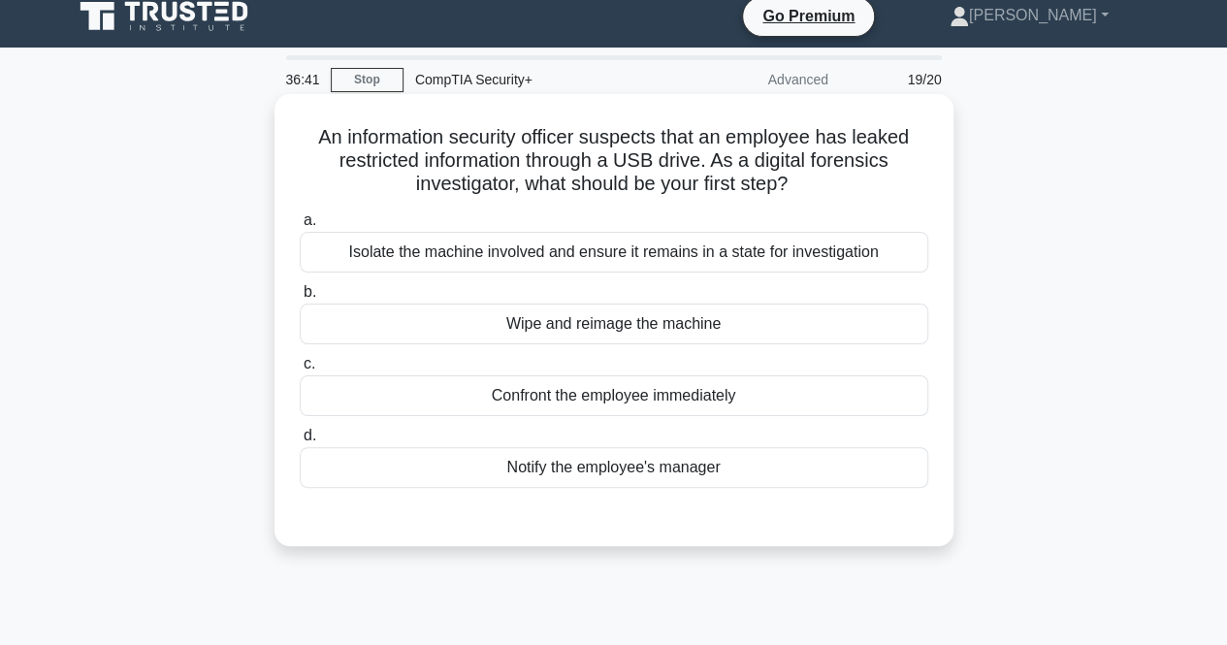
click at [869, 257] on div "Isolate the machine involved and ensure it remains in a state for investigation" at bounding box center [614, 252] width 629 height 41
click at [300, 227] on input "a. Isolate the machine involved and ensure it remains in a state for investigat…" at bounding box center [300, 220] width 0 height 13
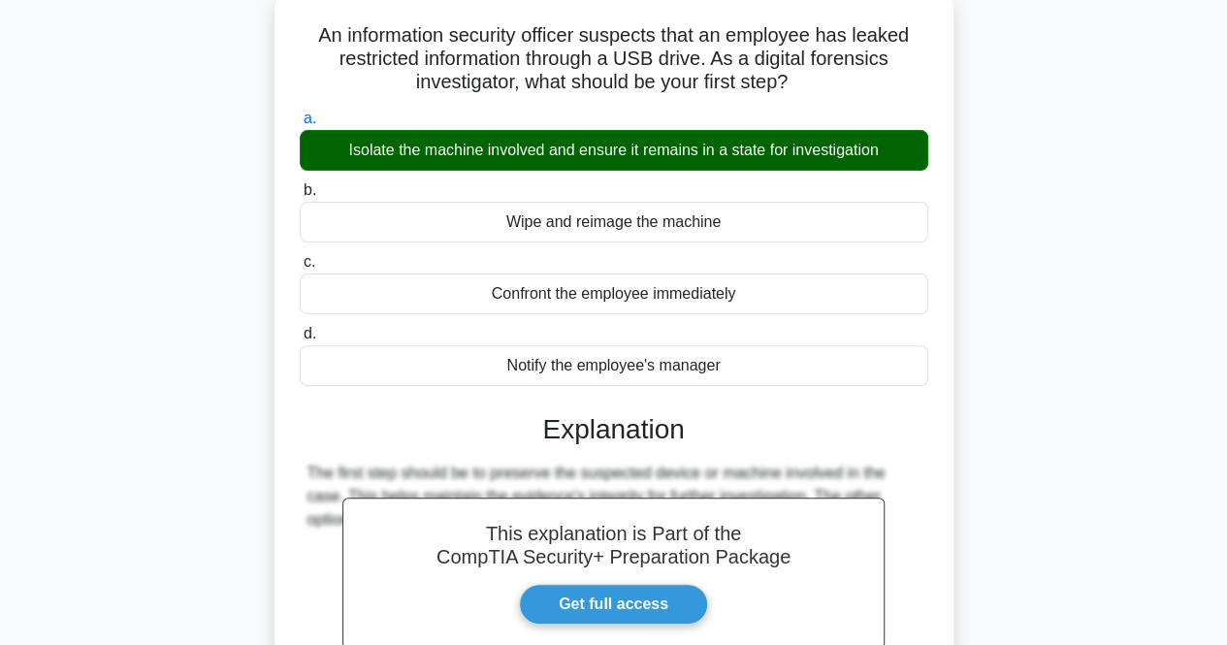
scroll to position [306, 0]
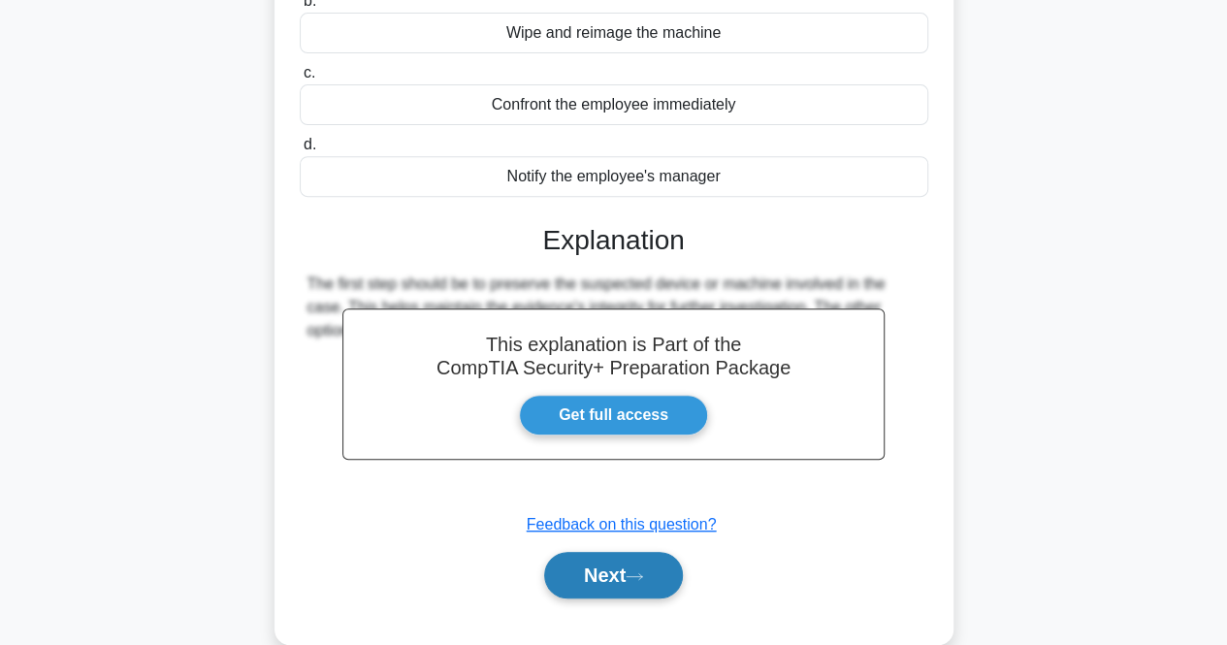
click at [561, 564] on button "Next" at bounding box center [613, 575] width 139 height 47
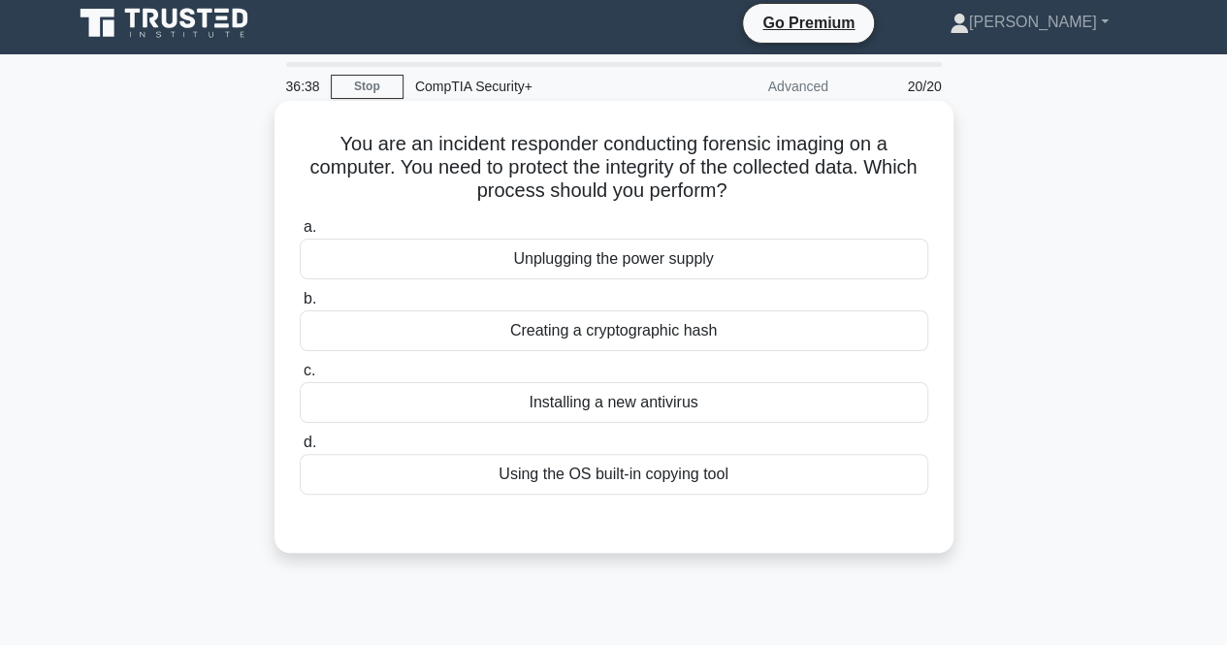
scroll to position [0, 0]
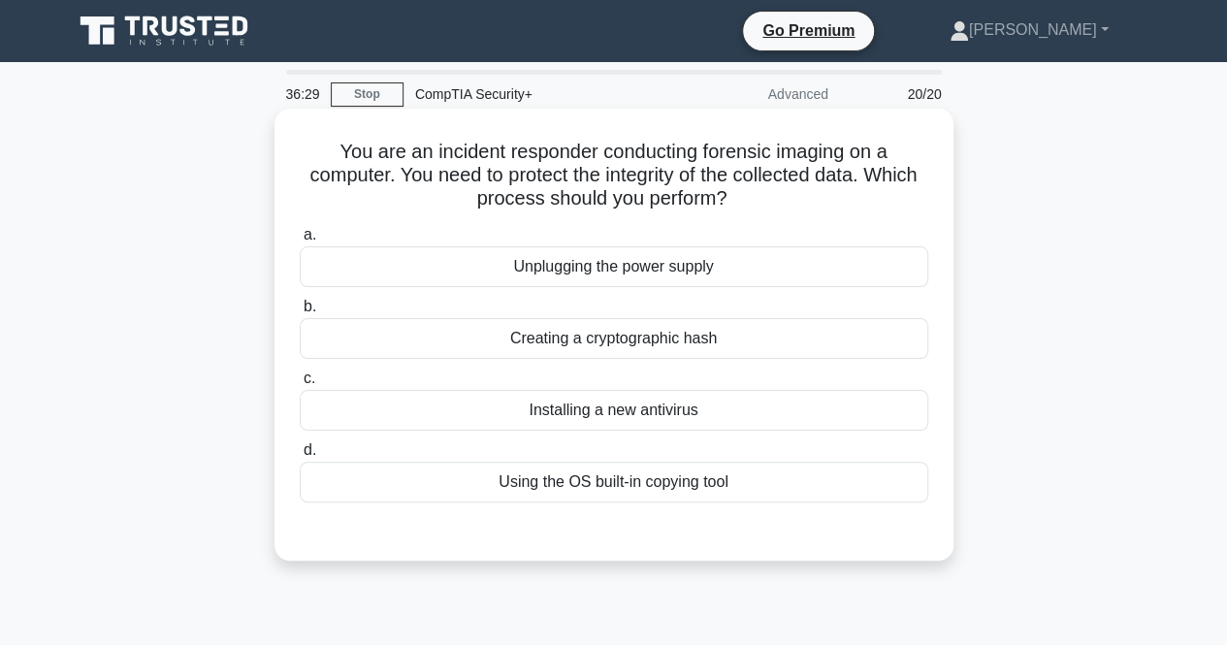
click at [695, 344] on div "Creating a cryptographic hash" at bounding box center [614, 338] width 629 height 41
click at [300, 313] on input "b. Creating a cryptographic hash" at bounding box center [300, 307] width 0 height 13
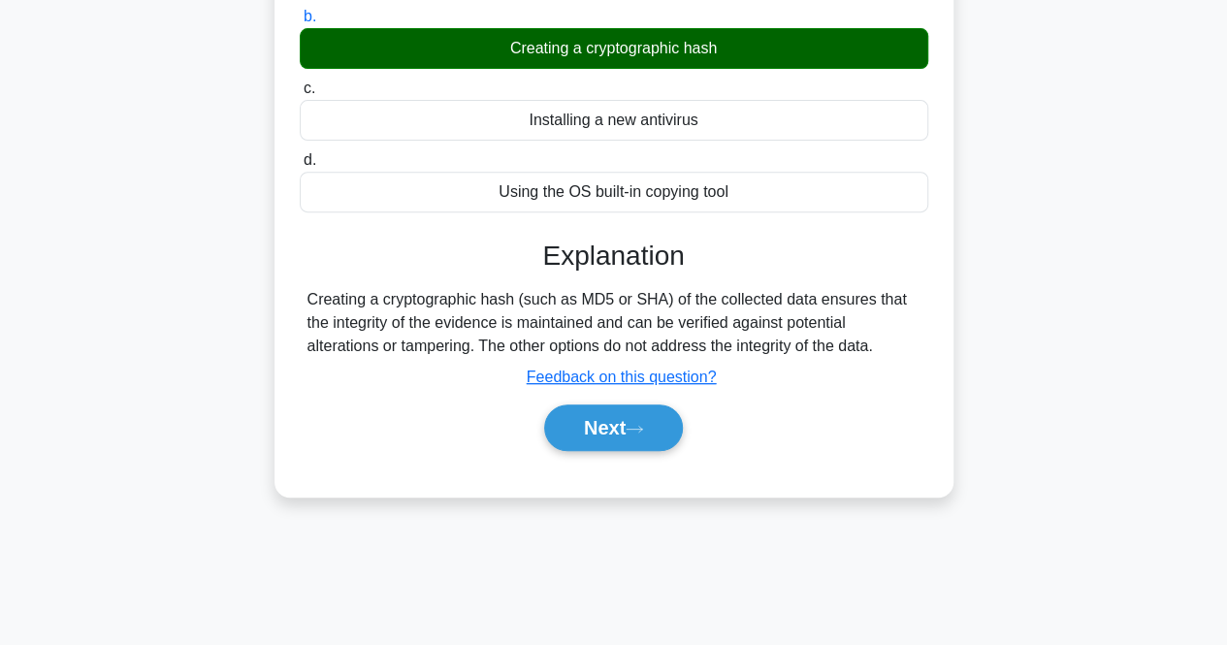
scroll to position [291, 0]
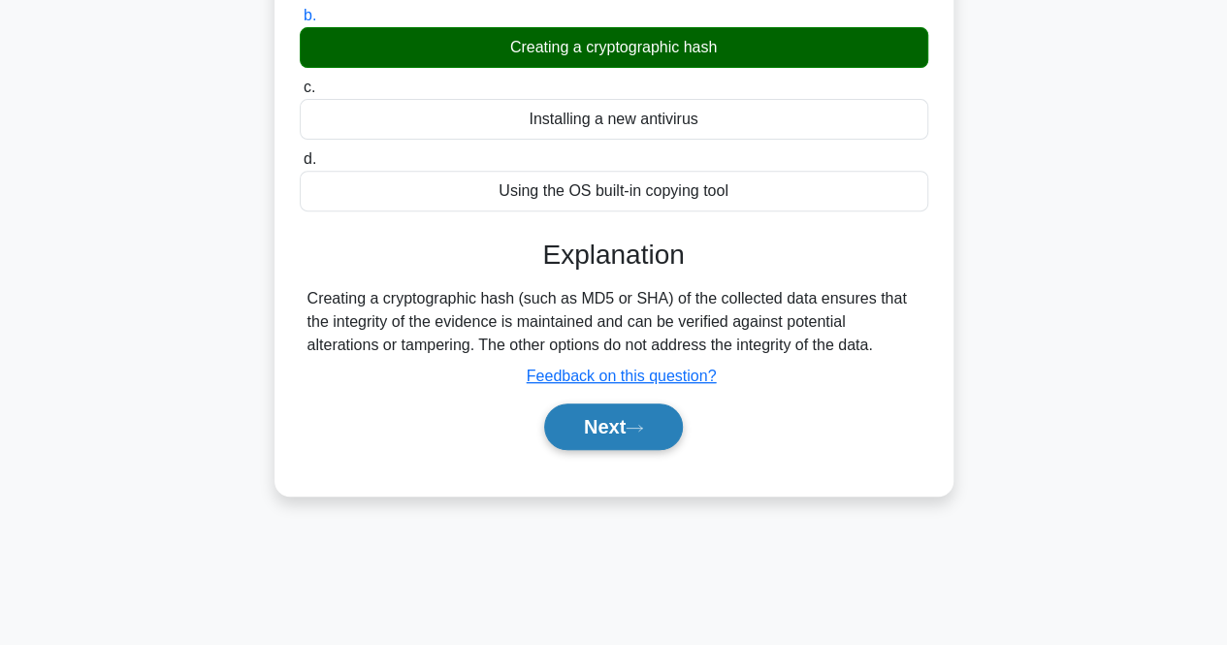
click at [634, 441] on button "Next" at bounding box center [613, 427] width 139 height 47
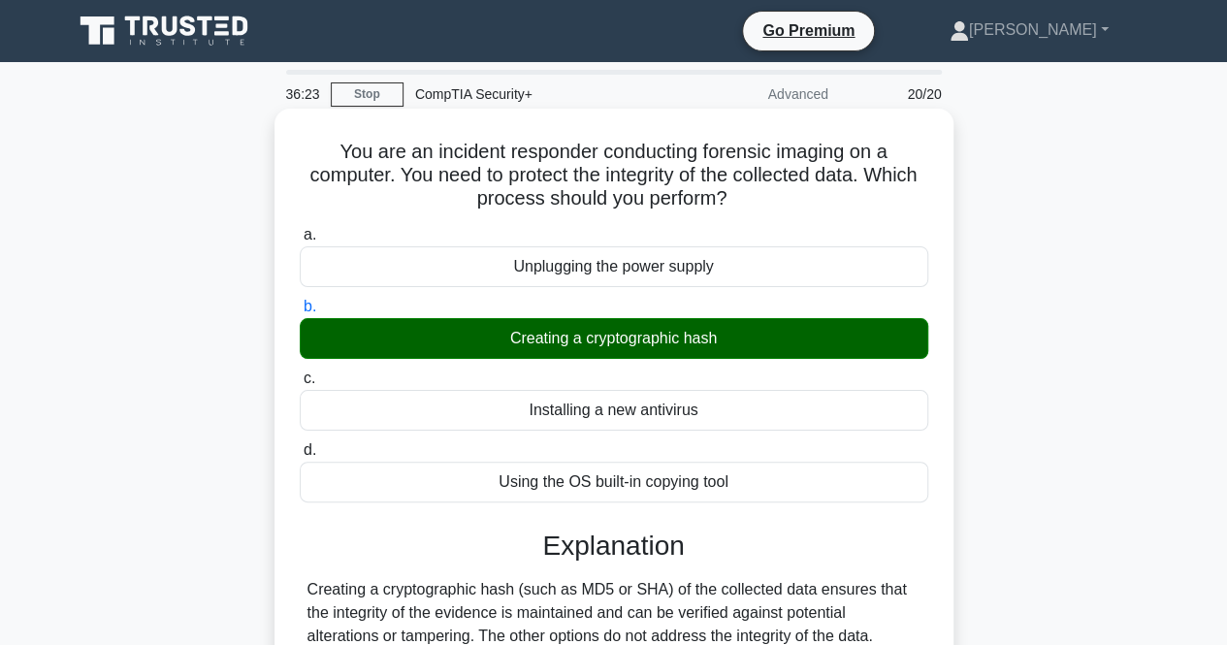
scroll to position [373, 0]
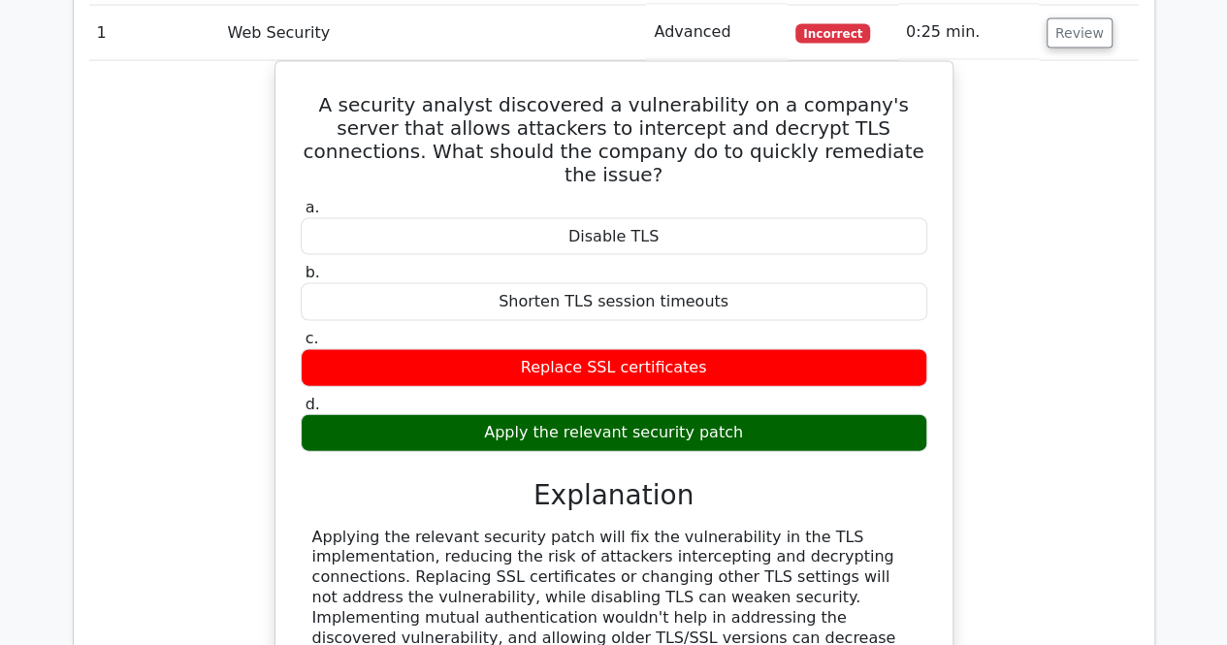
scroll to position [1747, 0]
